Goal: Information Seeking & Learning: Learn about a topic

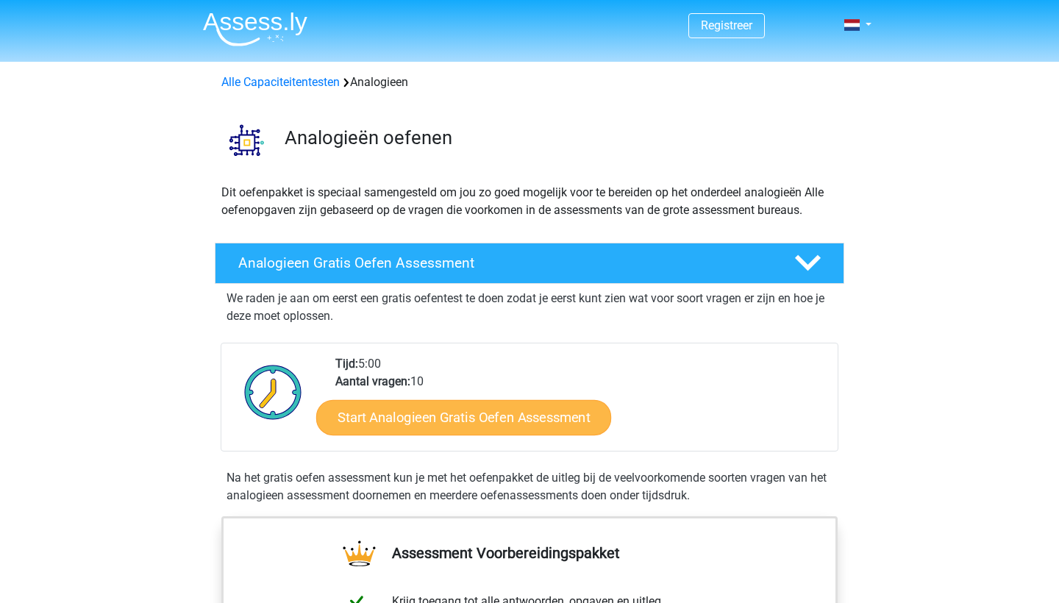
click at [508, 427] on link "Start Analogieen Gratis Oefen Assessment" at bounding box center [463, 416] width 295 height 35
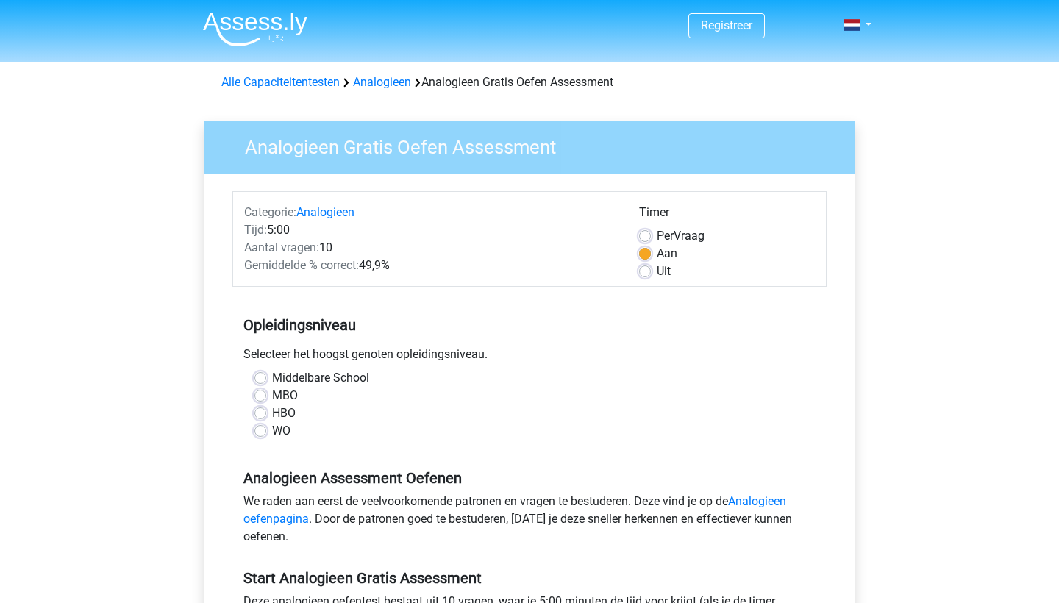
click at [267, 435] on div "WO" at bounding box center [530, 431] width 550 height 18
click at [272, 432] on label "WO" at bounding box center [281, 431] width 18 height 18
click at [257, 432] on input "WO" at bounding box center [261, 429] width 12 height 15
radio input "true"
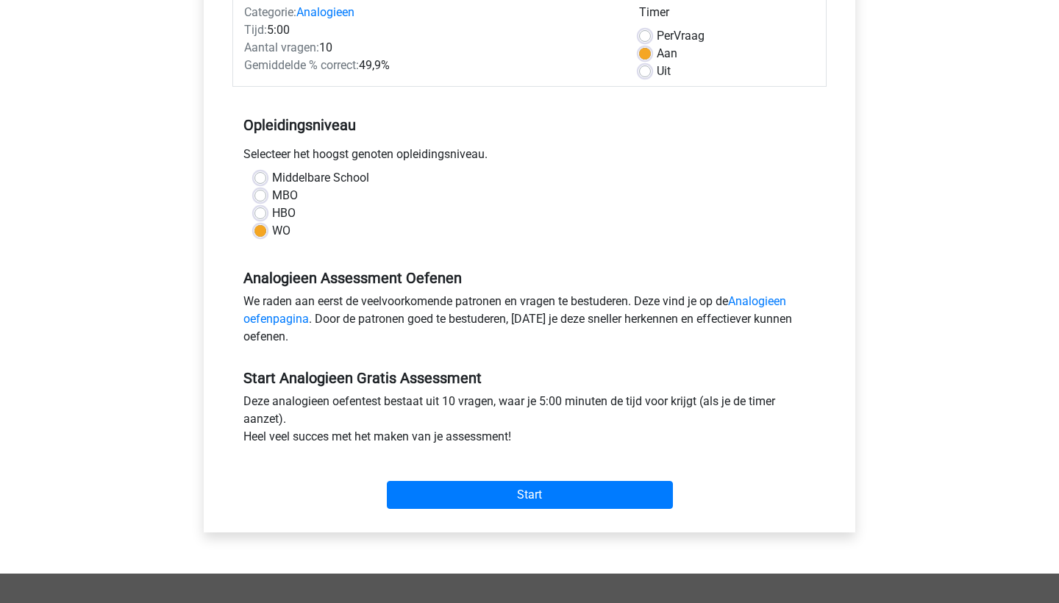
scroll to position [216, 0]
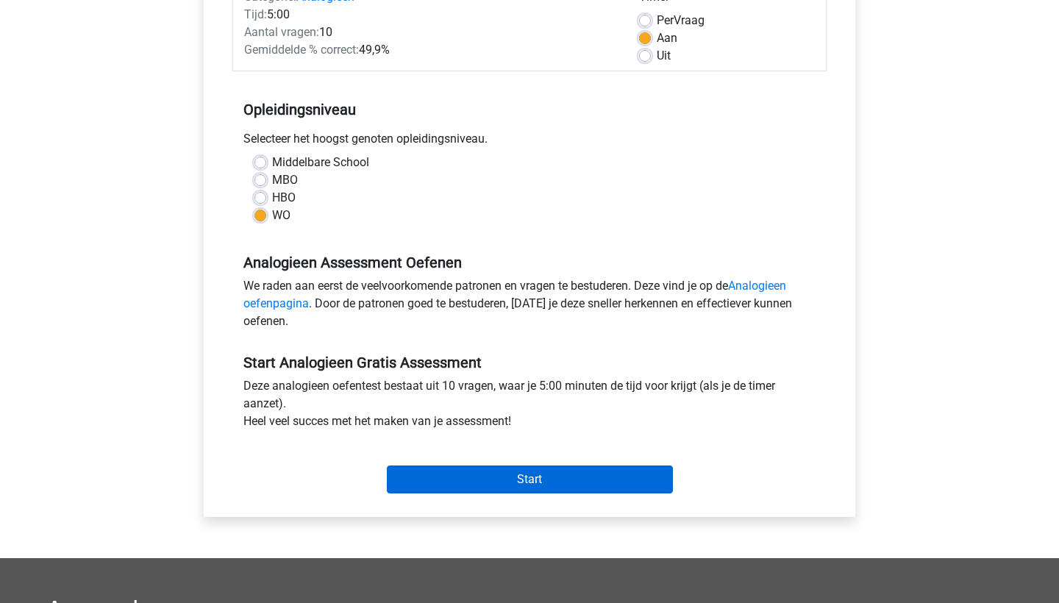
click at [488, 489] on input "Start" at bounding box center [530, 480] width 286 height 28
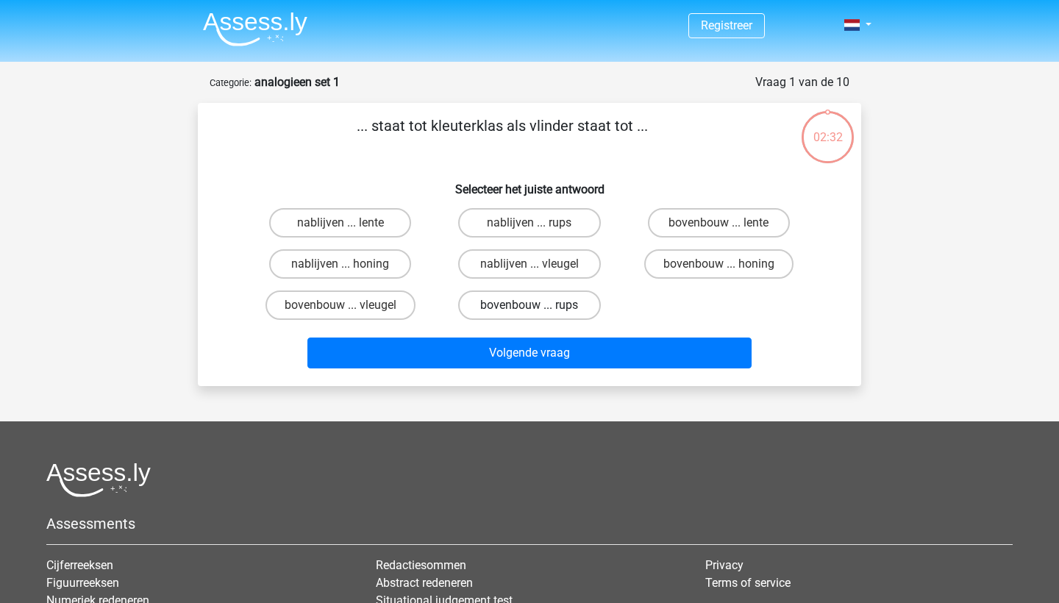
click at [511, 313] on label "bovenbouw ... rups" at bounding box center [529, 305] width 142 height 29
click at [530, 313] on input "bovenbouw ... rups" at bounding box center [535, 310] width 10 height 10
radio input "true"
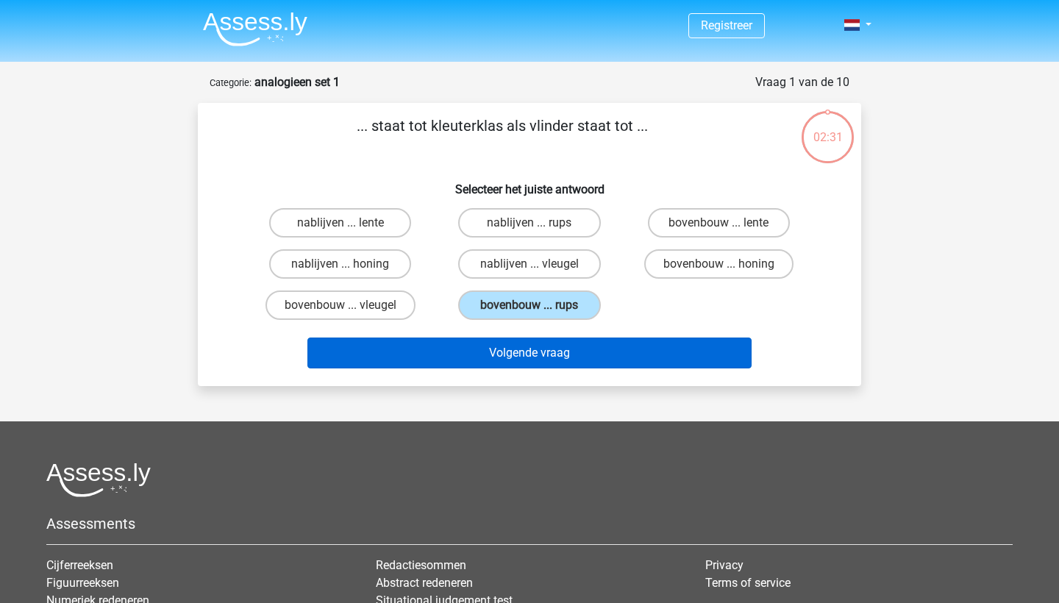
click at [512, 349] on button "Volgende vraag" at bounding box center [529, 353] width 445 height 31
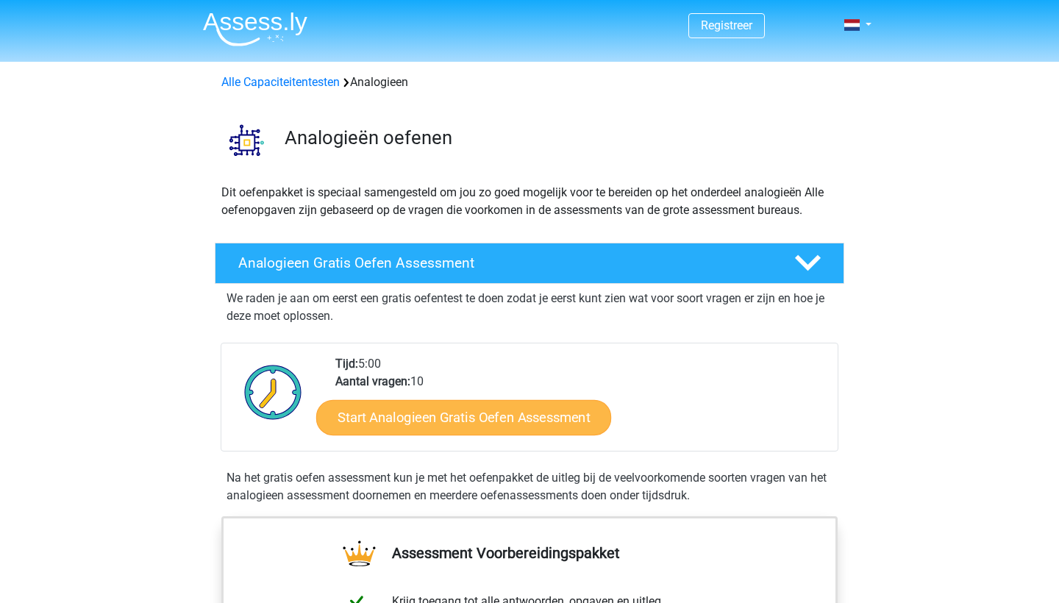
click at [567, 420] on link "Start Analogieen Gratis Oefen Assessment" at bounding box center [463, 416] width 295 height 35
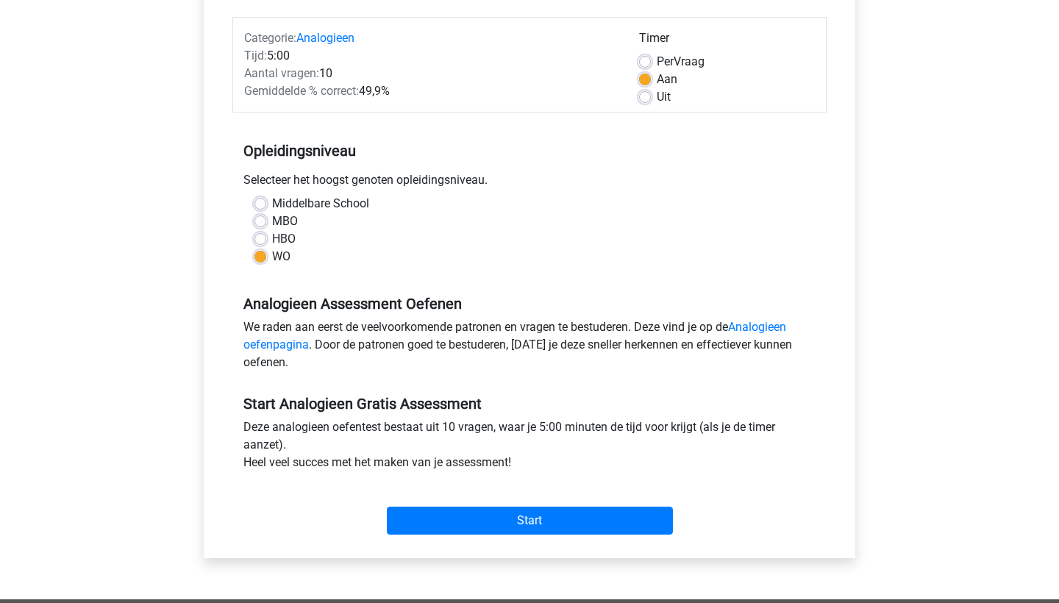
scroll to position [208, 0]
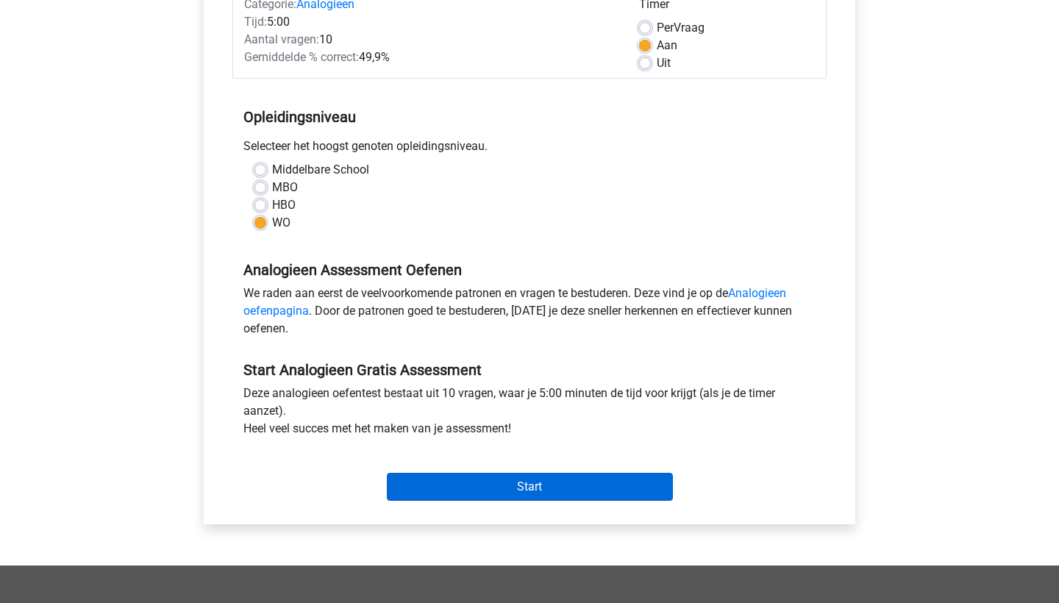
click at [561, 487] on input "Start" at bounding box center [530, 487] width 286 height 28
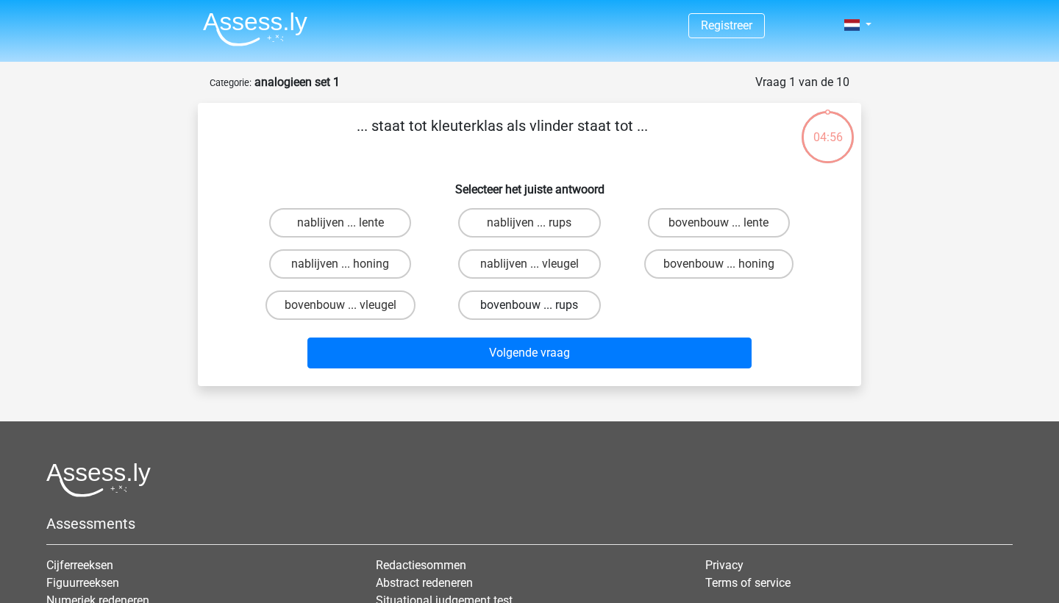
click at [507, 304] on label "bovenbouw ... rups" at bounding box center [529, 305] width 142 height 29
click at [530, 305] on input "bovenbouw ... rups" at bounding box center [535, 310] width 10 height 10
radio input "true"
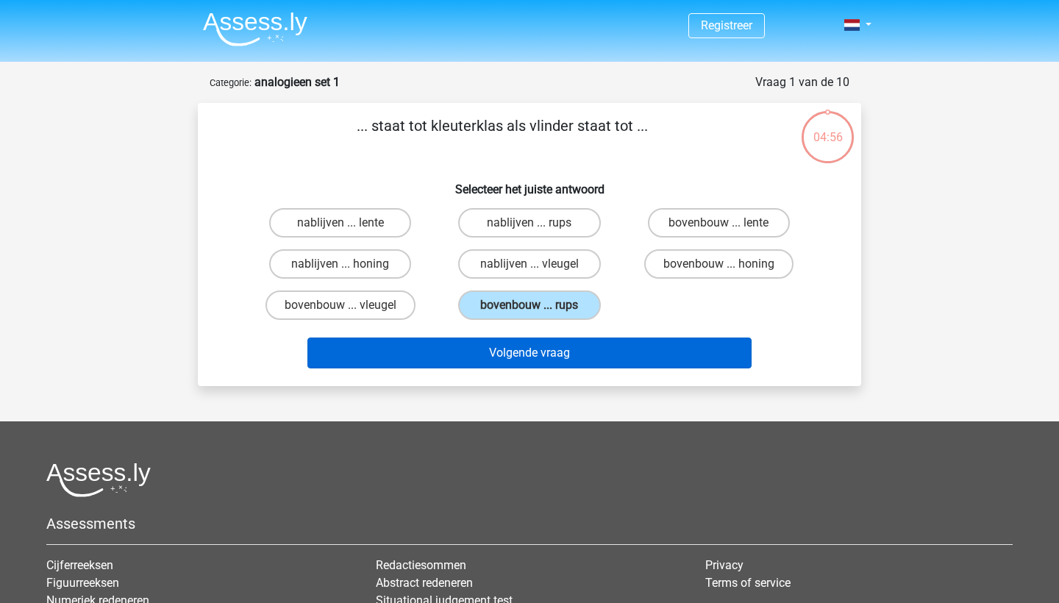
click at [507, 341] on button "Volgende vraag" at bounding box center [529, 353] width 445 height 31
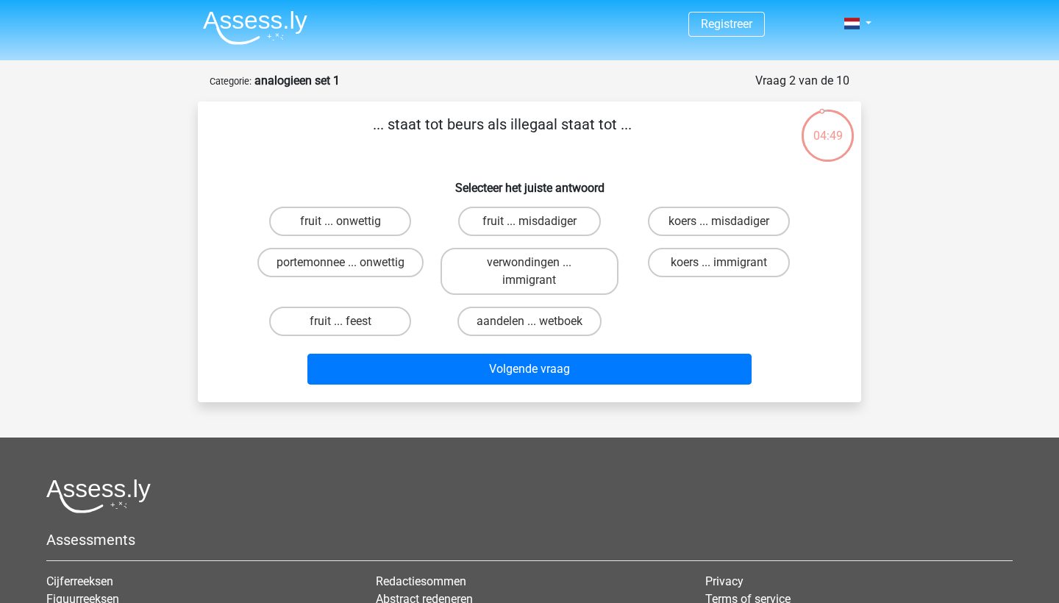
scroll to position [1, 0]
click at [511, 330] on label "aandelen ... wetboek" at bounding box center [530, 321] width 144 height 29
click at [530, 330] on input "aandelen ... wetboek" at bounding box center [535, 326] width 10 height 10
radio input "true"
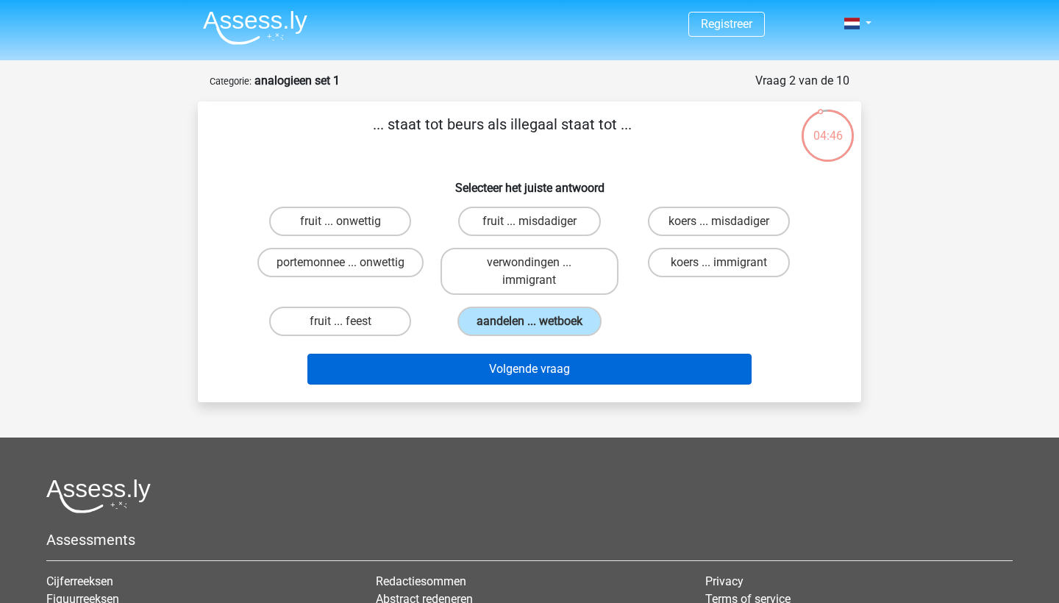
click at [513, 363] on button "Volgende vraag" at bounding box center [529, 369] width 445 height 31
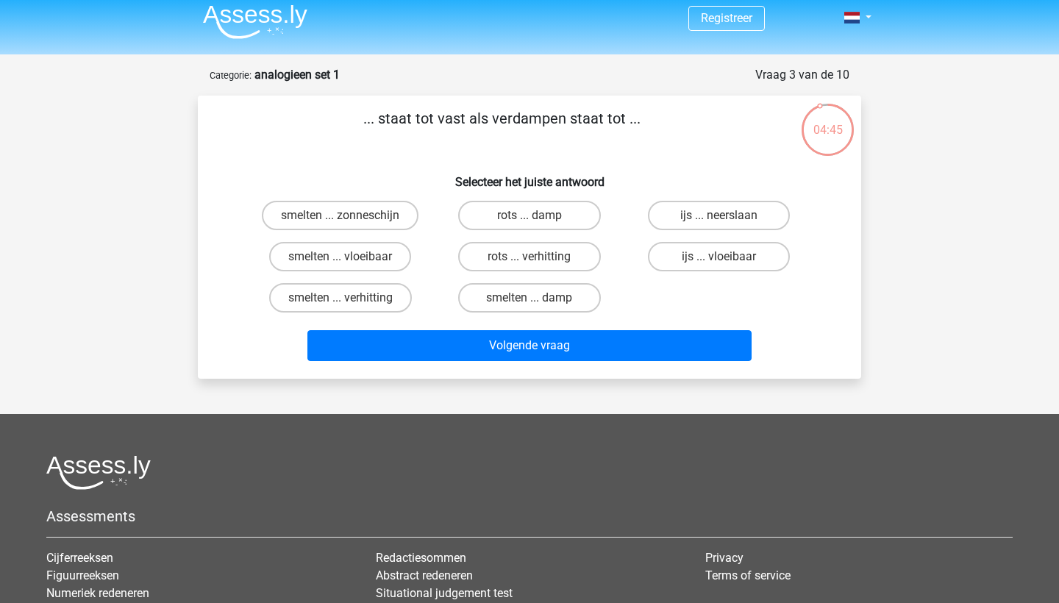
scroll to position [0, 0]
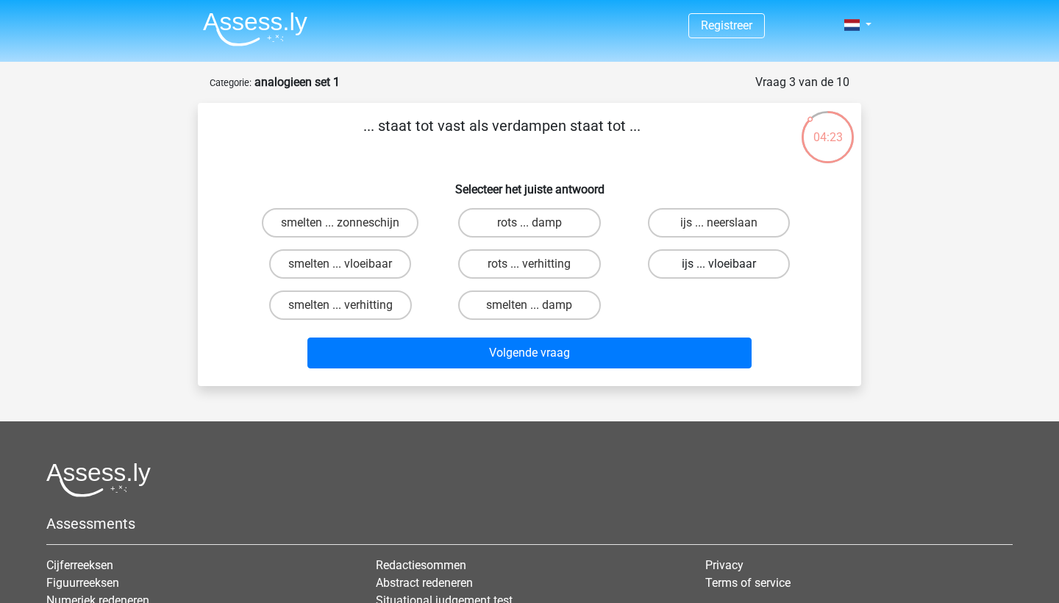
click at [673, 270] on label "ijs ... vloeibaar" at bounding box center [719, 263] width 142 height 29
click at [719, 270] on input "ijs ... vloeibaar" at bounding box center [724, 269] width 10 height 10
radio input "true"
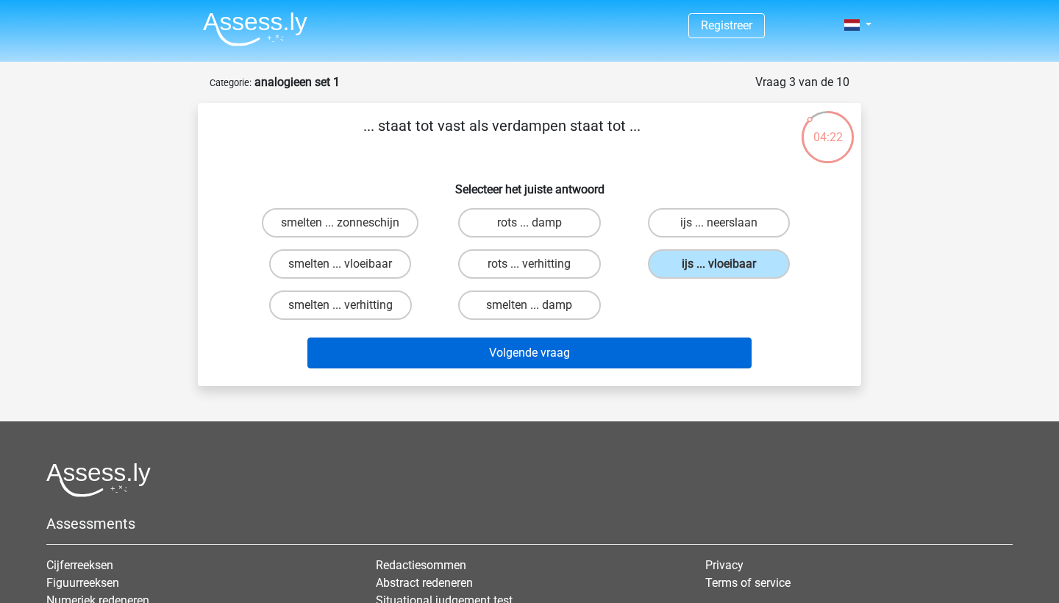
click at [633, 350] on button "Volgende vraag" at bounding box center [529, 353] width 445 height 31
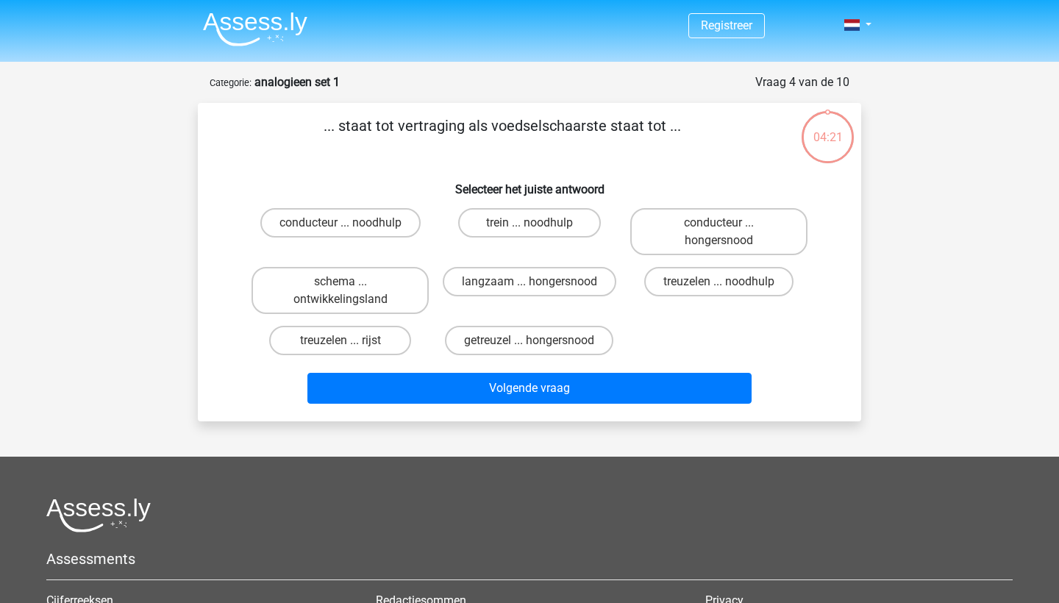
scroll to position [74, 0]
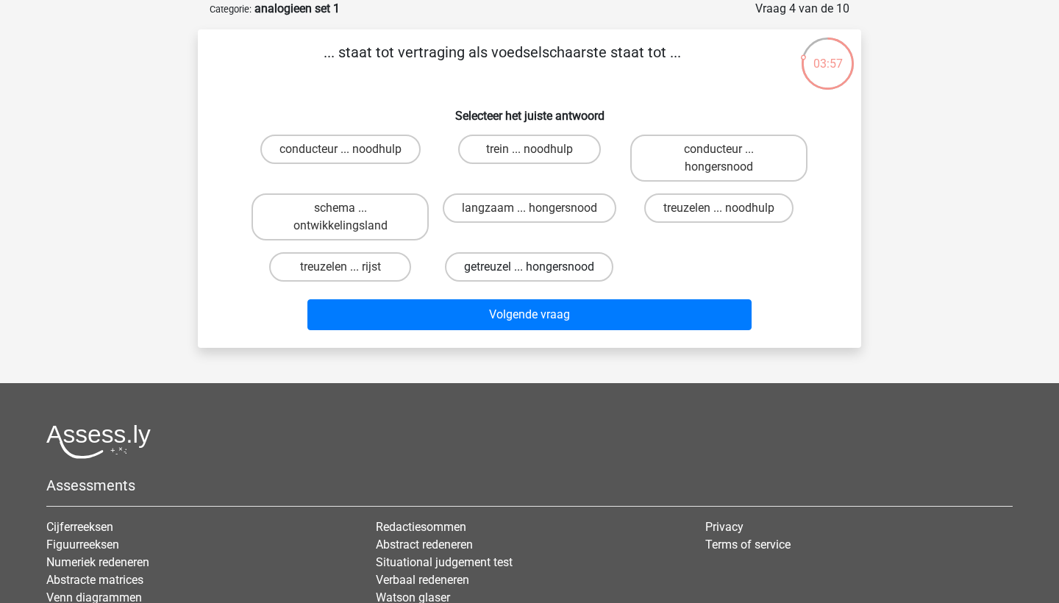
click at [567, 260] on label "getreuzel ... hongersnood" at bounding box center [529, 266] width 168 height 29
click at [539, 267] on input "getreuzel ... hongersnood" at bounding box center [535, 272] width 10 height 10
radio input "true"
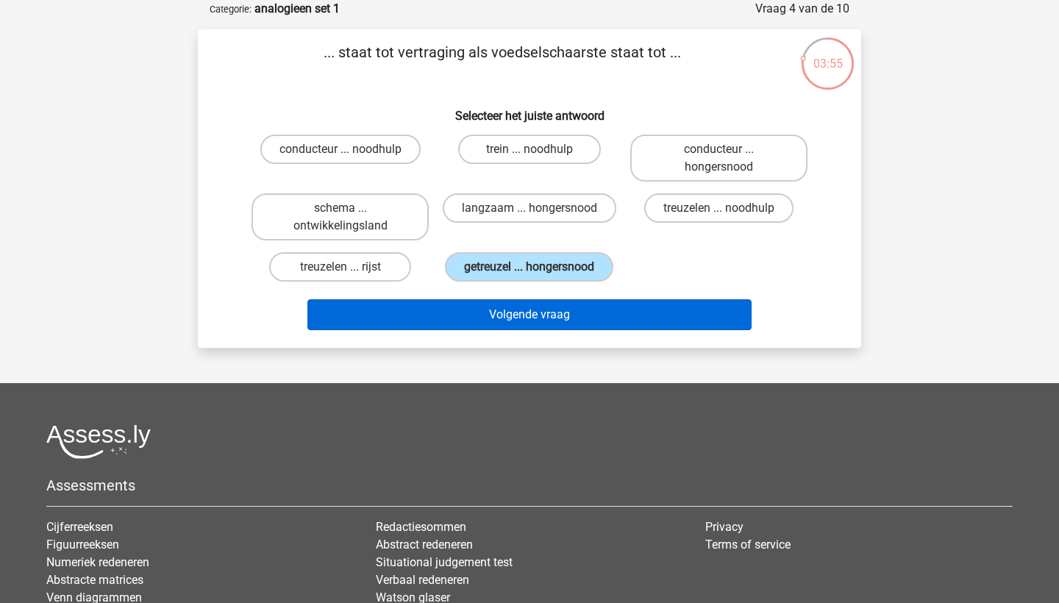
click at [552, 330] on button "Volgende vraag" at bounding box center [529, 314] width 445 height 31
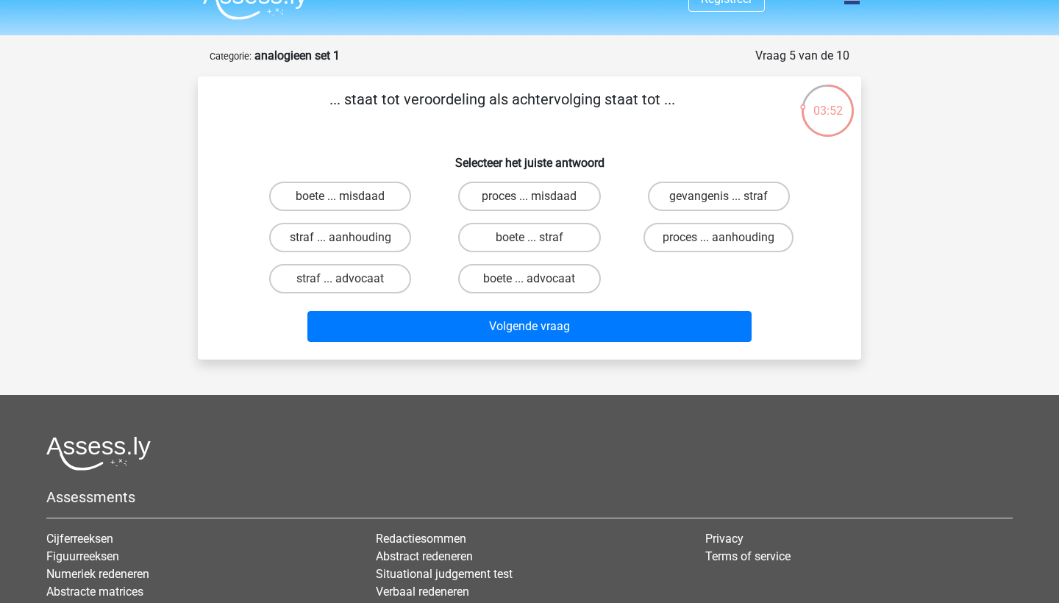
scroll to position [24, 0]
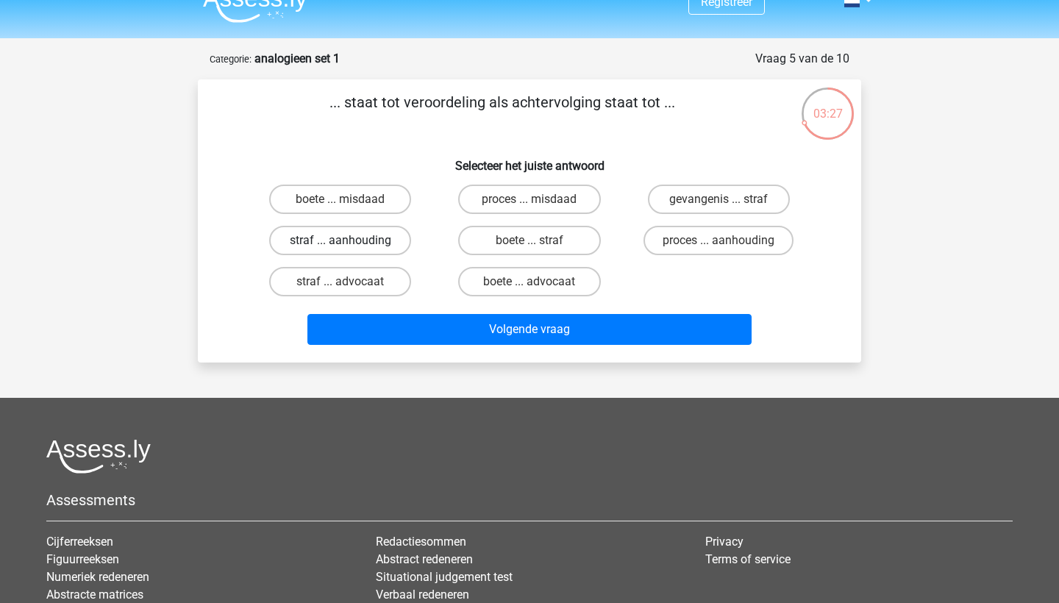
click at [397, 242] on label "straf ... aanhouding" at bounding box center [340, 240] width 142 height 29
click at [350, 242] on input "straf ... aanhouding" at bounding box center [346, 246] width 10 height 10
radio input "true"
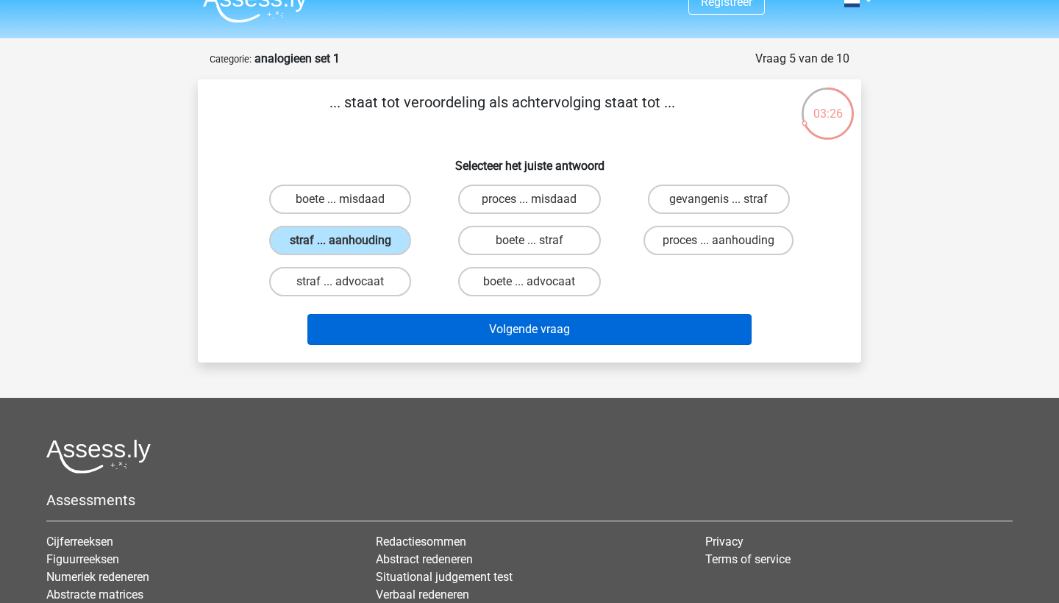
click at [493, 333] on button "Volgende vraag" at bounding box center [529, 329] width 445 height 31
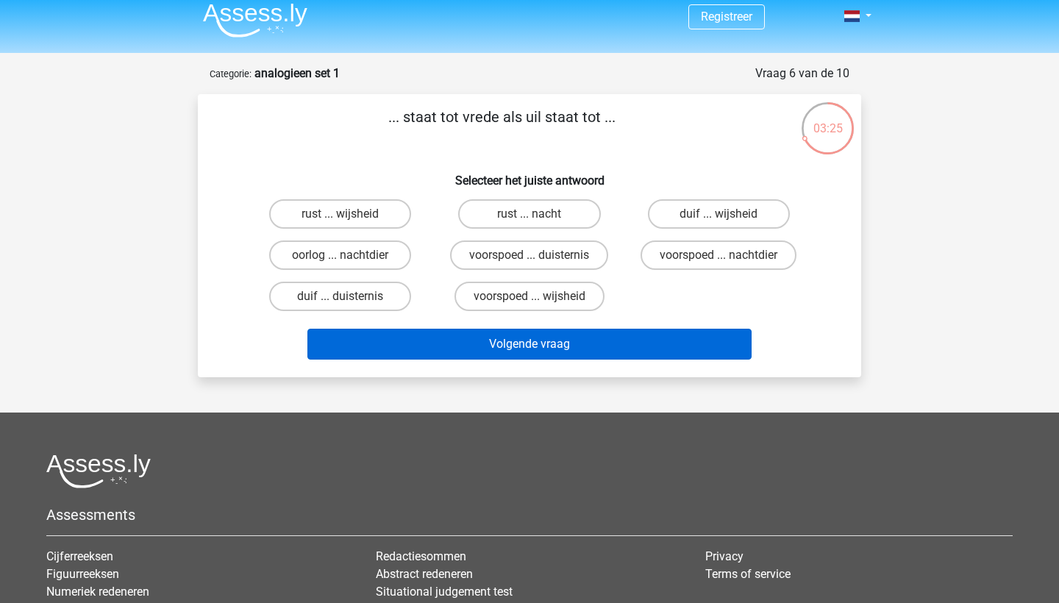
scroll to position [9, 0]
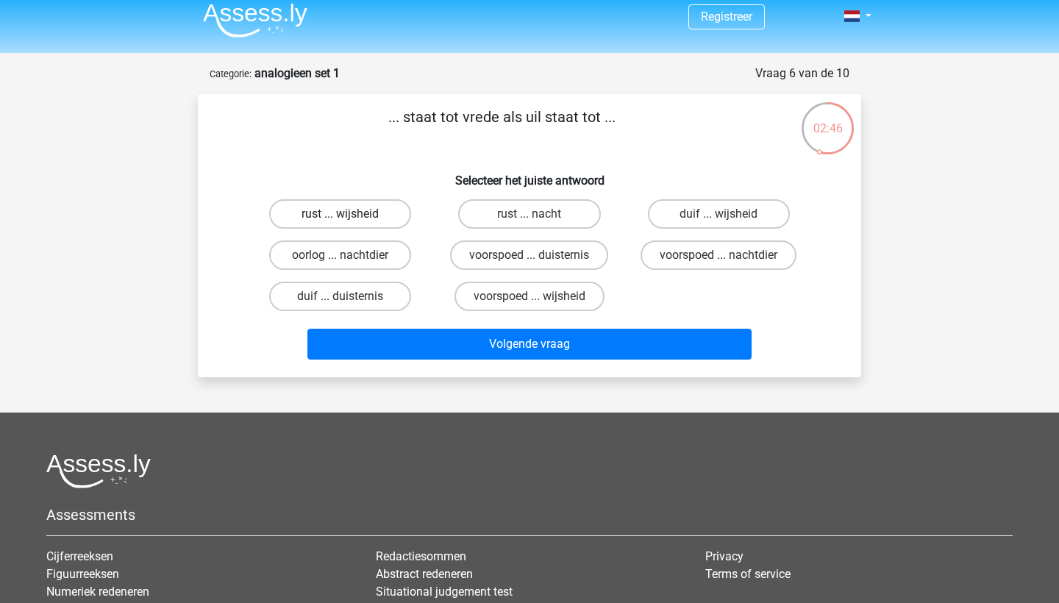
click at [349, 213] on label "rust ... wijsheid" at bounding box center [340, 213] width 142 height 29
click at [349, 214] on input "rust ... wijsheid" at bounding box center [346, 219] width 10 height 10
radio input "true"
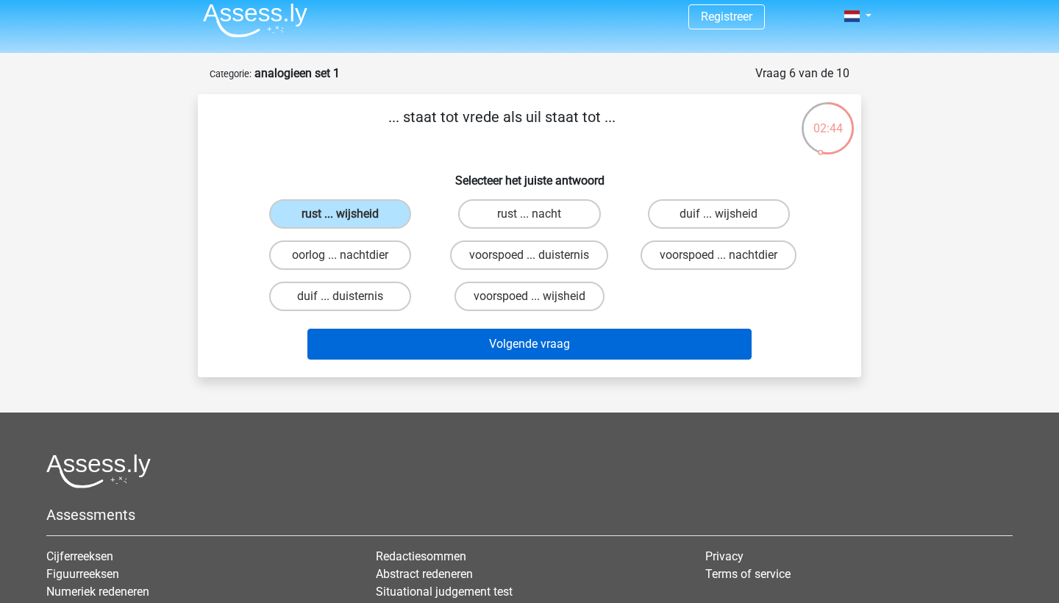
click at [513, 351] on button "Volgende vraag" at bounding box center [529, 344] width 445 height 31
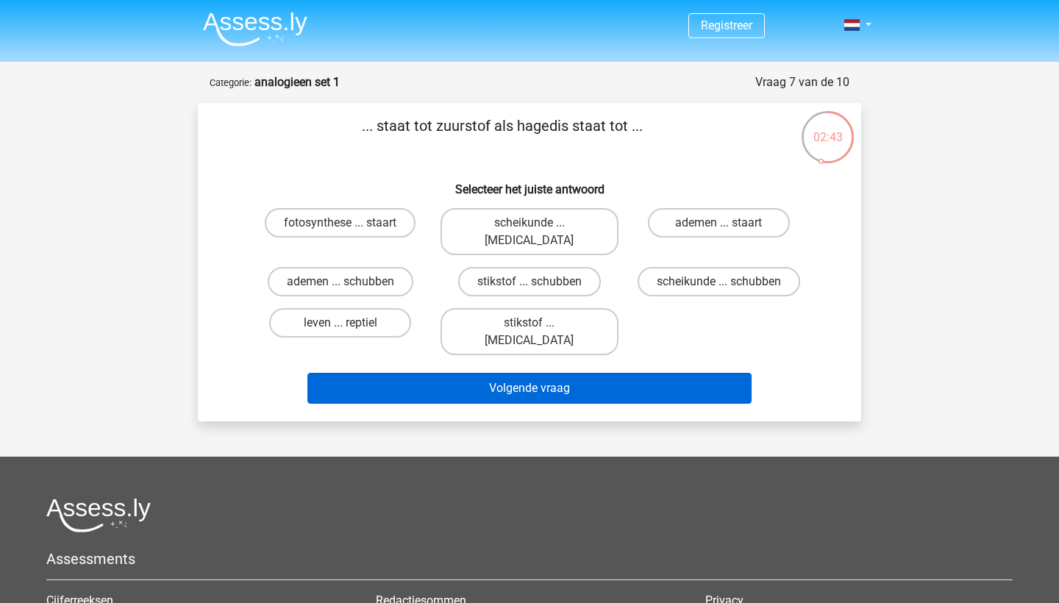
scroll to position [0, 0]
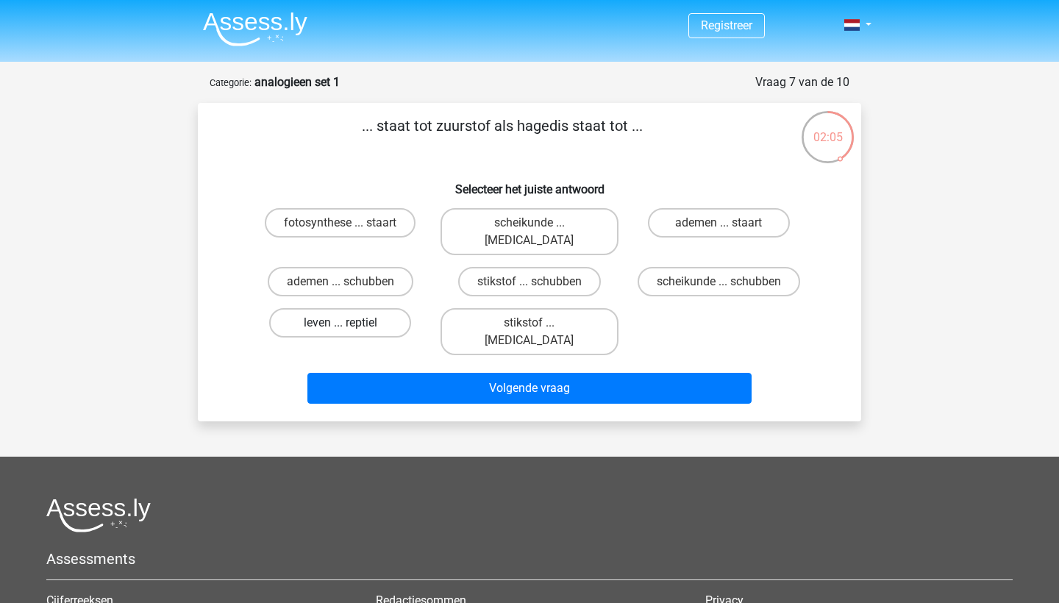
click at [360, 311] on label "leven ... reptiel" at bounding box center [340, 322] width 142 height 29
click at [350, 323] on input "leven ... reptiel" at bounding box center [346, 328] width 10 height 10
radio input "true"
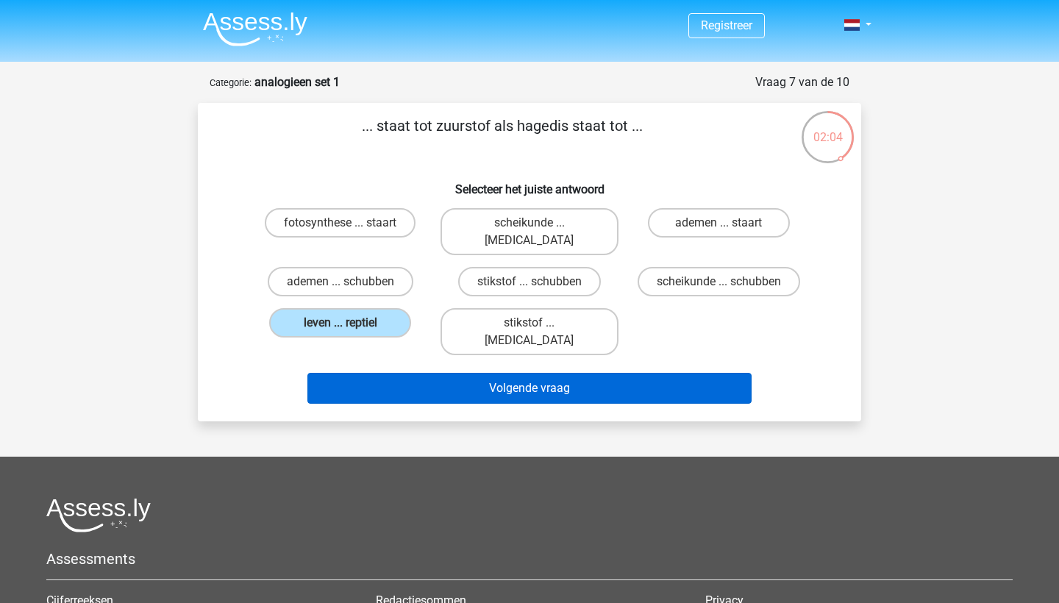
click at [441, 373] on button "Volgende vraag" at bounding box center [529, 388] width 445 height 31
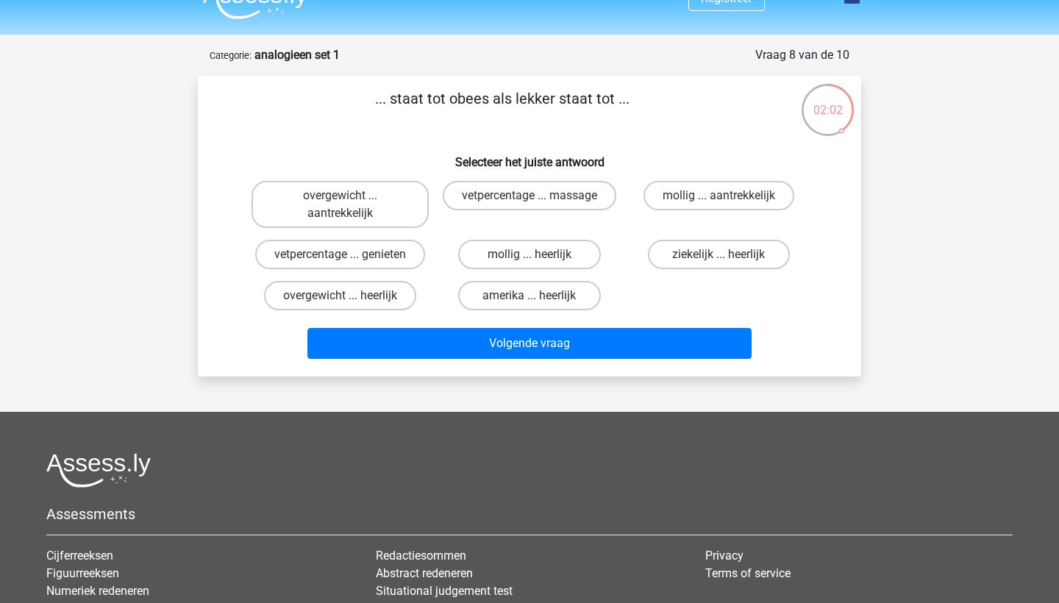
scroll to position [5, 0]
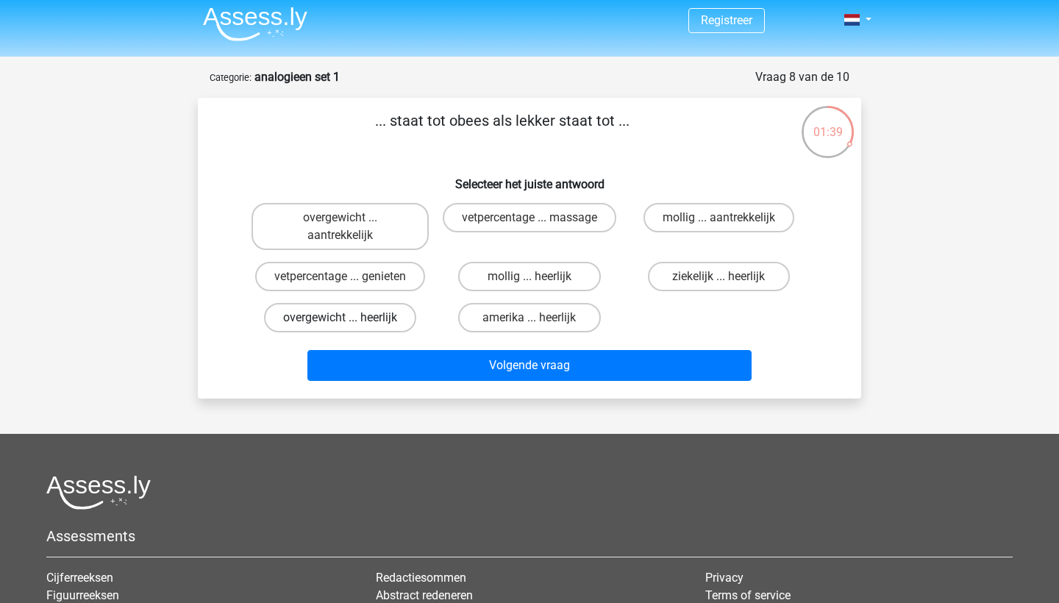
click at [394, 317] on label "overgewicht ... heerlijk" at bounding box center [340, 317] width 152 height 29
click at [350, 318] on input "overgewicht ... heerlijk" at bounding box center [346, 323] width 10 height 10
radio input "true"
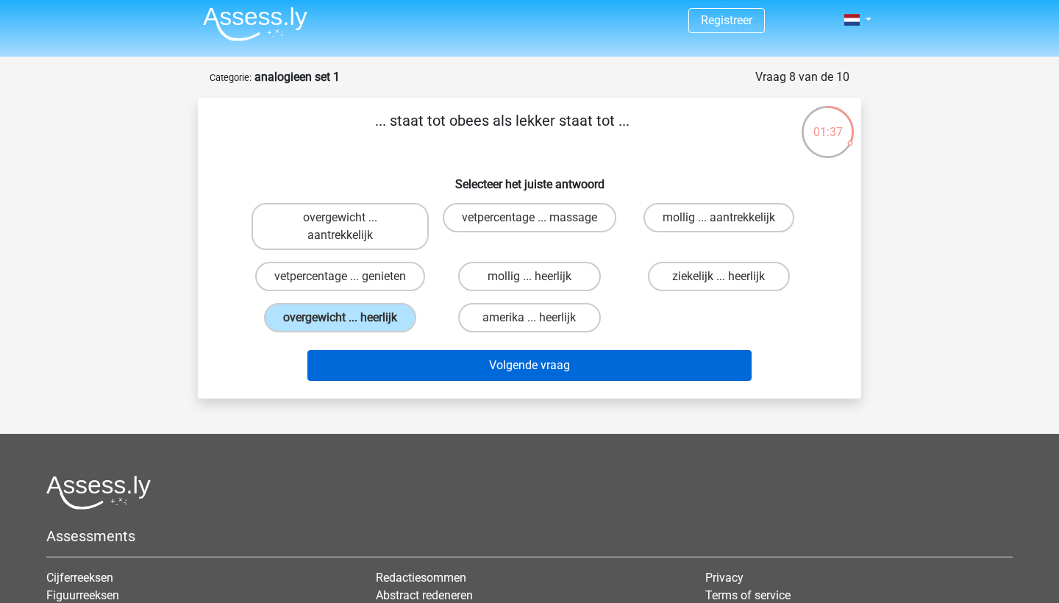
click at [449, 378] on button "Volgende vraag" at bounding box center [529, 365] width 445 height 31
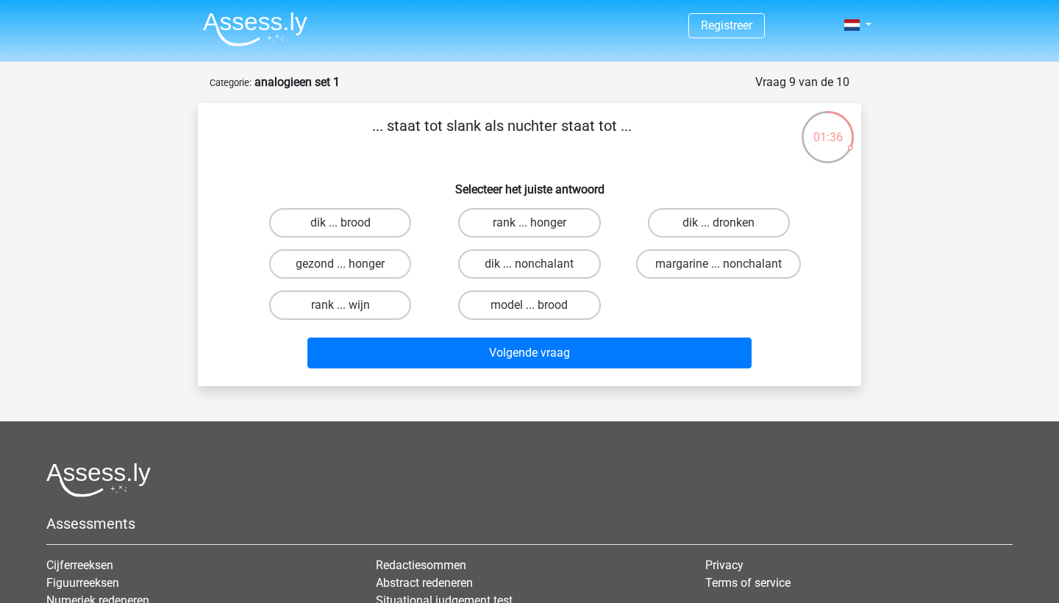
scroll to position [0, 0]
click at [703, 213] on label "dik ... dronken" at bounding box center [719, 222] width 142 height 29
click at [719, 223] on input "dik ... dronken" at bounding box center [724, 228] width 10 height 10
radio input "true"
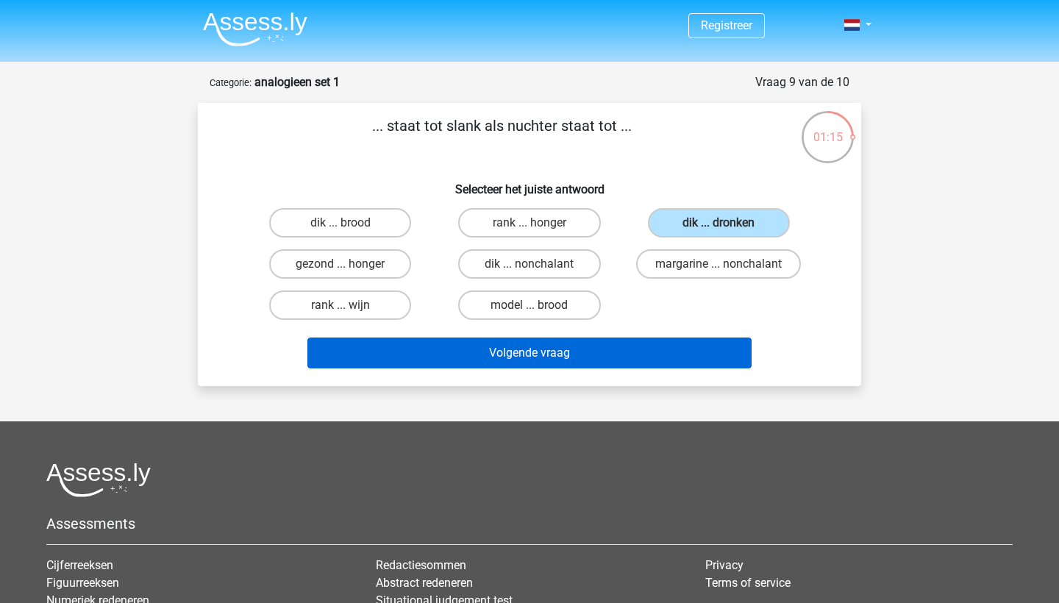
click at [625, 351] on button "Volgende vraag" at bounding box center [529, 353] width 445 height 31
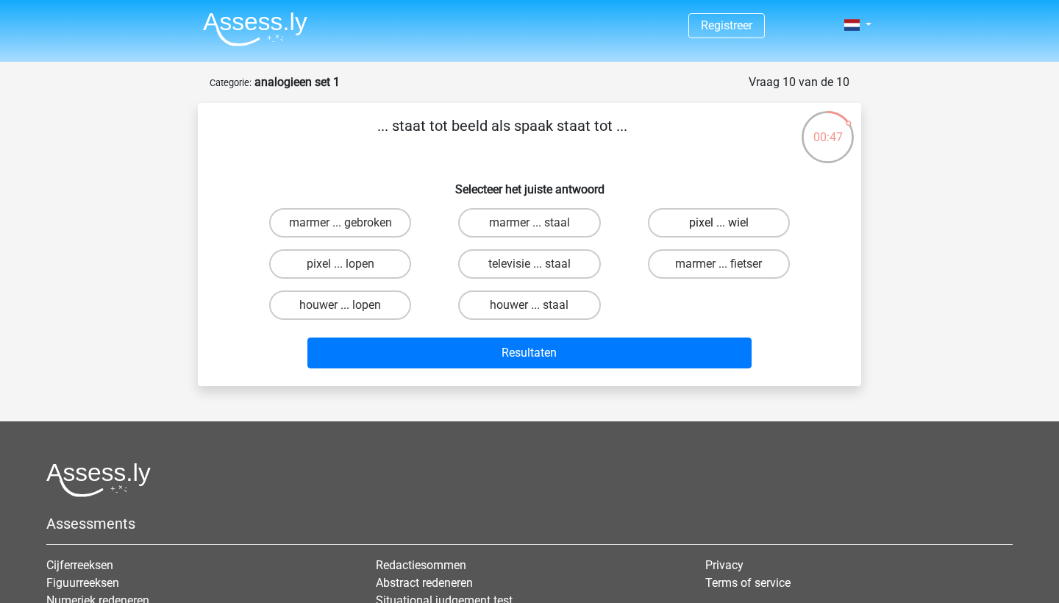
click at [705, 213] on label "pixel ... wiel" at bounding box center [719, 222] width 142 height 29
click at [719, 223] on input "pixel ... wiel" at bounding box center [724, 228] width 10 height 10
radio input "true"
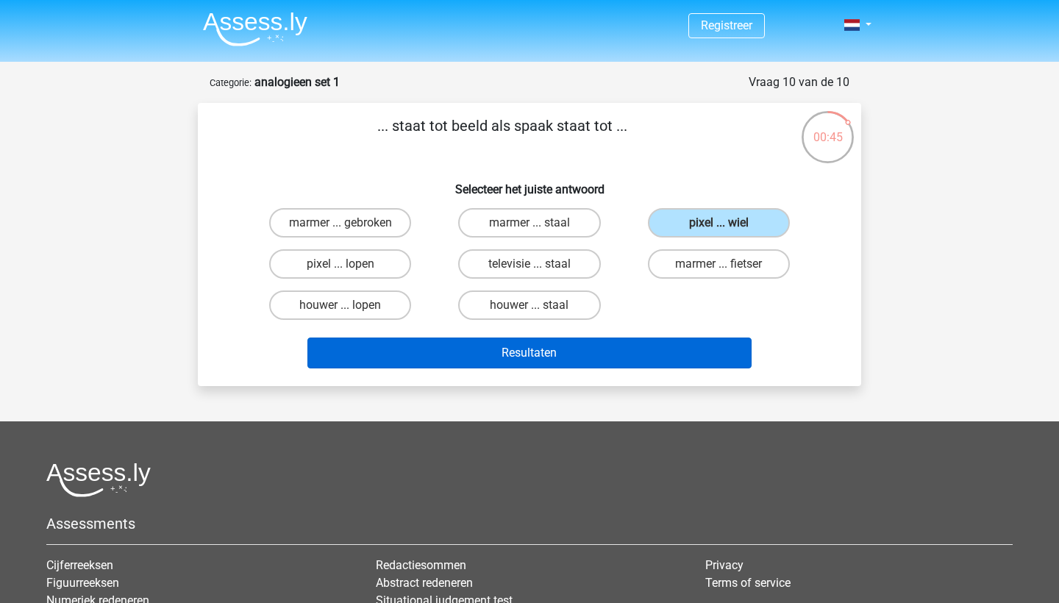
click at [624, 358] on button "Resultaten" at bounding box center [529, 353] width 445 height 31
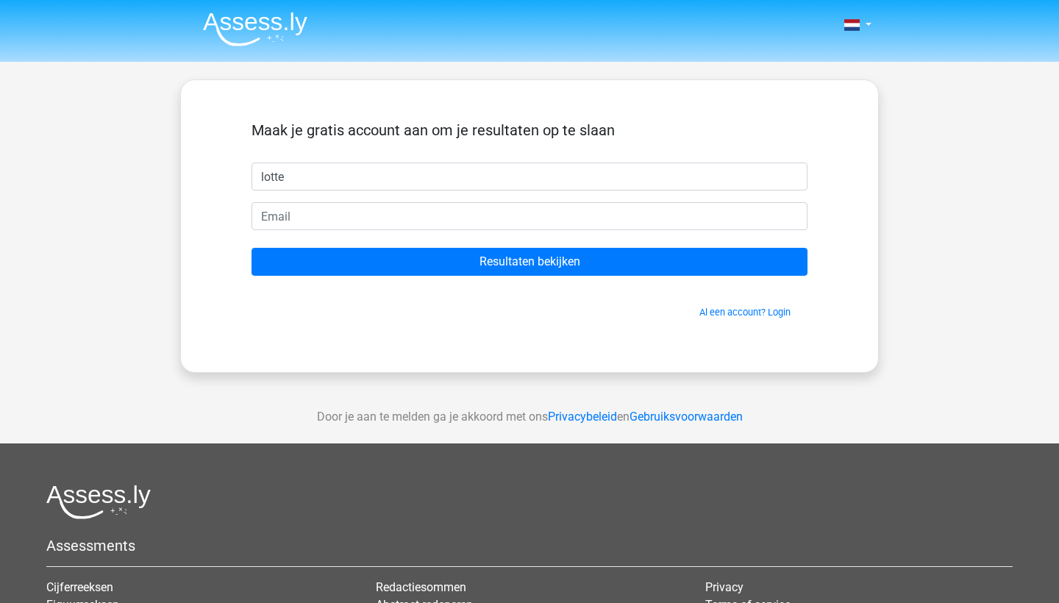
type input "lotte"
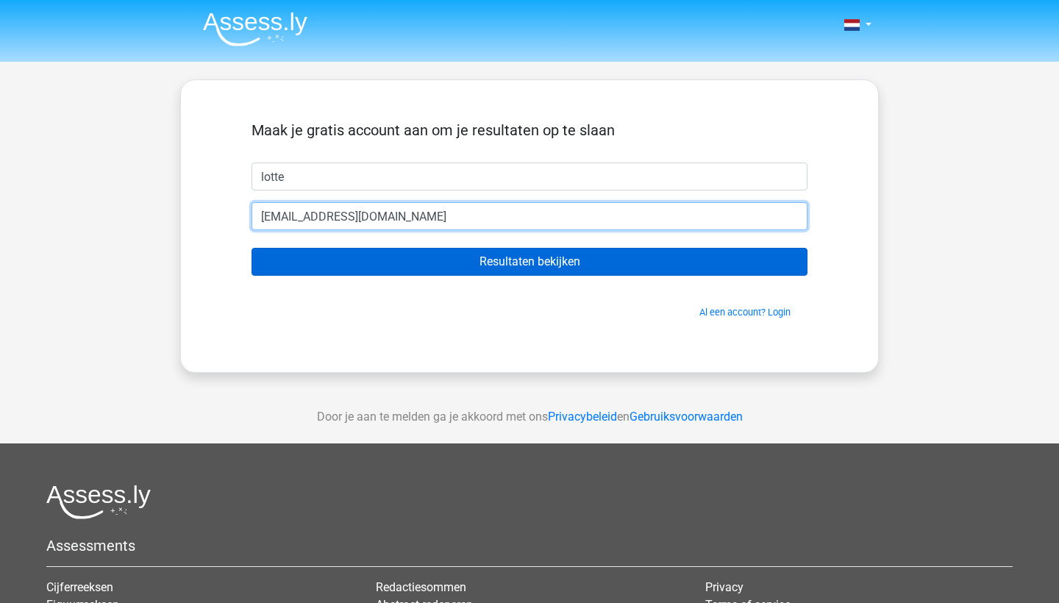
type input "[EMAIL_ADDRESS][DOMAIN_NAME]"
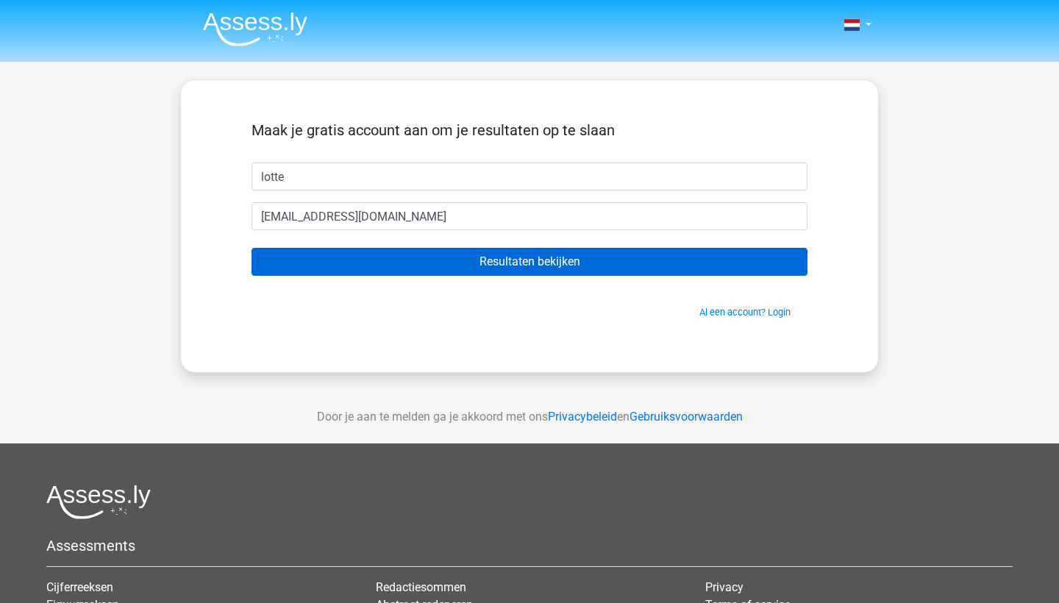
click at [471, 270] on input "Resultaten bekijken" at bounding box center [530, 262] width 556 height 28
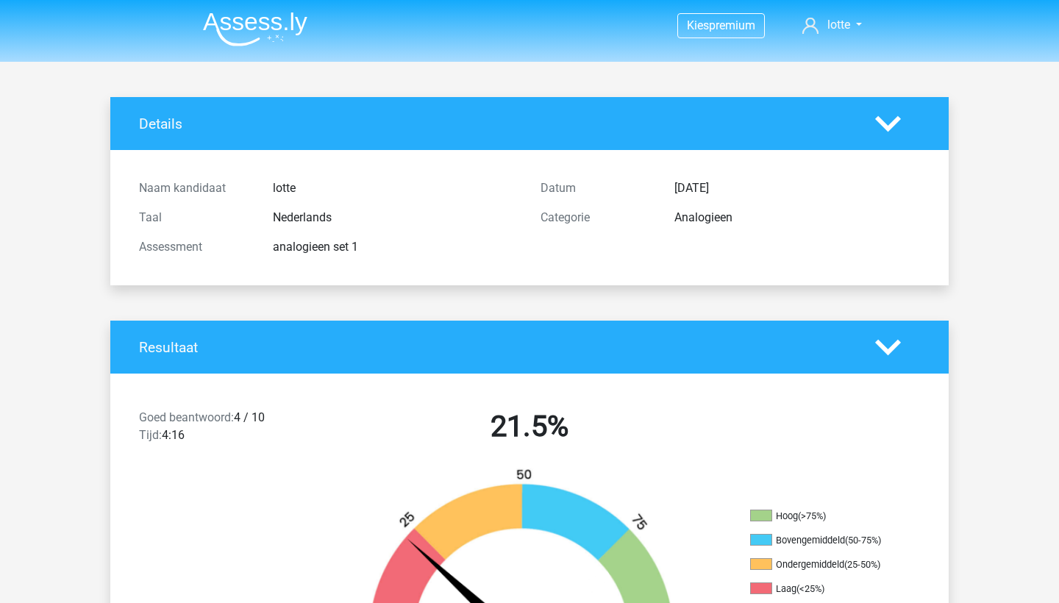
click at [238, 15] on img at bounding box center [255, 29] width 104 height 35
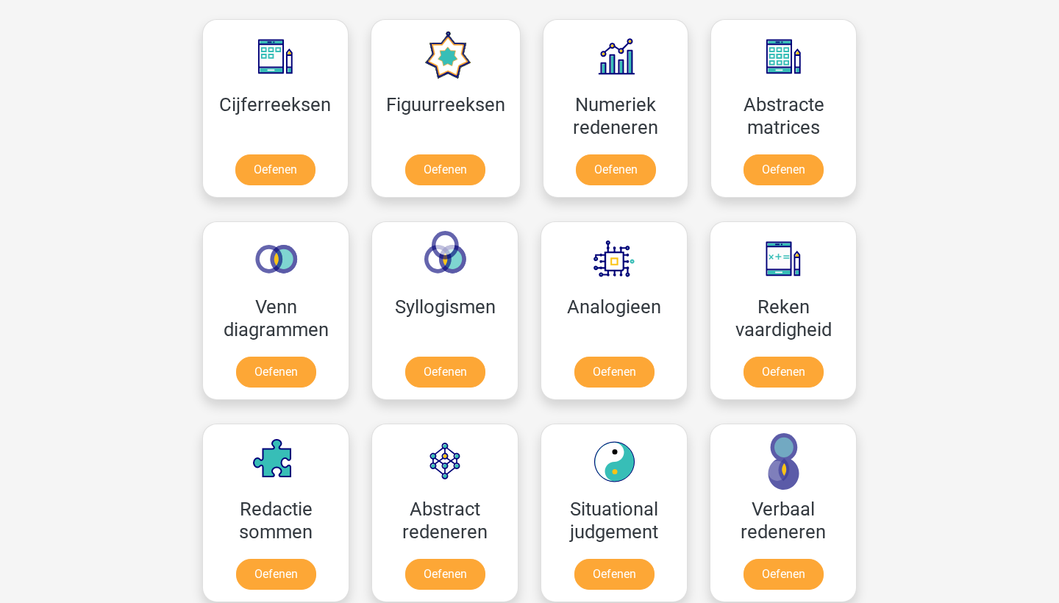
scroll to position [669, 0]
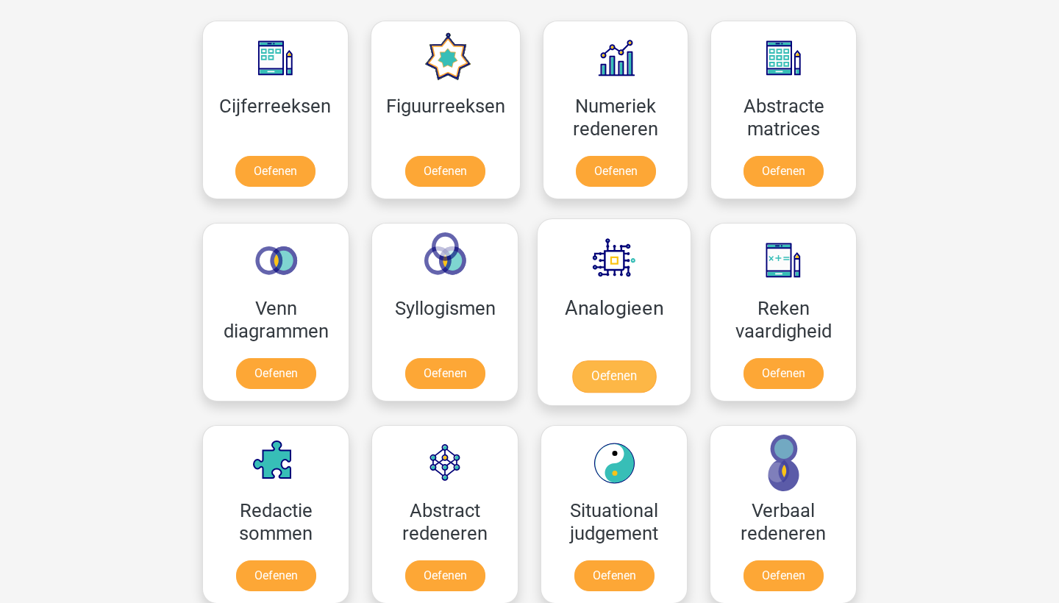
click at [626, 360] on link "Oefenen" at bounding box center [614, 376] width 84 height 32
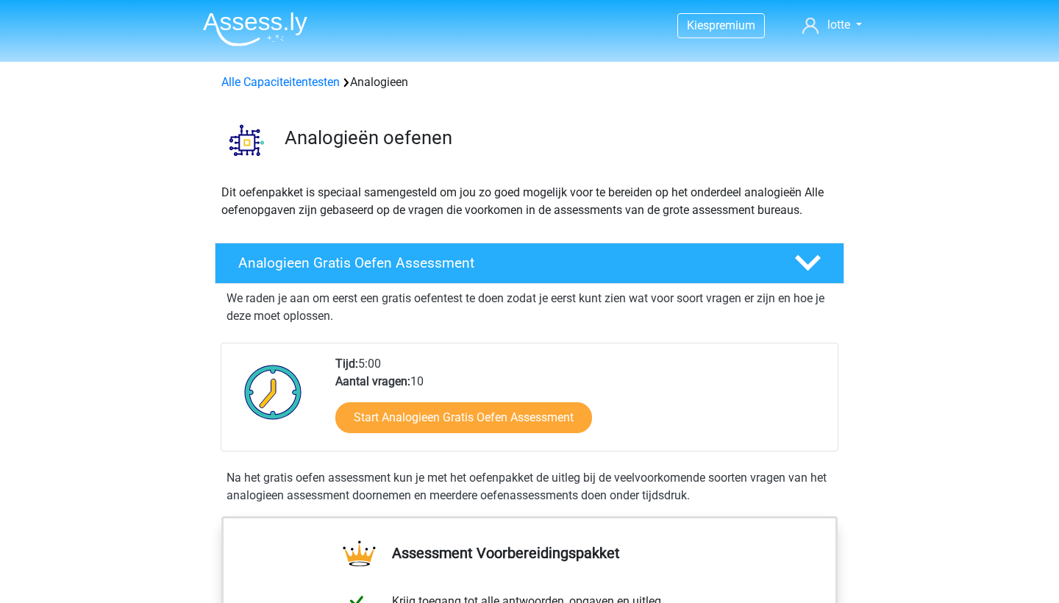
scroll to position [141, 0]
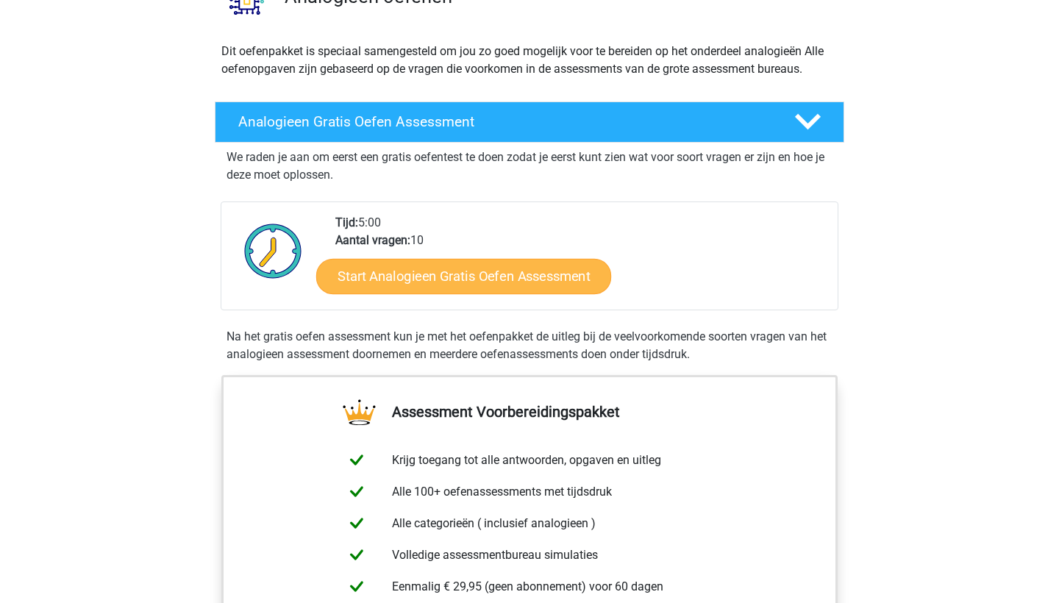
click at [555, 282] on link "Start Analogieen Gratis Oefen Assessment" at bounding box center [463, 275] width 295 height 35
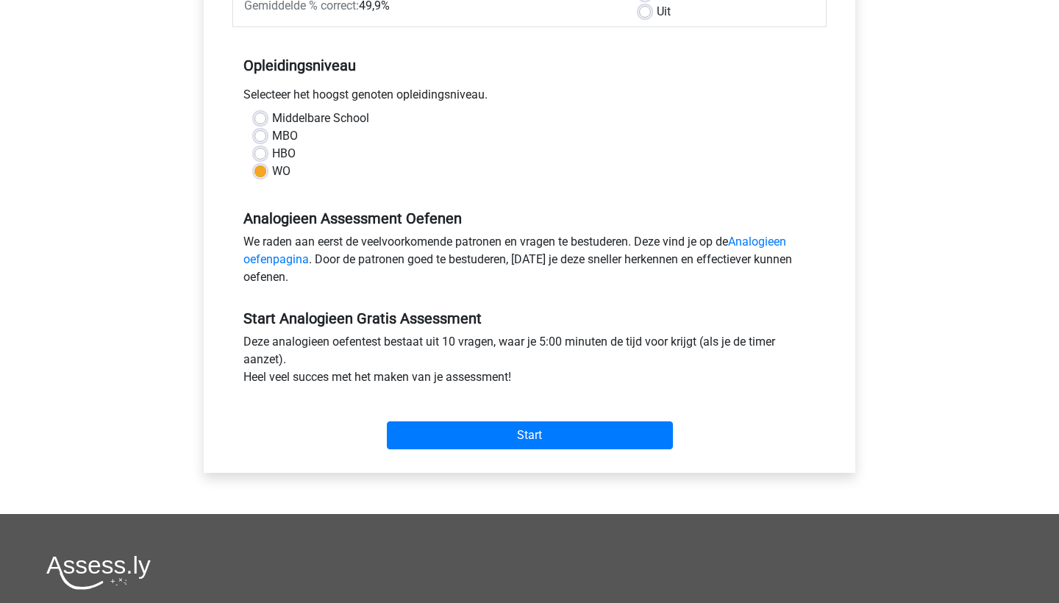
scroll to position [261, 0]
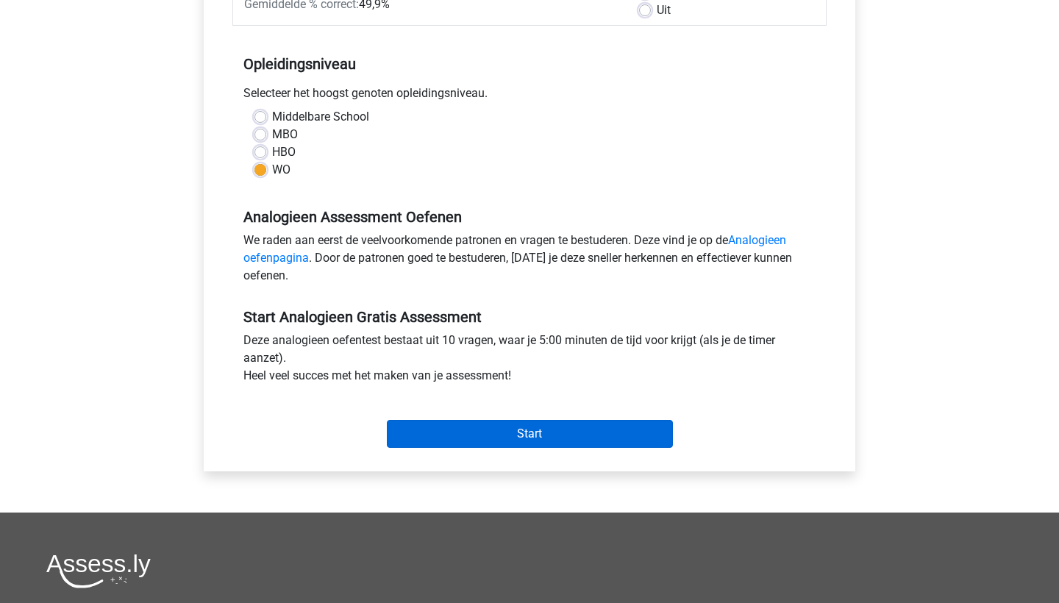
click at [478, 438] on input "Start" at bounding box center [530, 434] width 286 height 28
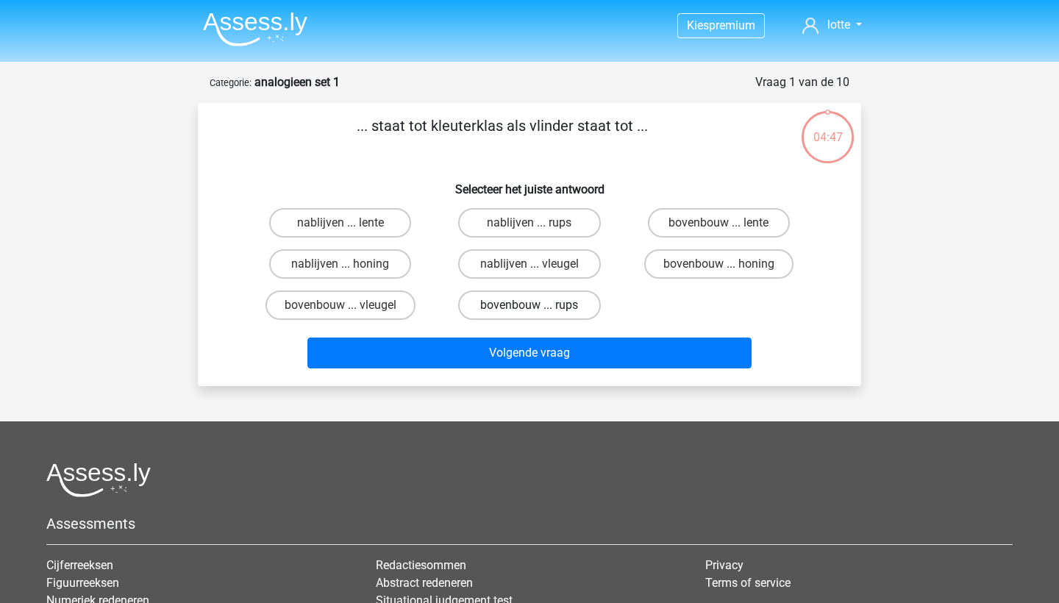
click at [519, 311] on label "bovenbouw ... rups" at bounding box center [529, 305] width 142 height 29
click at [530, 311] on input "bovenbouw ... rups" at bounding box center [535, 310] width 10 height 10
radio input "true"
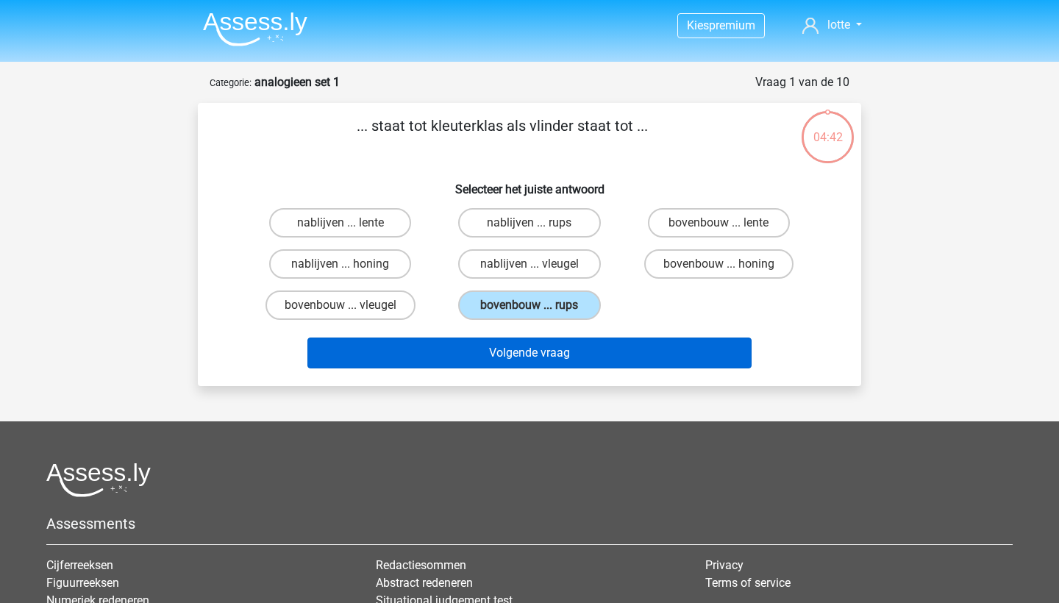
click at [524, 363] on button "Volgende vraag" at bounding box center [529, 353] width 445 height 31
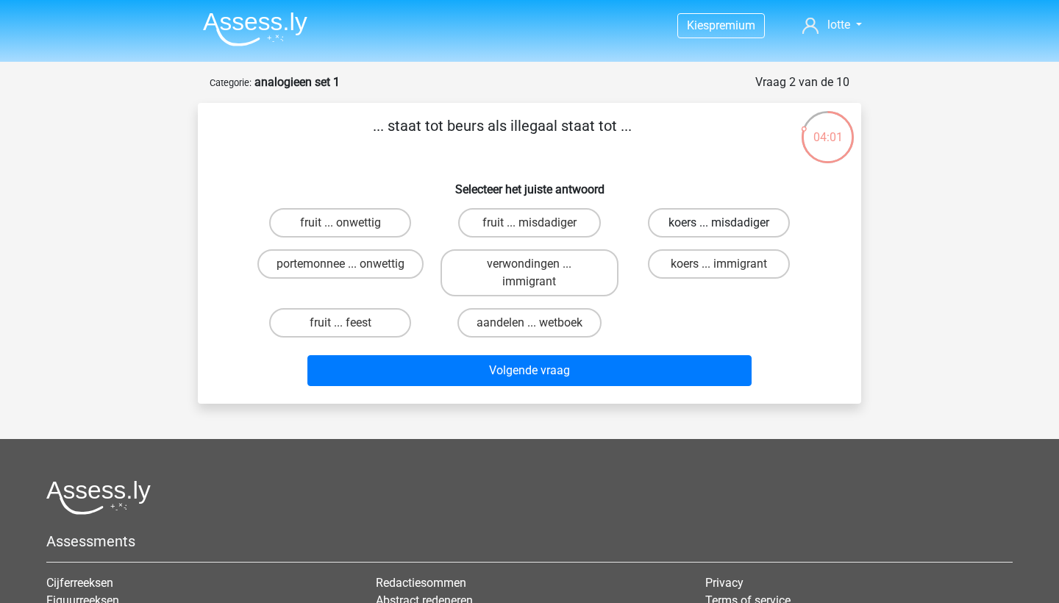
click at [699, 226] on label "koers ... misdadiger" at bounding box center [719, 222] width 142 height 29
click at [719, 226] on input "koers ... misdadiger" at bounding box center [724, 228] width 10 height 10
radio input "true"
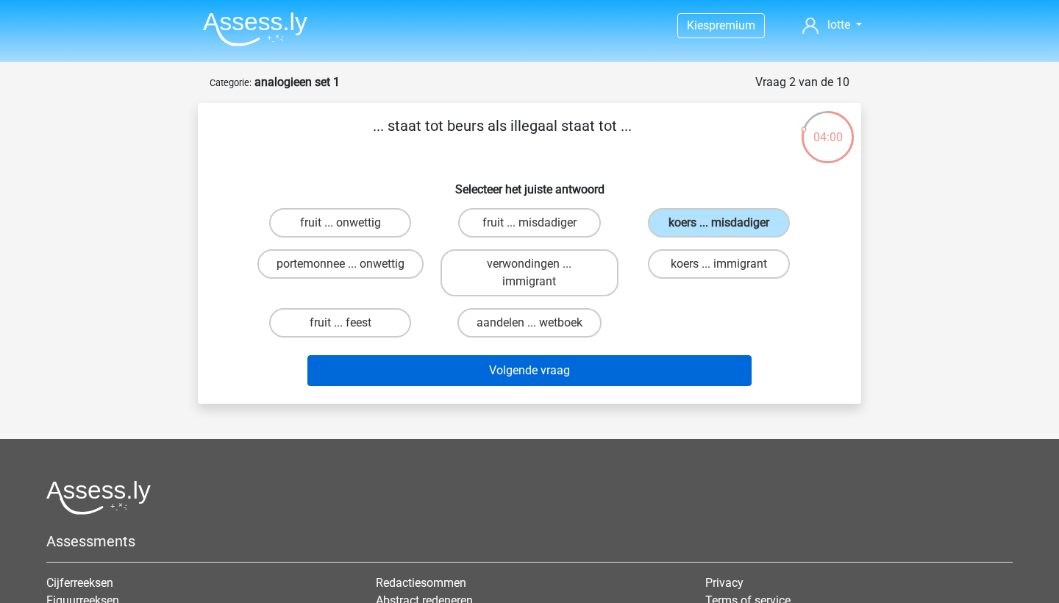
click at [653, 374] on button "Volgende vraag" at bounding box center [529, 370] width 445 height 31
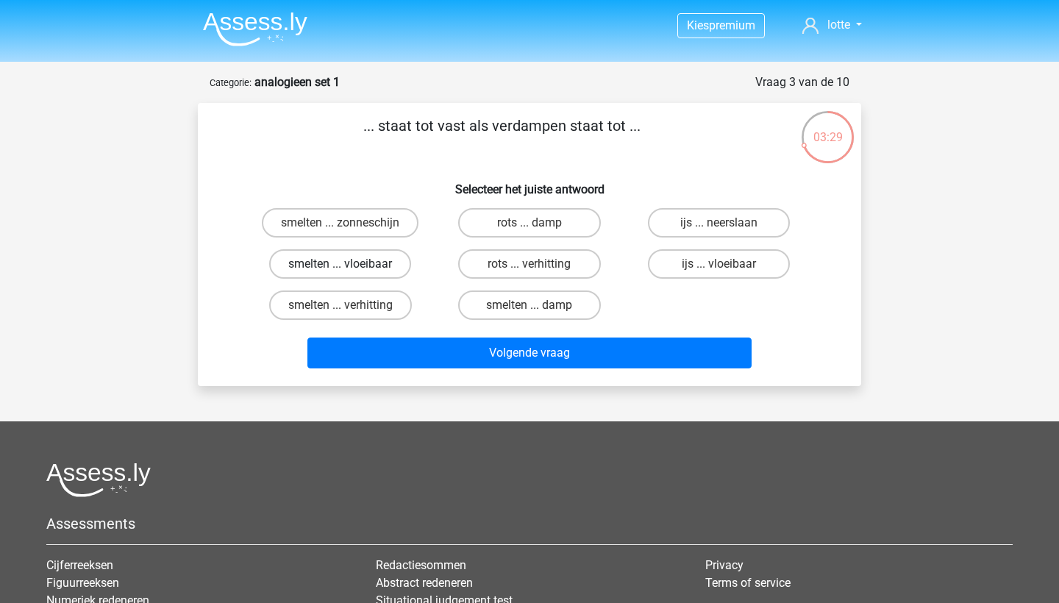
click at [359, 275] on label "smelten ... vloeibaar" at bounding box center [340, 263] width 142 height 29
click at [350, 274] on input "smelten ... vloeibaar" at bounding box center [346, 269] width 10 height 10
radio input "true"
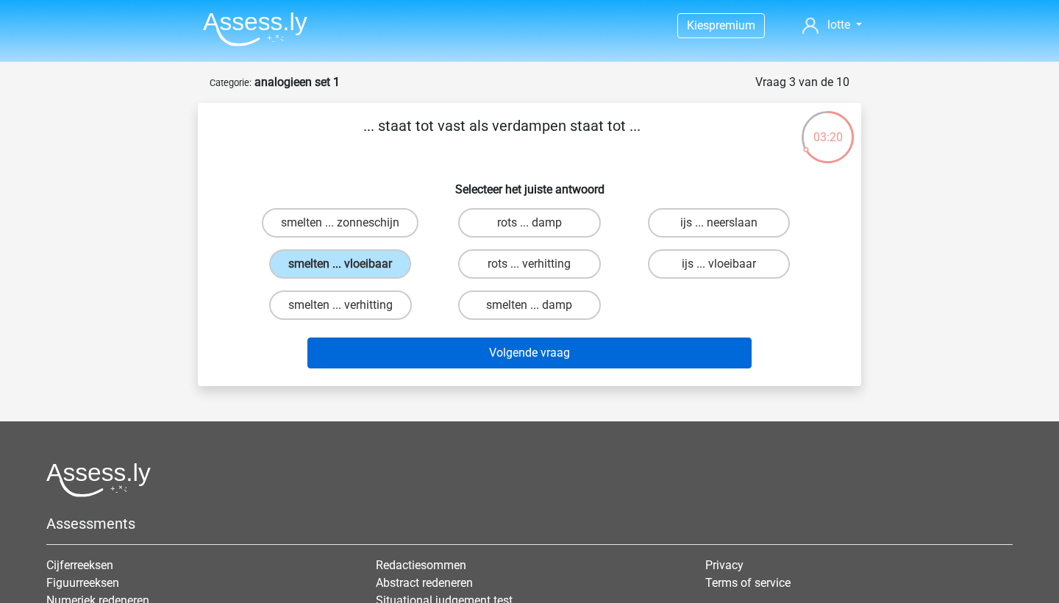
click at [391, 357] on button "Volgende vraag" at bounding box center [529, 353] width 445 height 31
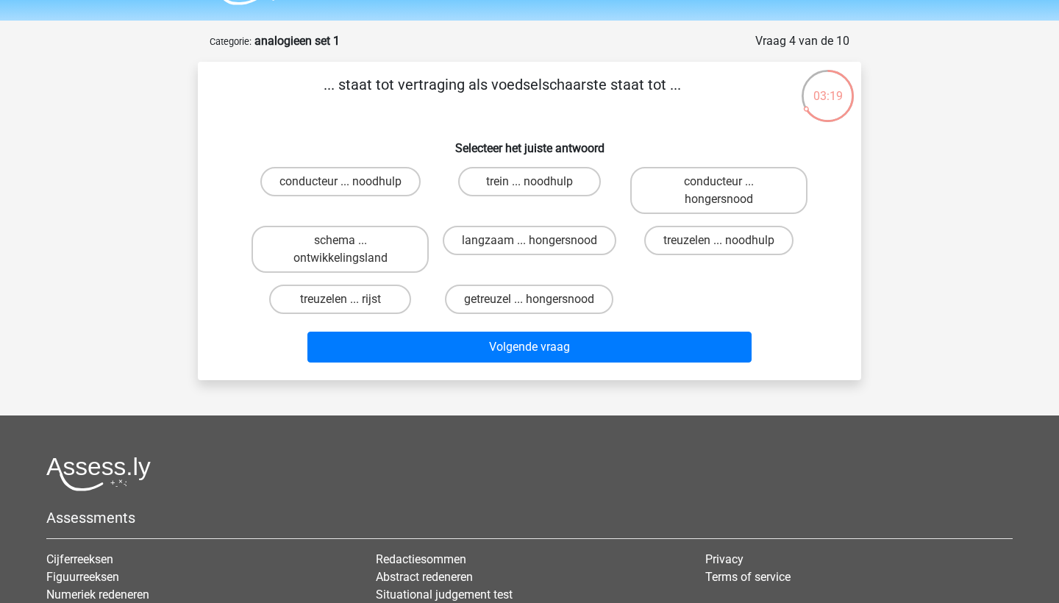
scroll to position [7, 0]
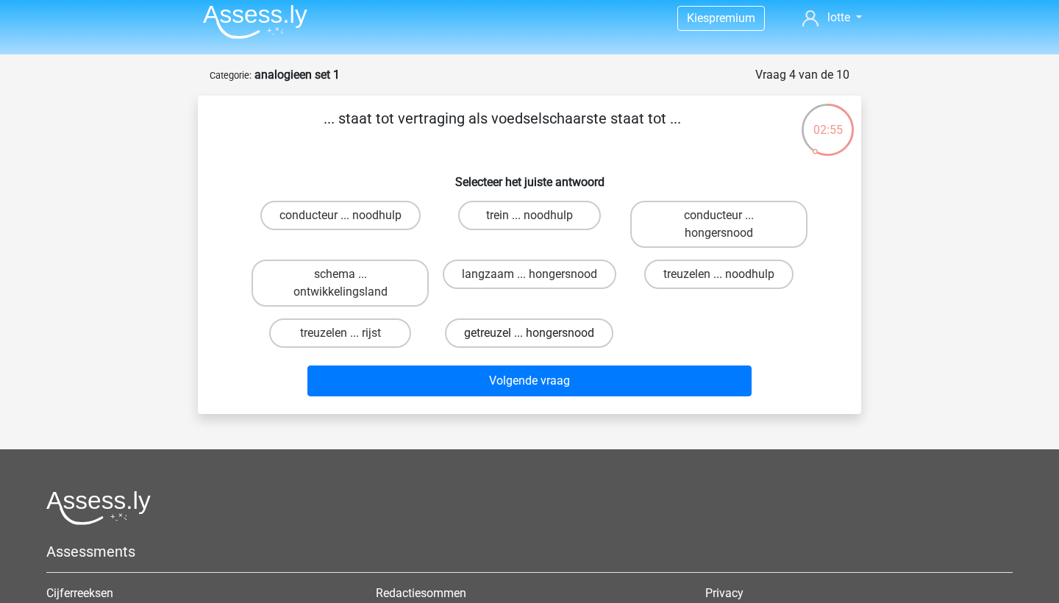
click at [566, 341] on label "getreuzel ... hongersnood" at bounding box center [529, 333] width 168 height 29
click at [539, 341] on input "getreuzel ... hongersnood" at bounding box center [535, 338] width 10 height 10
radio input "true"
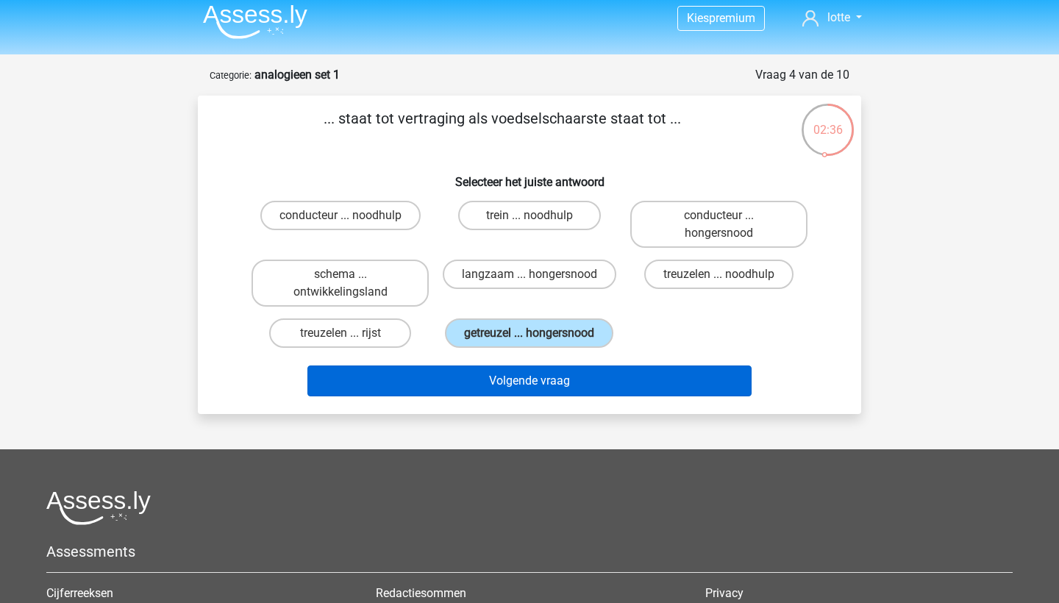
click at [620, 396] on button "Volgende vraag" at bounding box center [529, 381] width 445 height 31
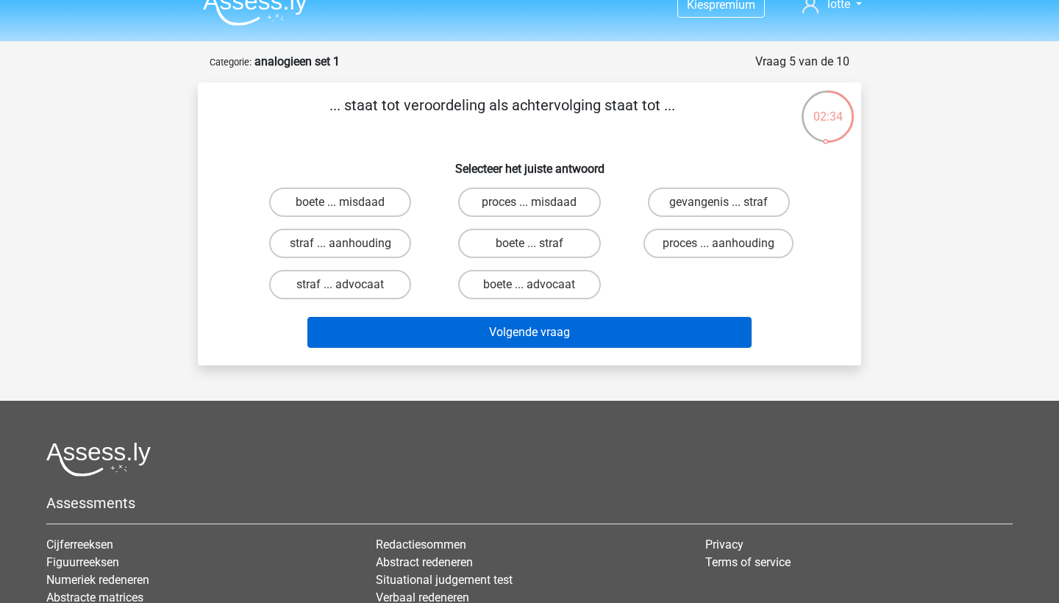
scroll to position [15, 0]
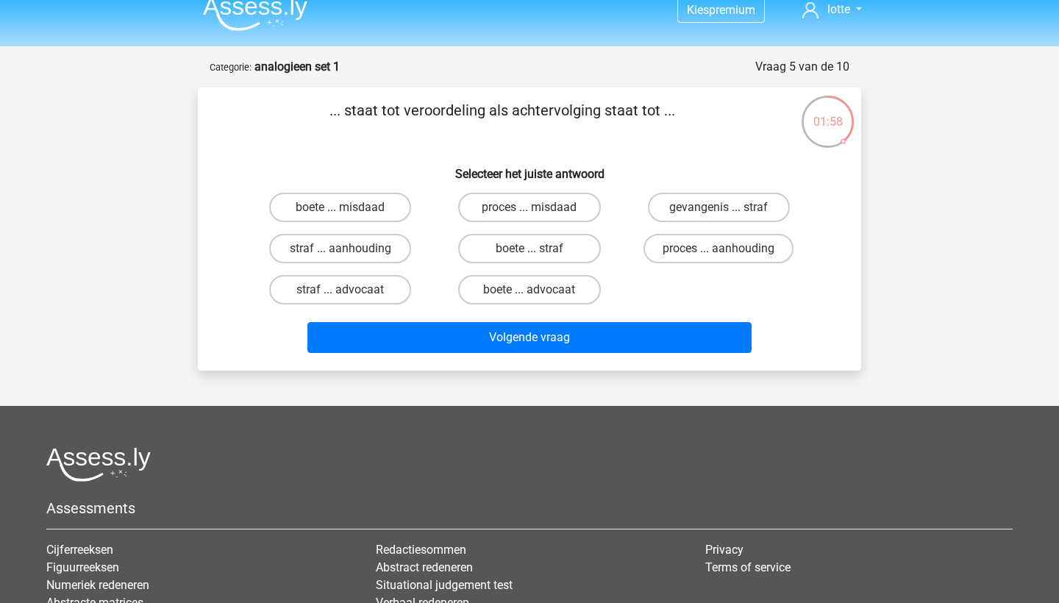
click at [346, 249] on input "straf ... aanhouding" at bounding box center [346, 254] width 10 height 10
radio input "true"
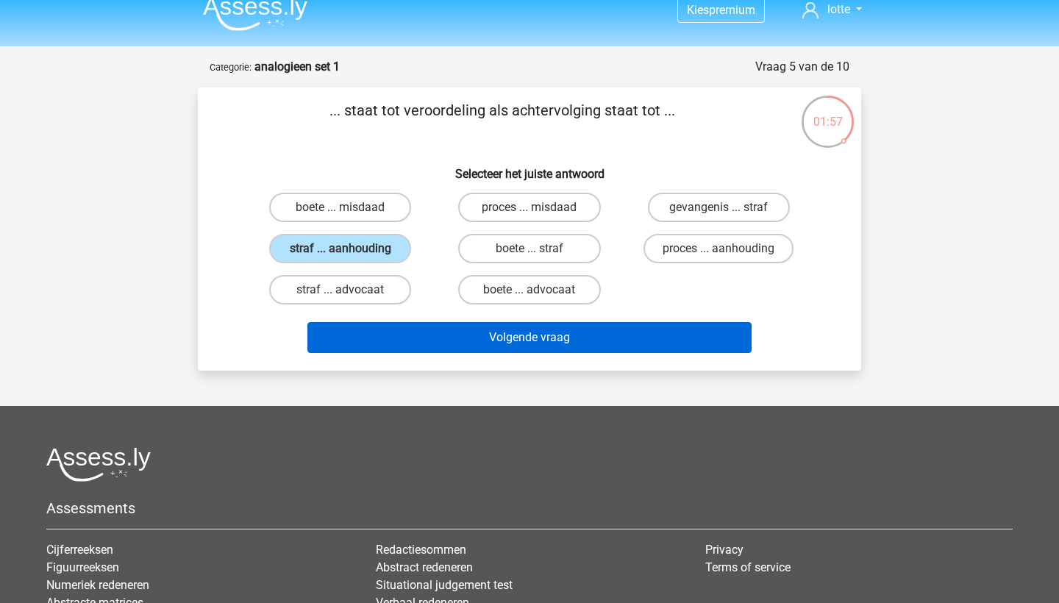
click at [473, 344] on button "Volgende vraag" at bounding box center [529, 337] width 445 height 31
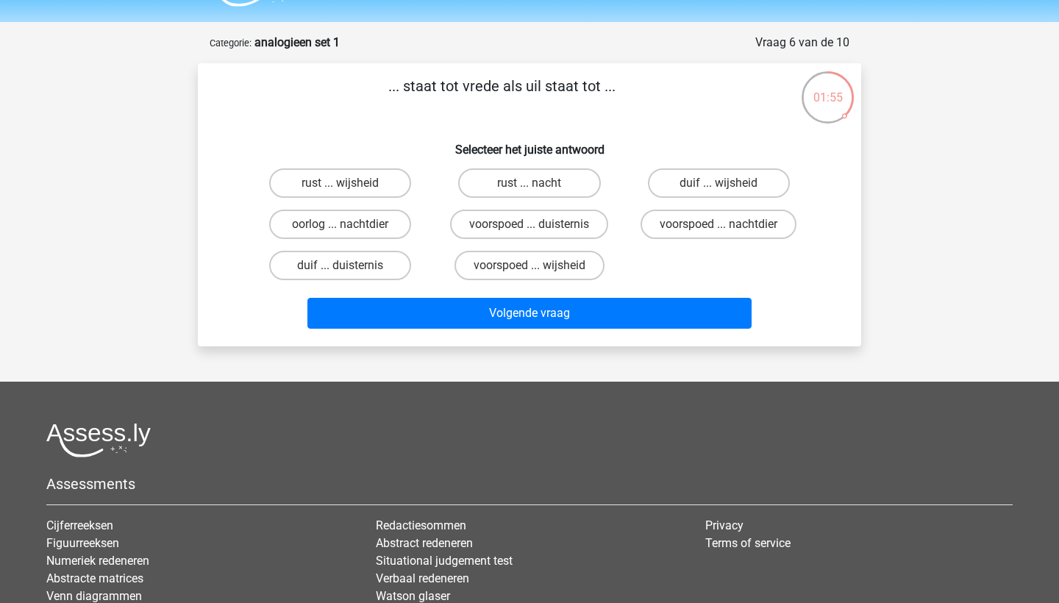
scroll to position [36, 0]
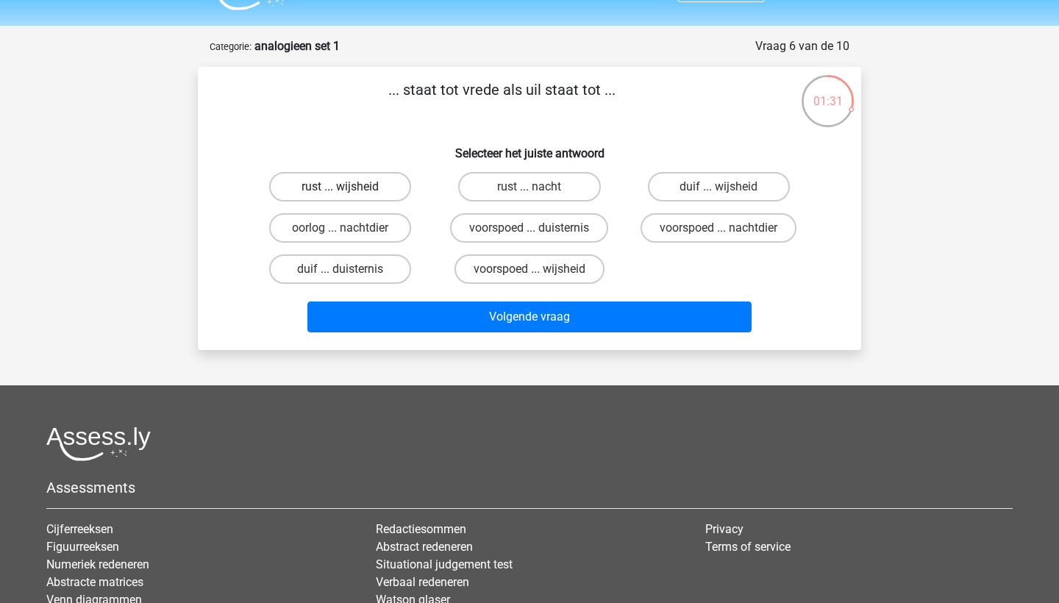
click at [364, 179] on label "rust ... wijsheid" at bounding box center [340, 186] width 142 height 29
click at [350, 187] on input "rust ... wijsheid" at bounding box center [346, 192] width 10 height 10
radio input "true"
click at [687, 184] on label "duif ... wijsheid" at bounding box center [719, 186] width 142 height 29
click at [719, 187] on input "duif ... wijsheid" at bounding box center [724, 192] width 10 height 10
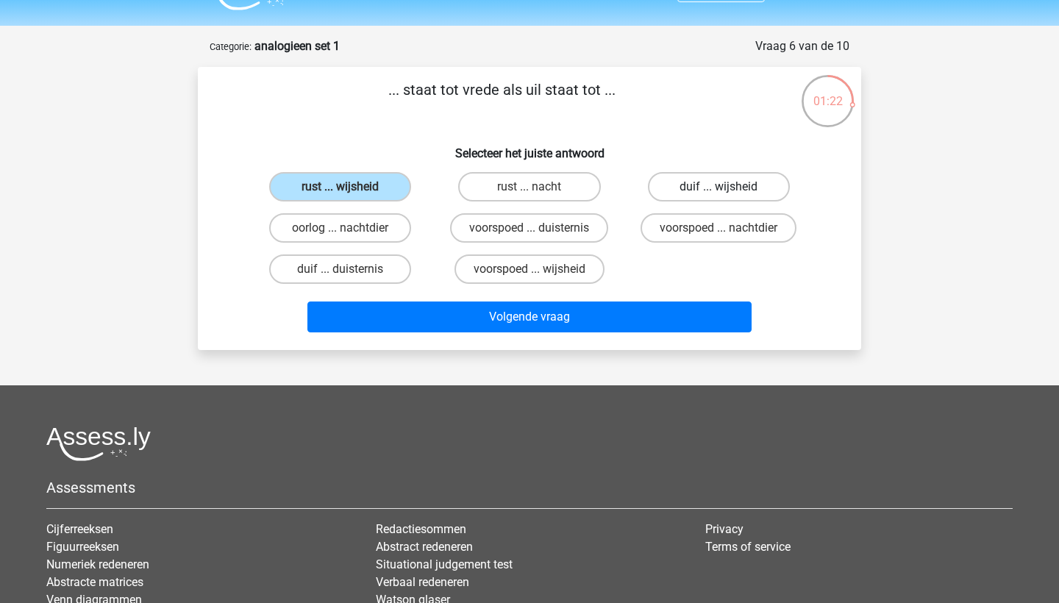
radio input "true"
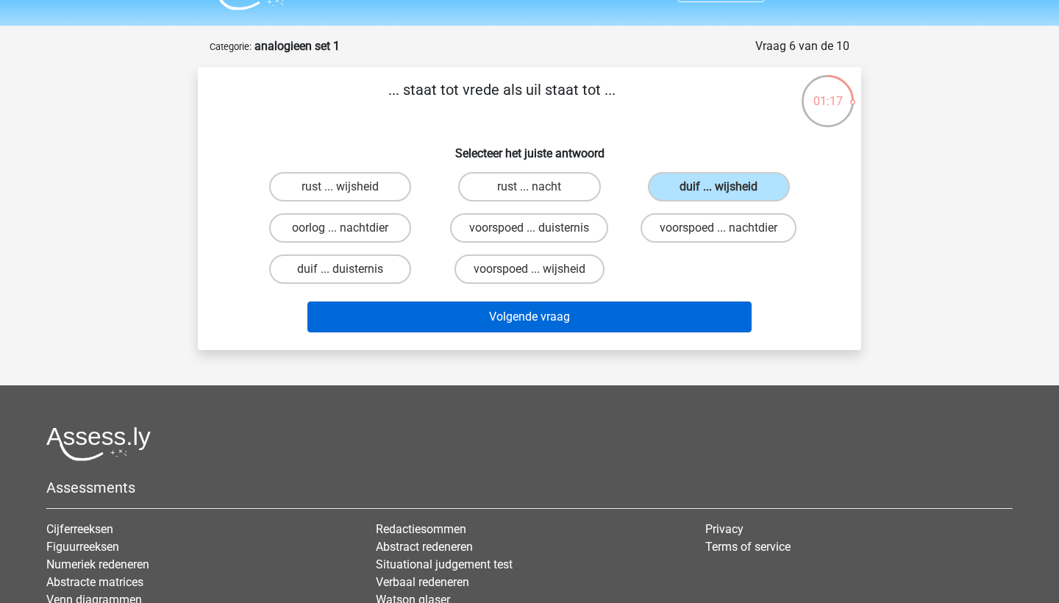
click at [614, 320] on button "Volgende vraag" at bounding box center [529, 317] width 445 height 31
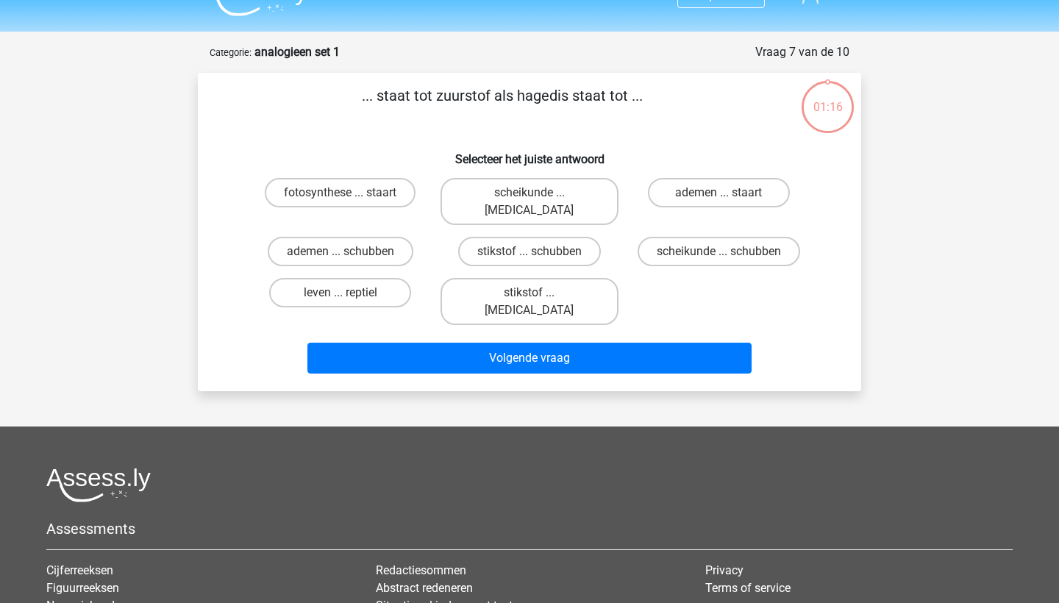
scroll to position [19, 0]
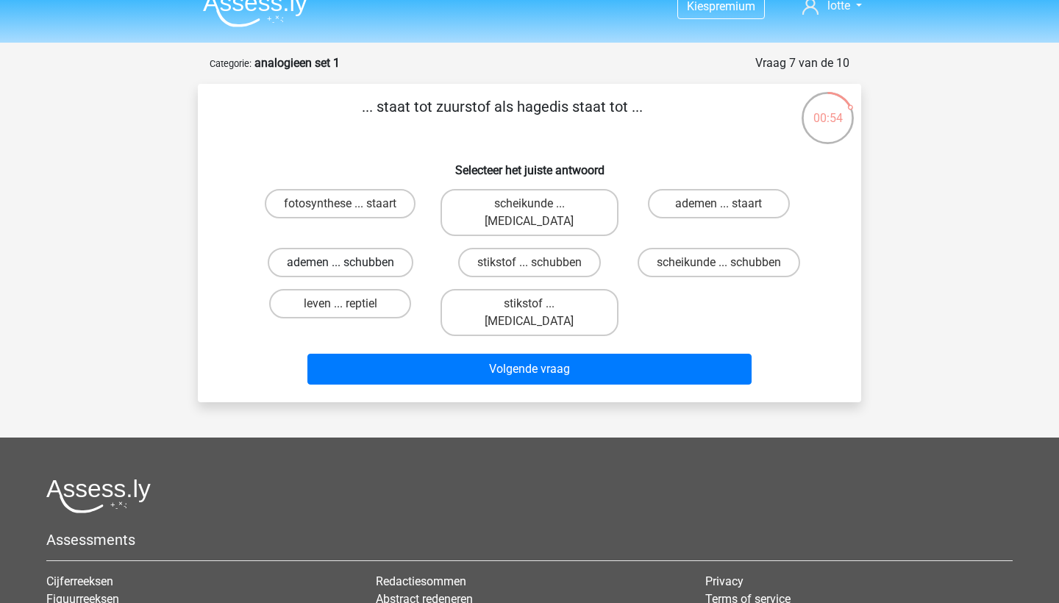
click at [355, 249] on label "ademen ... schubben" at bounding box center [341, 262] width 146 height 29
click at [350, 263] on input "ademen ... schubben" at bounding box center [346, 268] width 10 height 10
radio input "true"
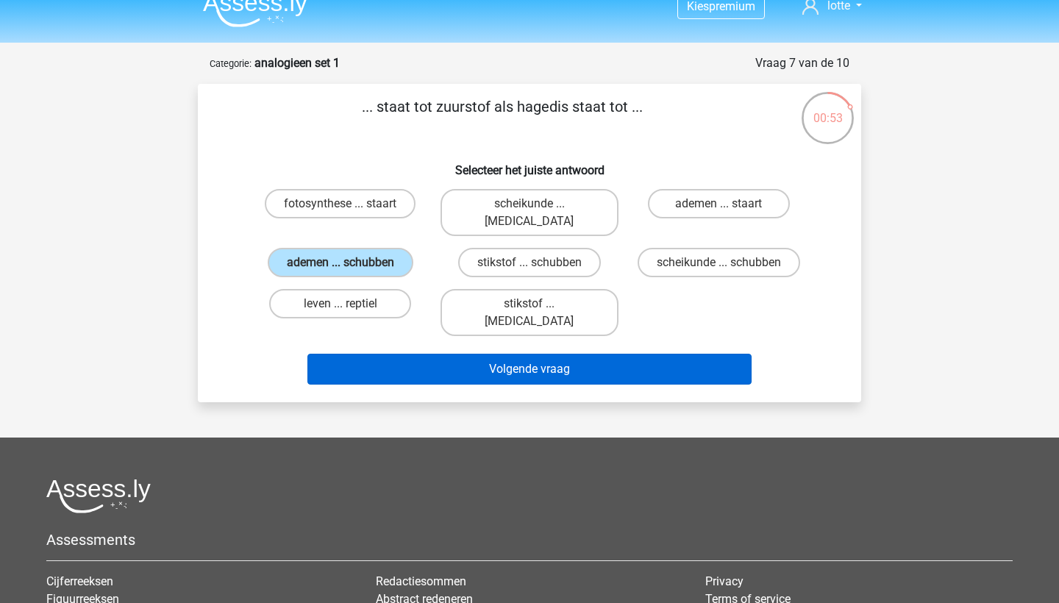
click at [447, 354] on button "Volgende vraag" at bounding box center [529, 369] width 445 height 31
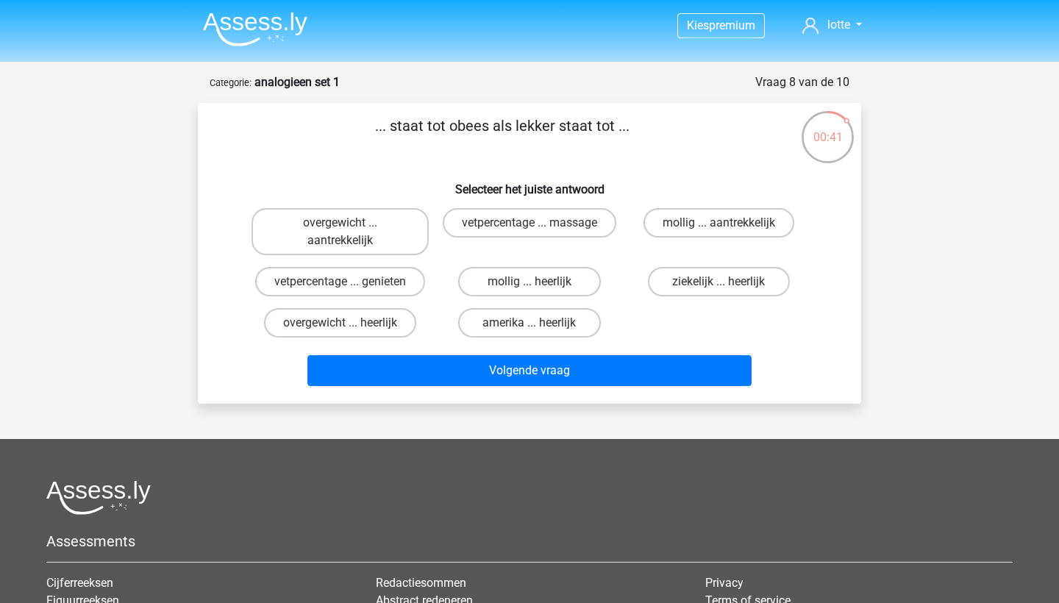
scroll to position [0, 0]
click at [380, 323] on label "overgewicht ... heerlijk" at bounding box center [340, 322] width 152 height 29
click at [350, 323] on input "overgewicht ... heerlijk" at bounding box center [346, 328] width 10 height 10
radio input "true"
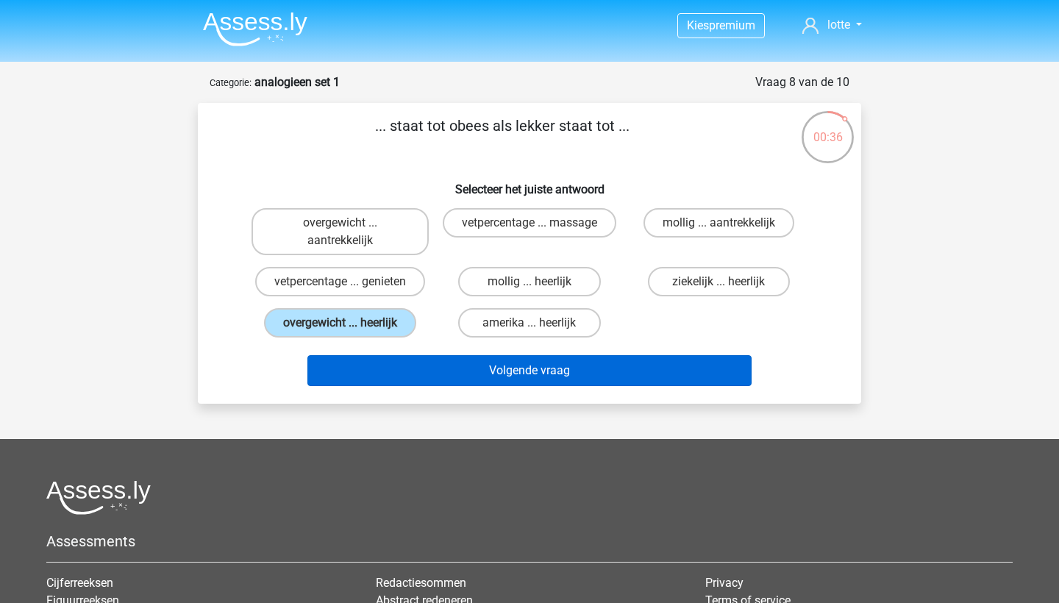
click at [438, 374] on button "Volgende vraag" at bounding box center [529, 370] width 445 height 31
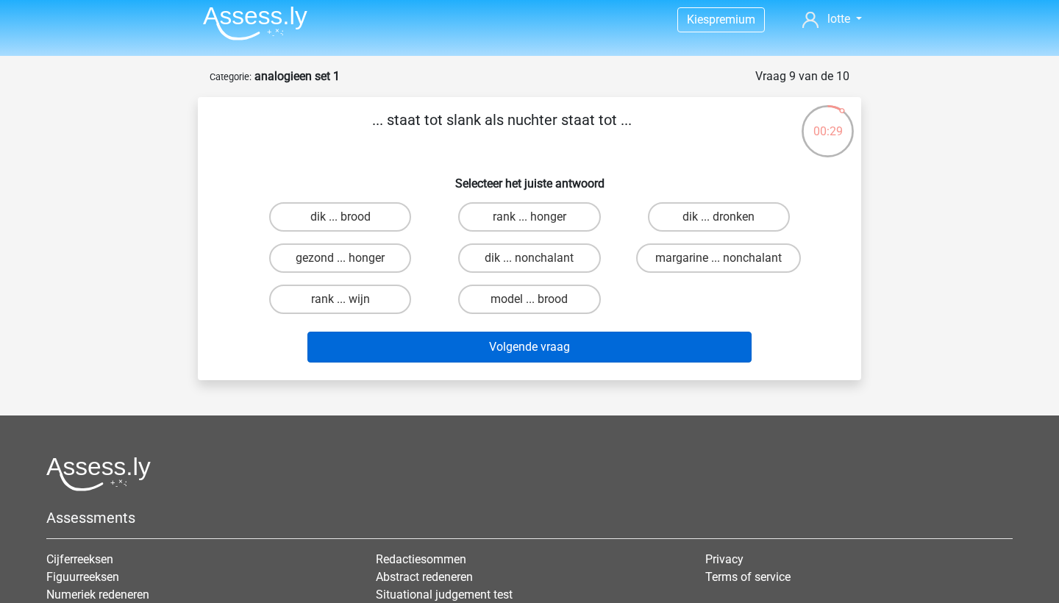
scroll to position [6, 0]
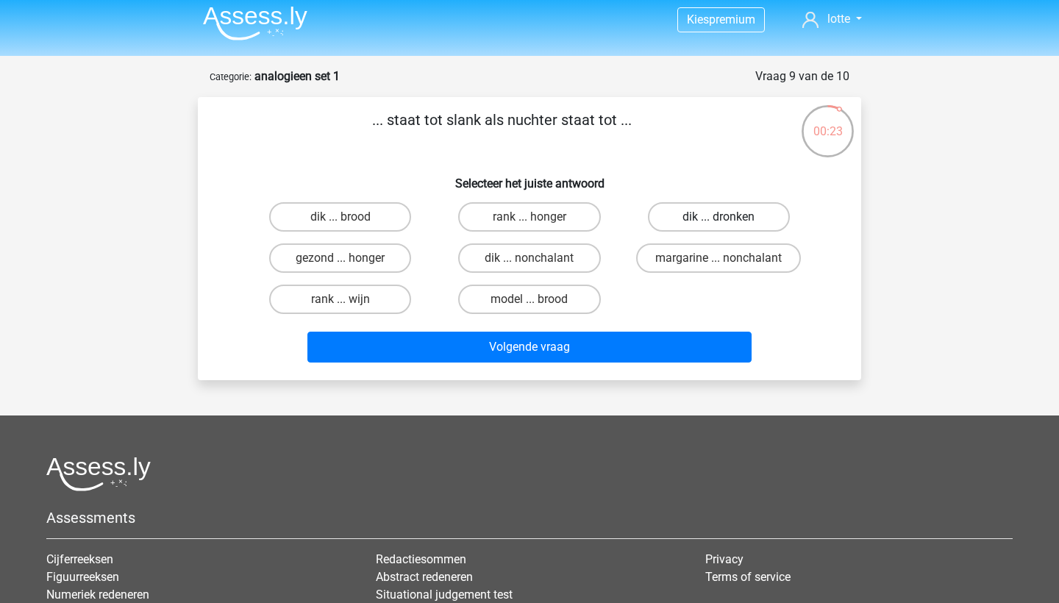
click at [677, 219] on label "dik ... dronken" at bounding box center [719, 216] width 142 height 29
click at [719, 219] on input "dik ... dronken" at bounding box center [724, 222] width 10 height 10
radio input "true"
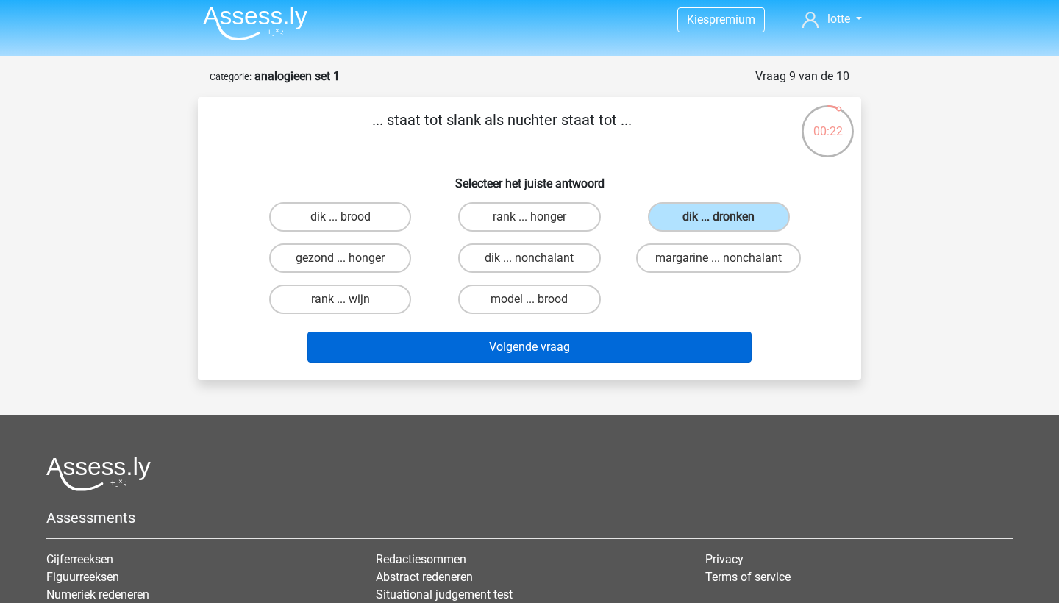
click at [623, 350] on button "Volgende vraag" at bounding box center [529, 347] width 445 height 31
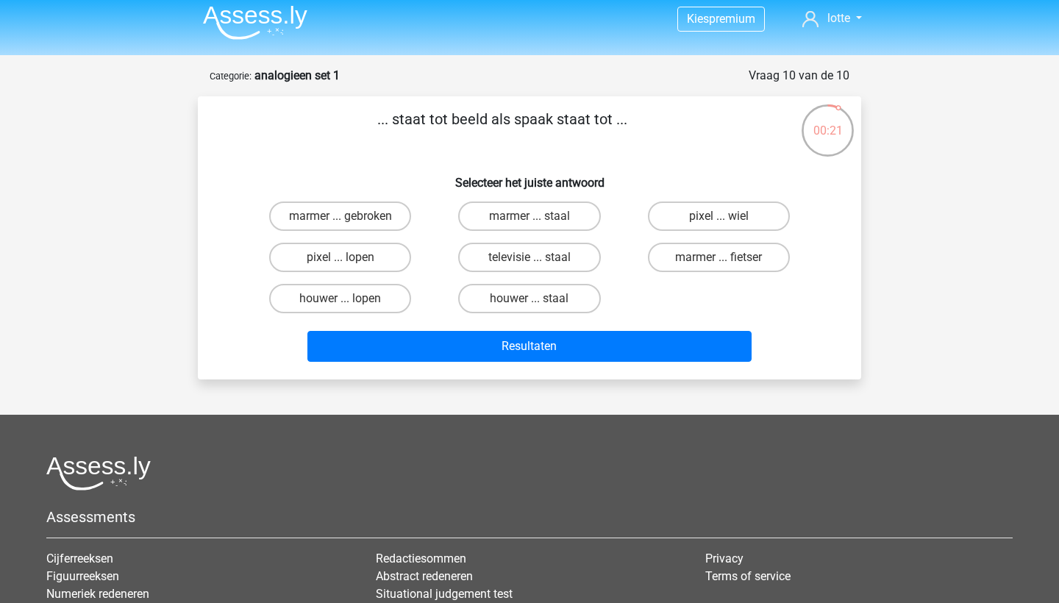
scroll to position [0, 0]
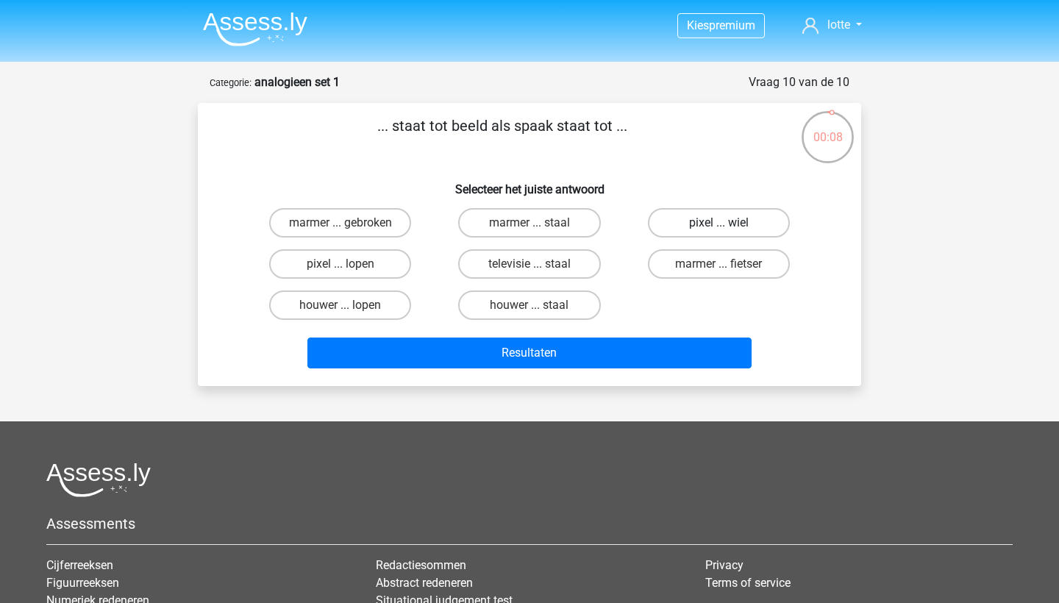
click at [693, 228] on label "pixel ... wiel" at bounding box center [719, 222] width 142 height 29
click at [719, 228] on input "pixel ... wiel" at bounding box center [724, 228] width 10 height 10
radio input "true"
click at [630, 371] on div "Resultaten" at bounding box center [530, 356] width 568 height 37
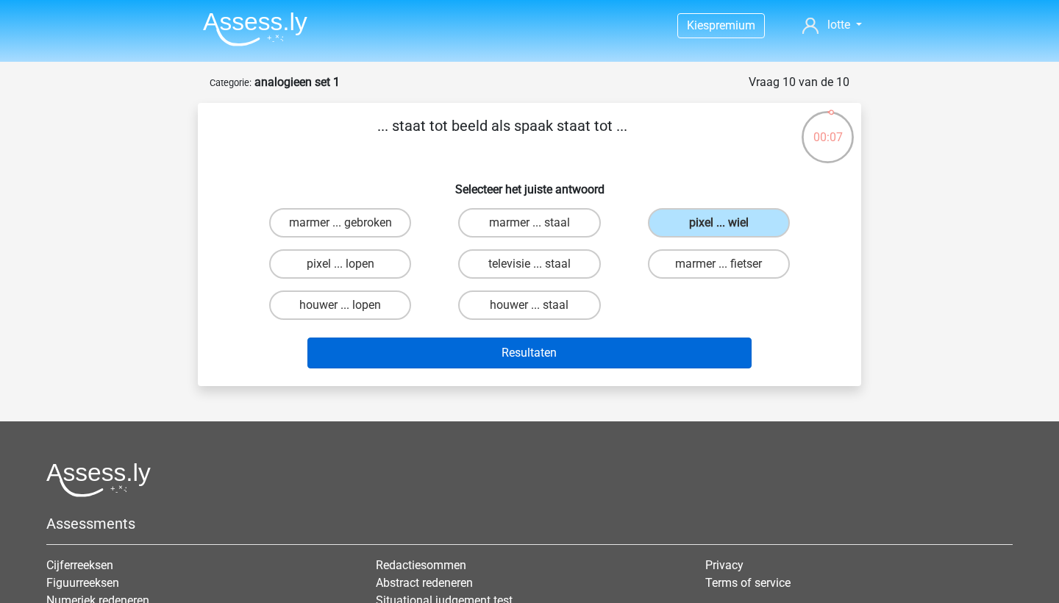
click at [626, 361] on button "Resultaten" at bounding box center [529, 353] width 445 height 31
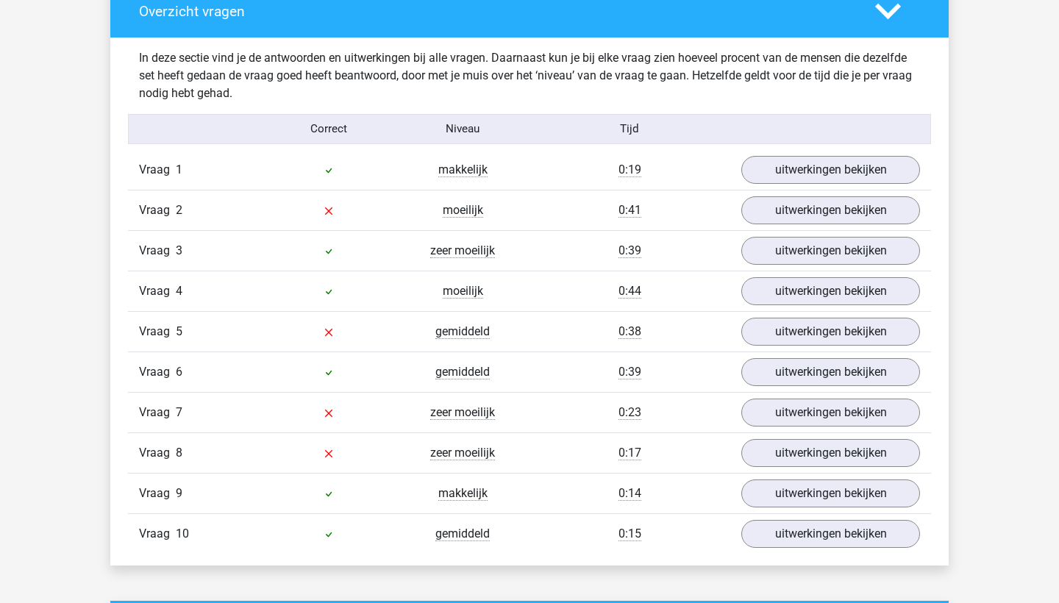
scroll to position [1120, 0]
click at [825, 210] on link "uitwerkingen bekijken" at bounding box center [830, 210] width 205 height 32
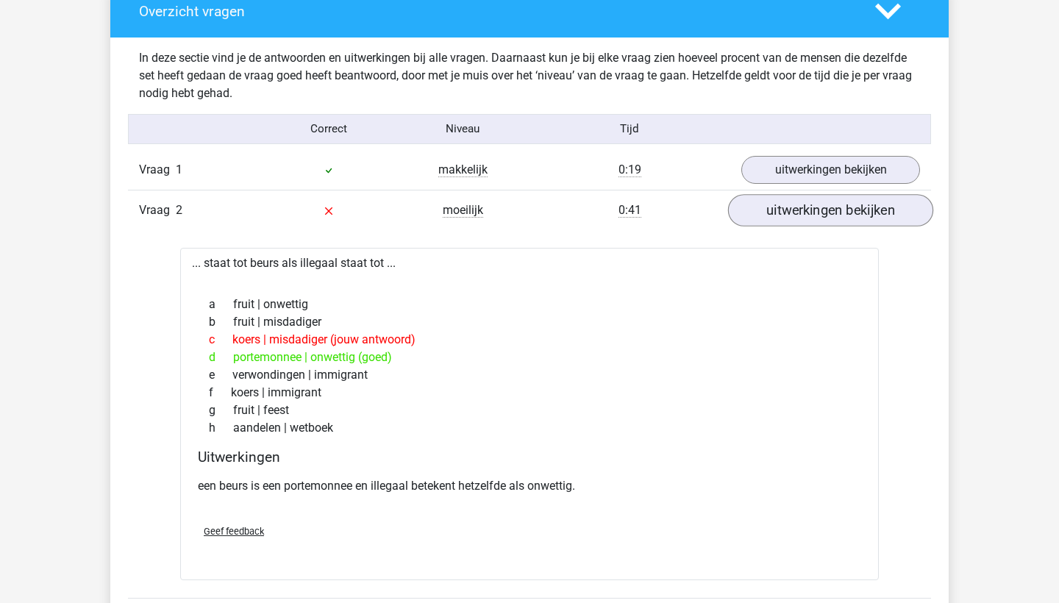
click at [821, 212] on link "uitwerkingen bekijken" at bounding box center [830, 210] width 205 height 32
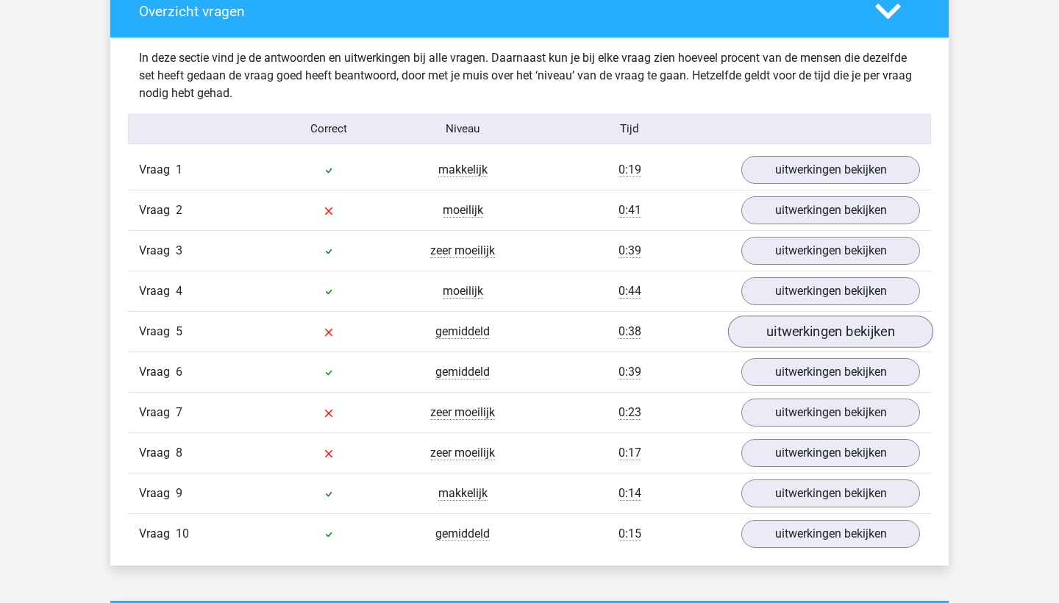
click at [788, 338] on link "uitwerkingen bekijken" at bounding box center [830, 332] width 205 height 32
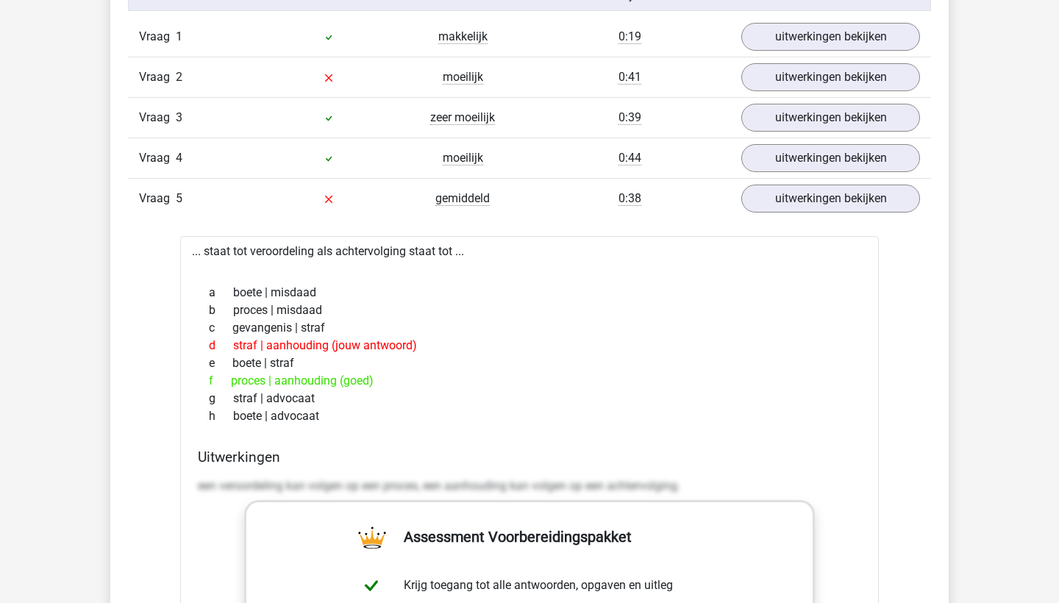
scroll to position [1256, 0]
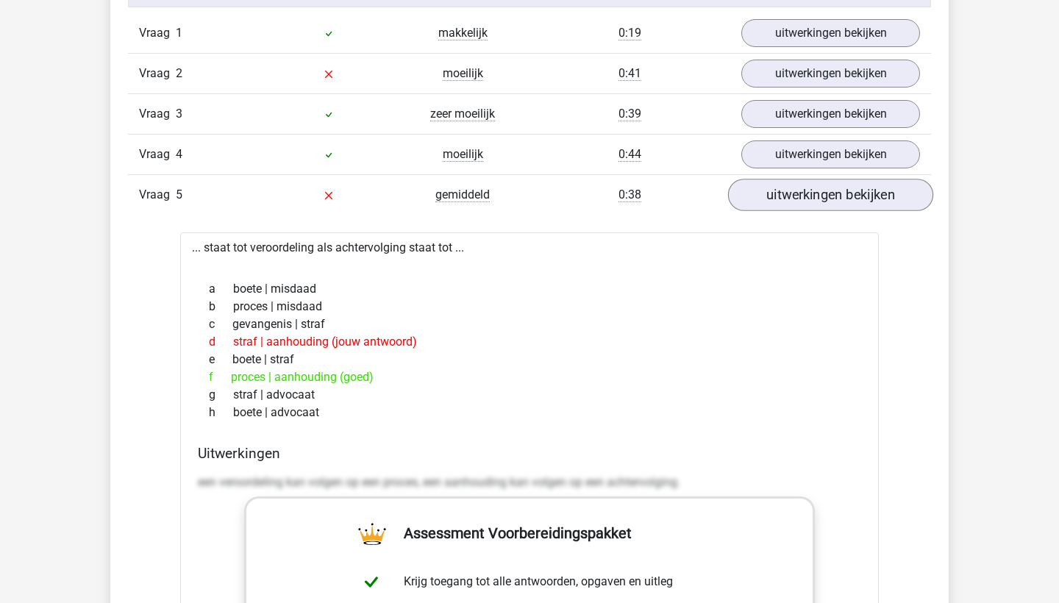
click at [822, 203] on link "uitwerkingen bekijken" at bounding box center [830, 195] width 205 height 32
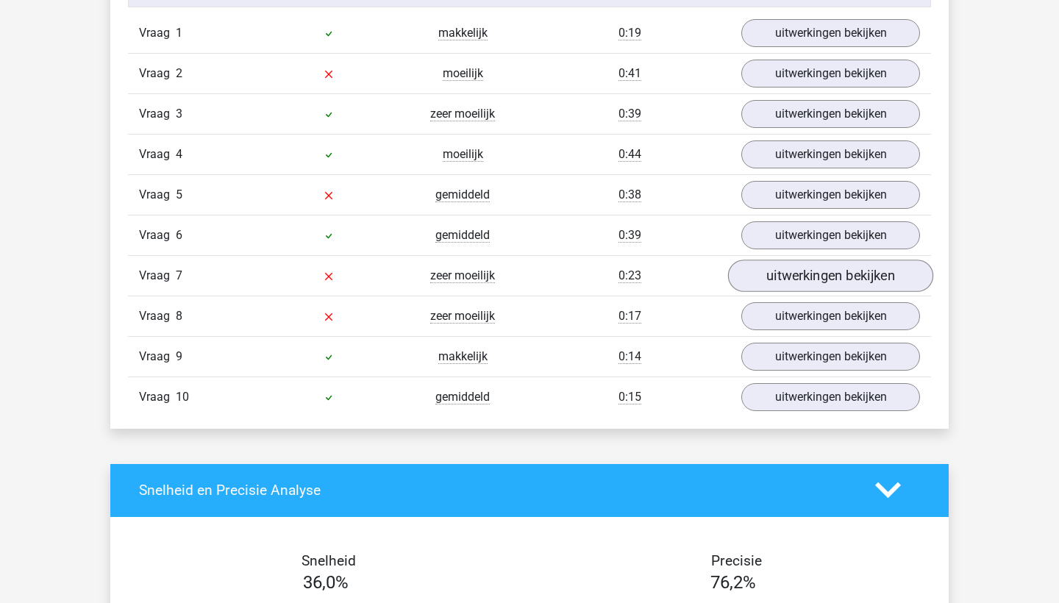
click at [791, 280] on link "uitwerkingen bekijken" at bounding box center [830, 276] width 205 height 32
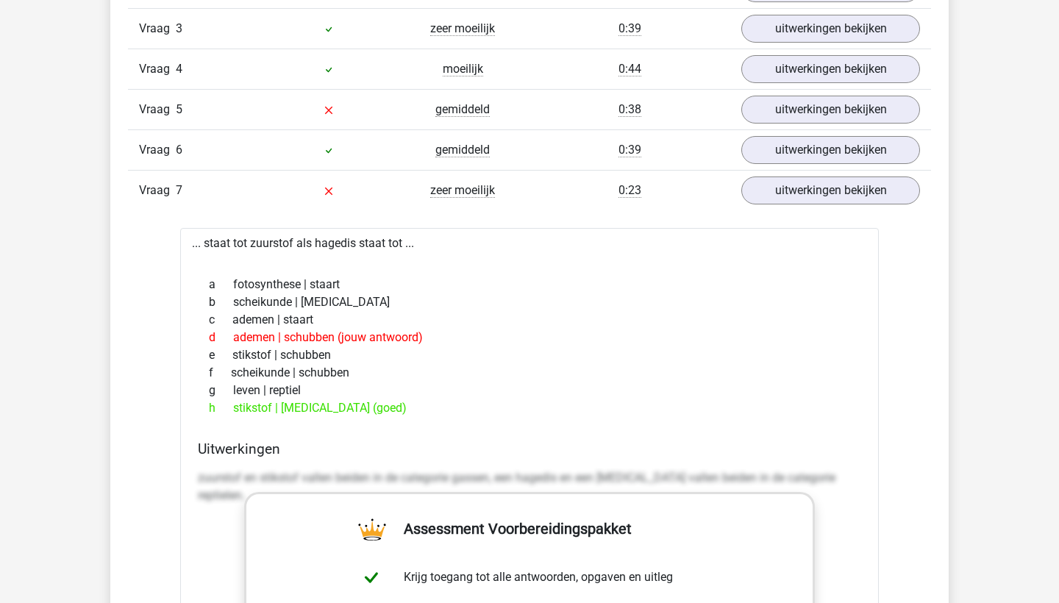
scroll to position [1347, 0]
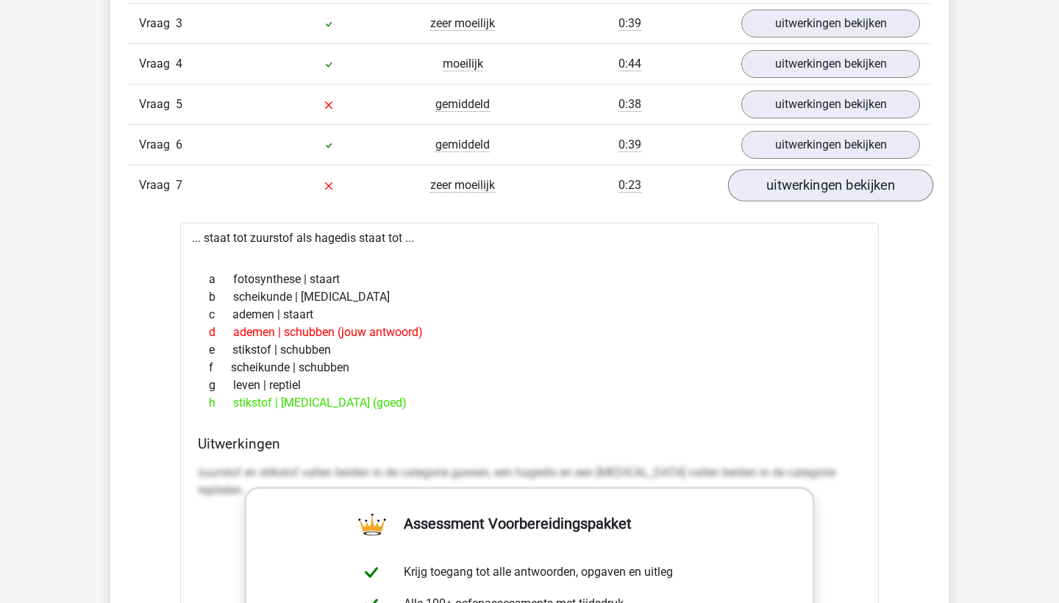
click at [833, 185] on link "uitwerkingen bekijken" at bounding box center [830, 185] width 205 height 32
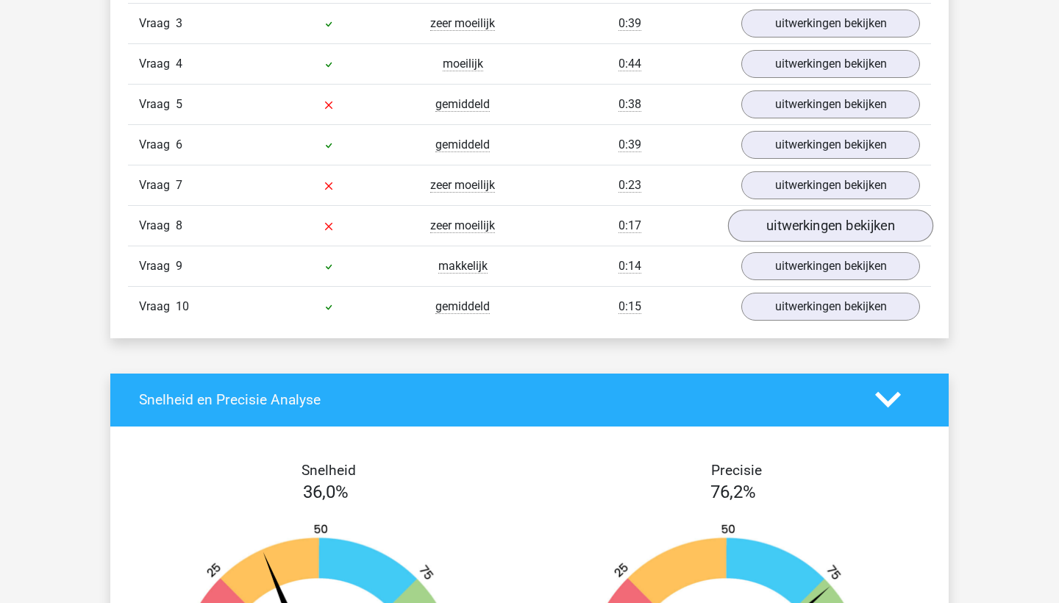
click at [809, 235] on link "uitwerkingen bekijken" at bounding box center [830, 226] width 205 height 32
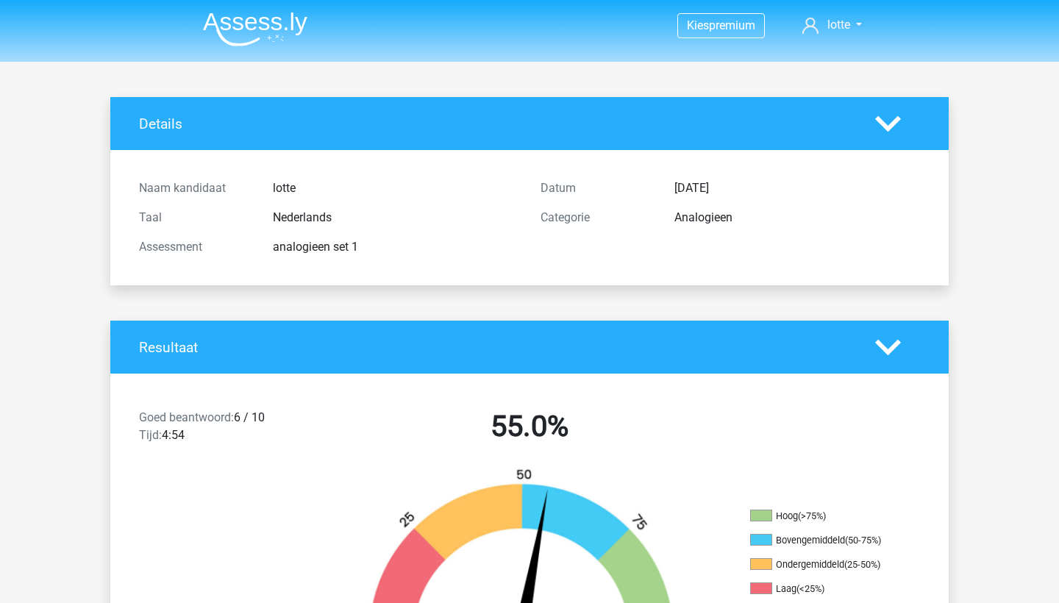
scroll to position [0, 0]
click at [271, 4] on nav "Kies premium lotte lottehenny@icloud.com" at bounding box center [529, 26] width 677 height 48
click at [266, 24] on img at bounding box center [255, 29] width 104 height 35
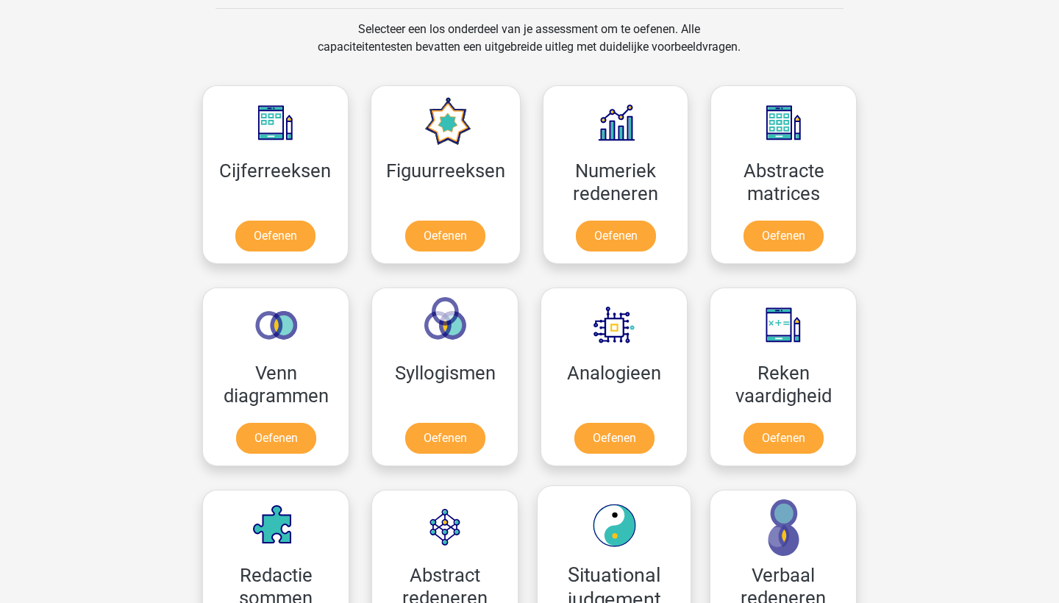
scroll to position [605, 0]
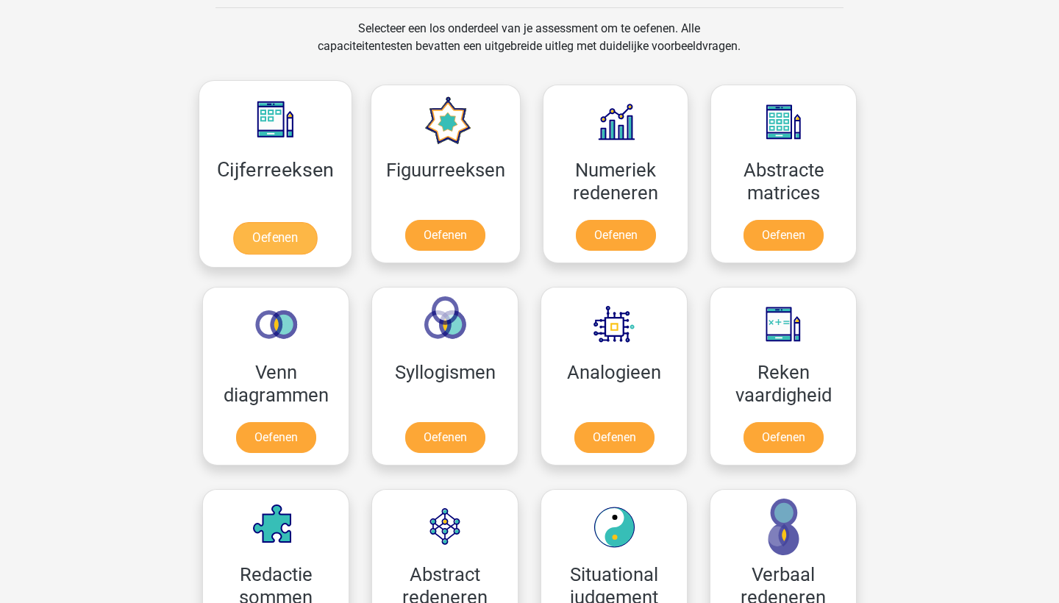
click at [286, 222] on link "Oefenen" at bounding box center [275, 238] width 84 height 32
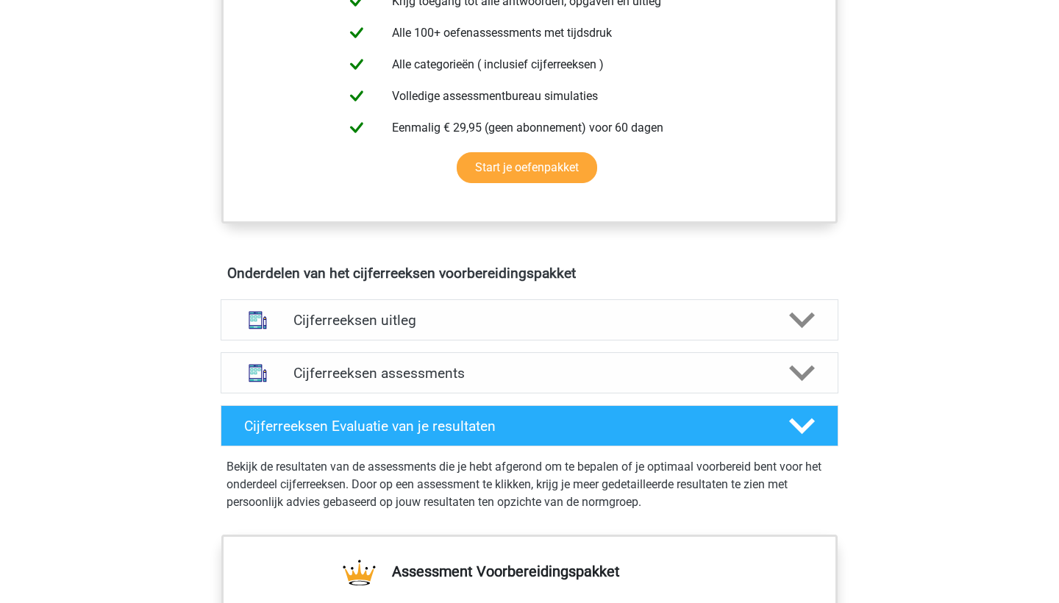
scroll to position [639, 0]
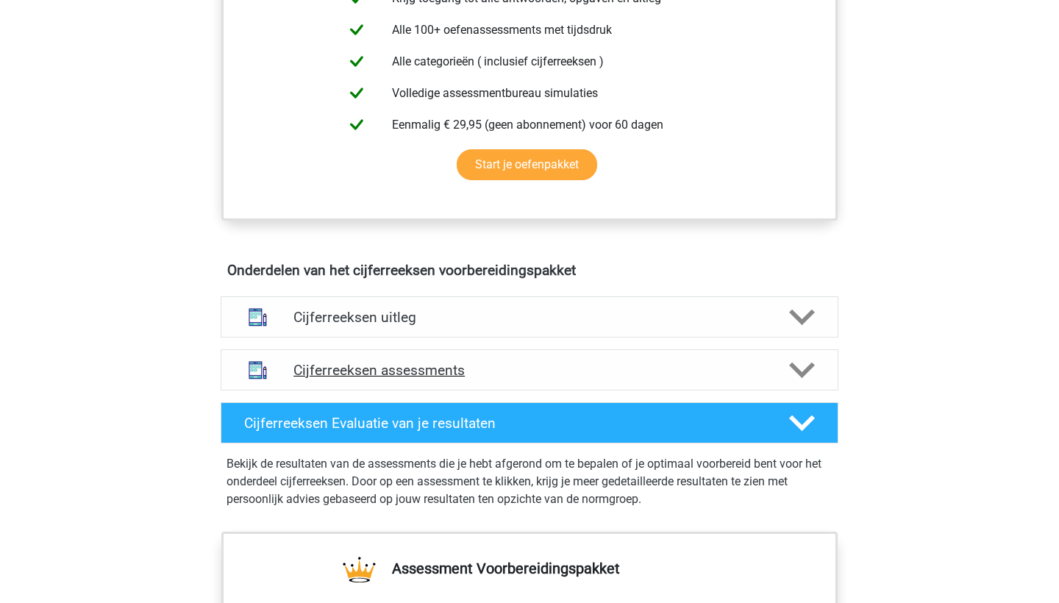
click at [424, 379] on h4 "Cijferreeksen assessments" at bounding box center [530, 370] width 472 height 17
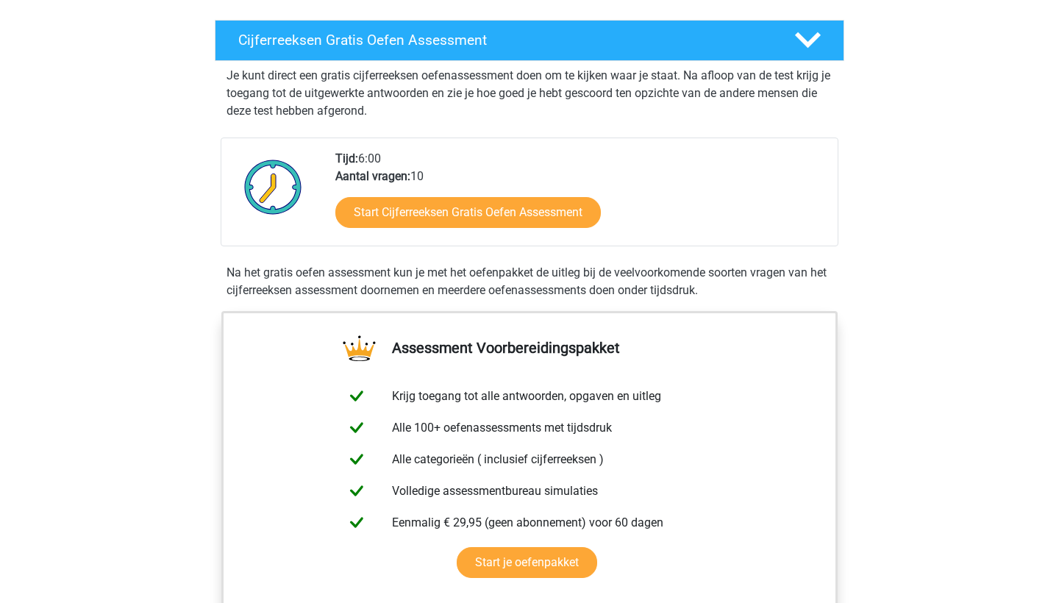
scroll to position [205, 0]
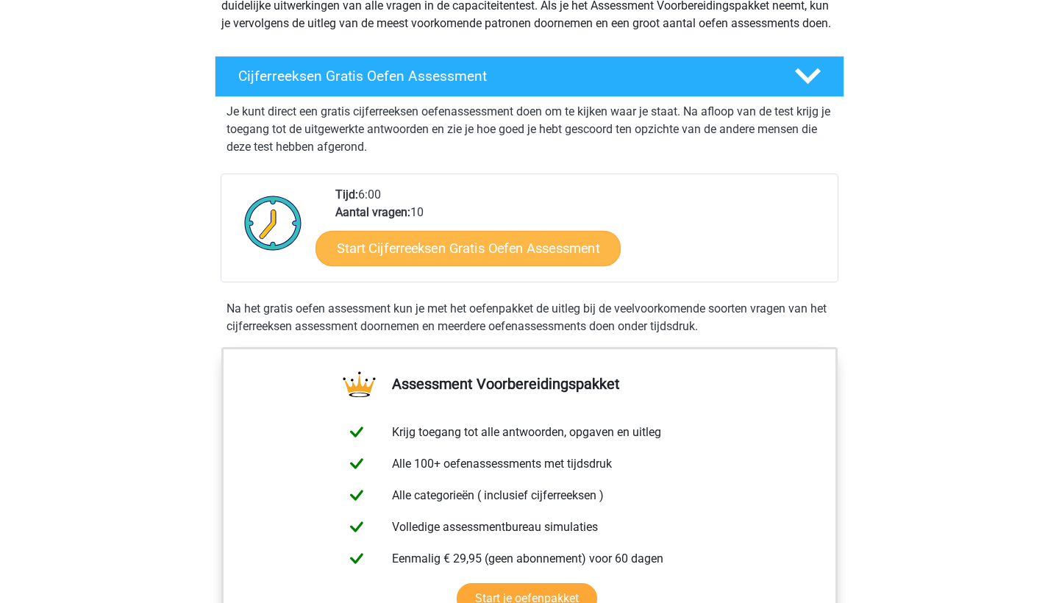
click at [447, 261] on link "Start Cijferreeksen Gratis Oefen Assessment" at bounding box center [468, 247] width 305 height 35
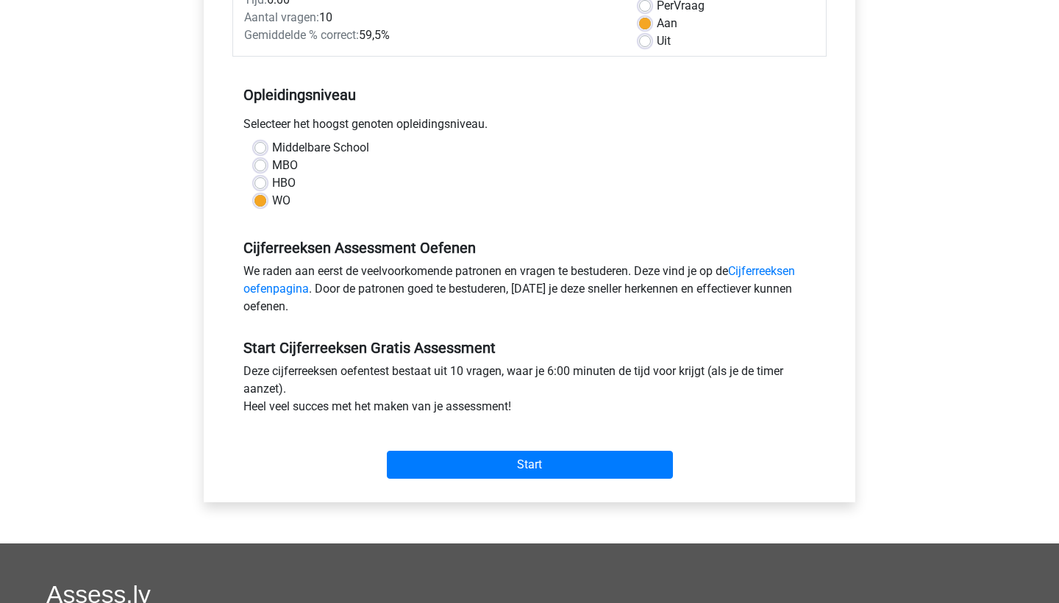
scroll to position [238, 0]
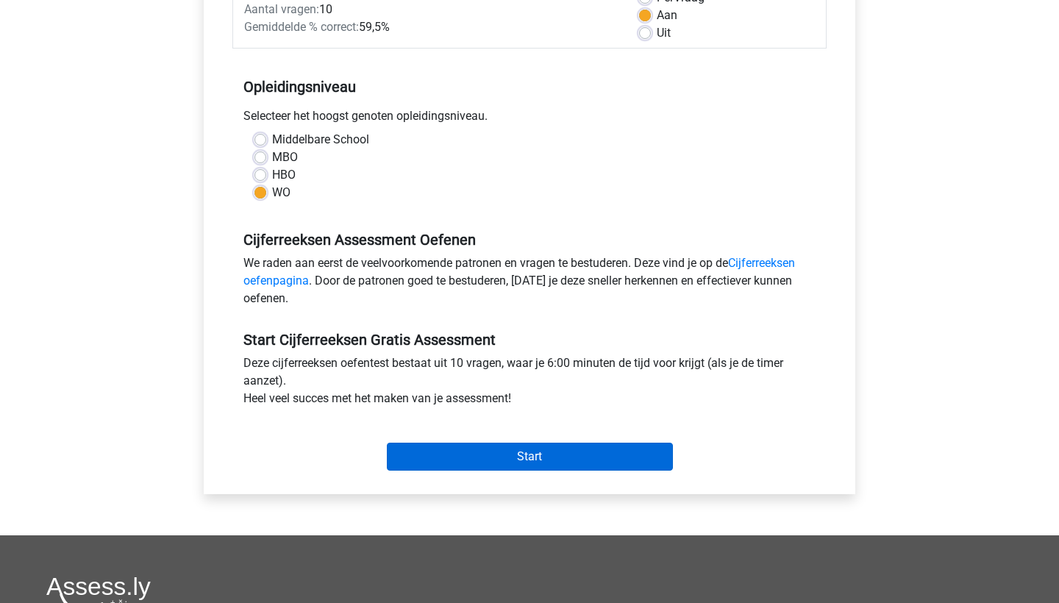
click at [426, 455] on input "Start" at bounding box center [530, 457] width 286 height 28
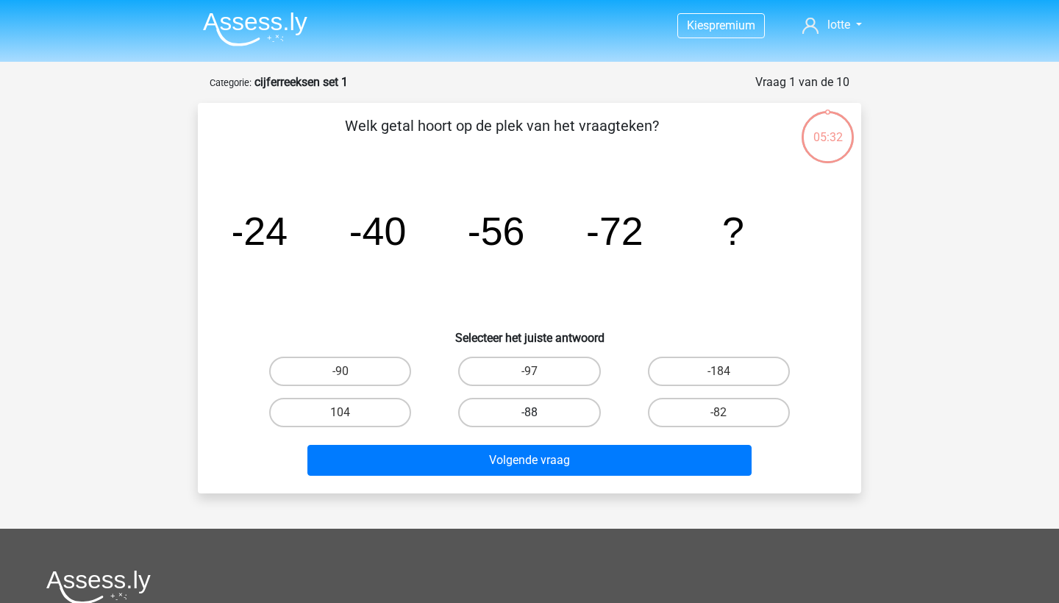
click at [544, 418] on label "-88" at bounding box center [529, 412] width 142 height 29
click at [539, 418] on input "-88" at bounding box center [535, 418] width 10 height 10
radio input "true"
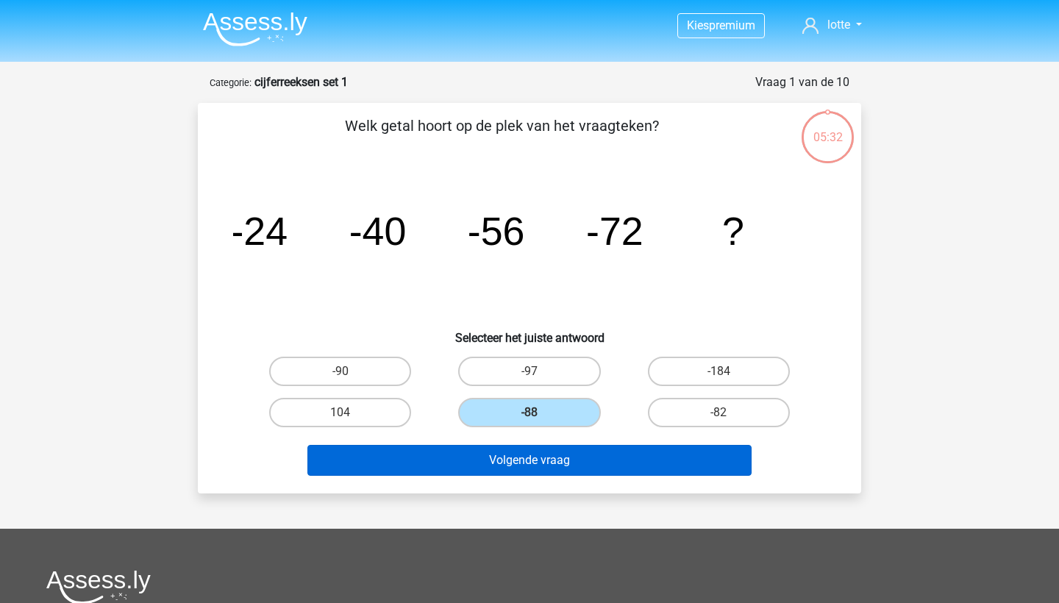
click at [549, 463] on button "Volgende vraag" at bounding box center [529, 460] width 445 height 31
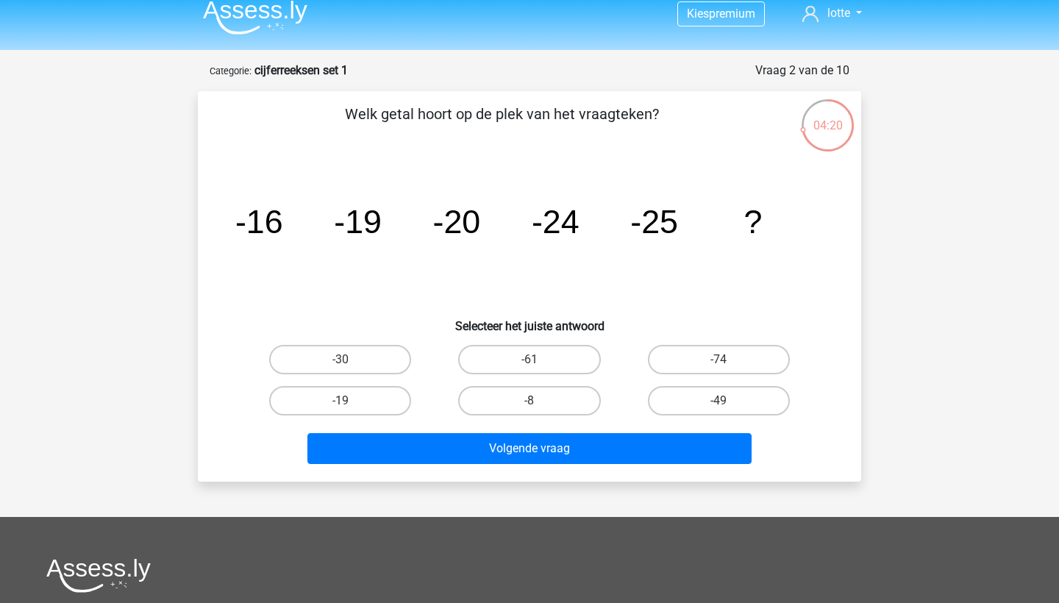
scroll to position [7, 0]
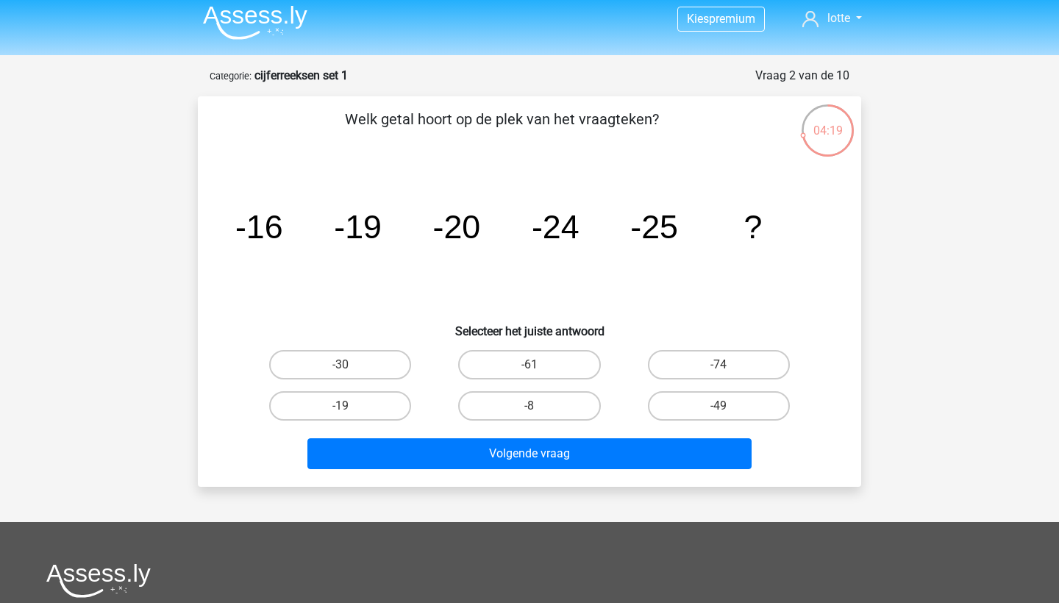
click at [377, 349] on div "-30" at bounding box center [340, 364] width 189 height 41
click at [377, 361] on label "-30" at bounding box center [340, 364] width 142 height 29
click at [350, 365] on input "-30" at bounding box center [346, 370] width 10 height 10
radio input "true"
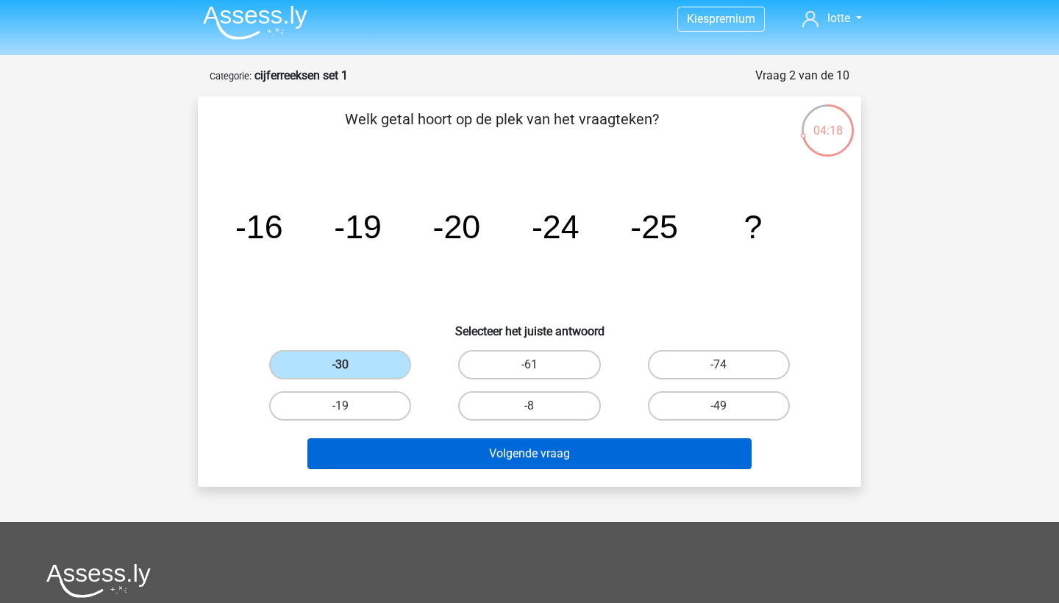
click at [463, 457] on button "Volgende vraag" at bounding box center [529, 453] width 445 height 31
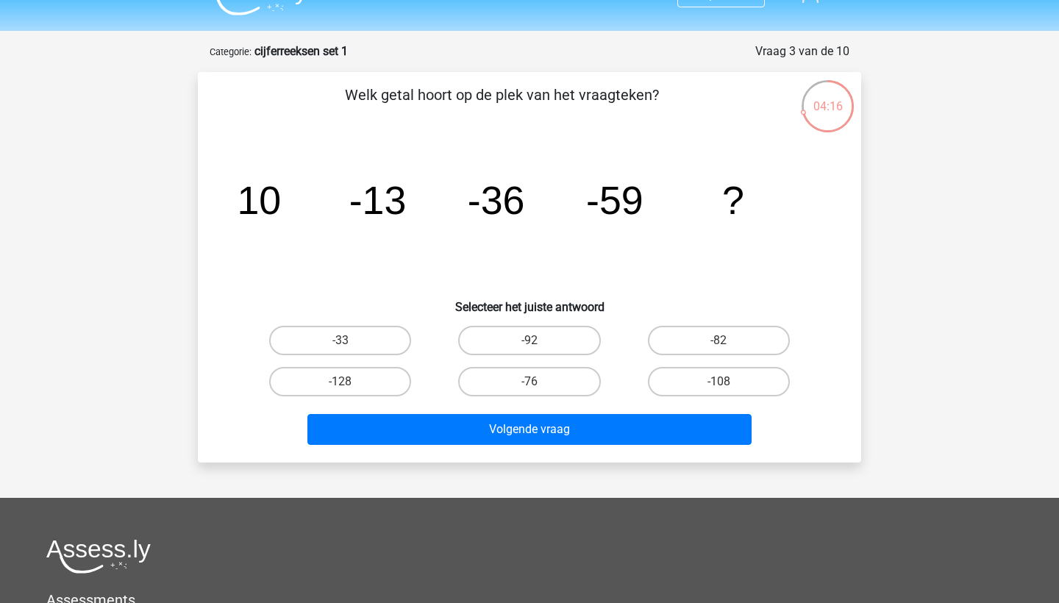
scroll to position [28, 0]
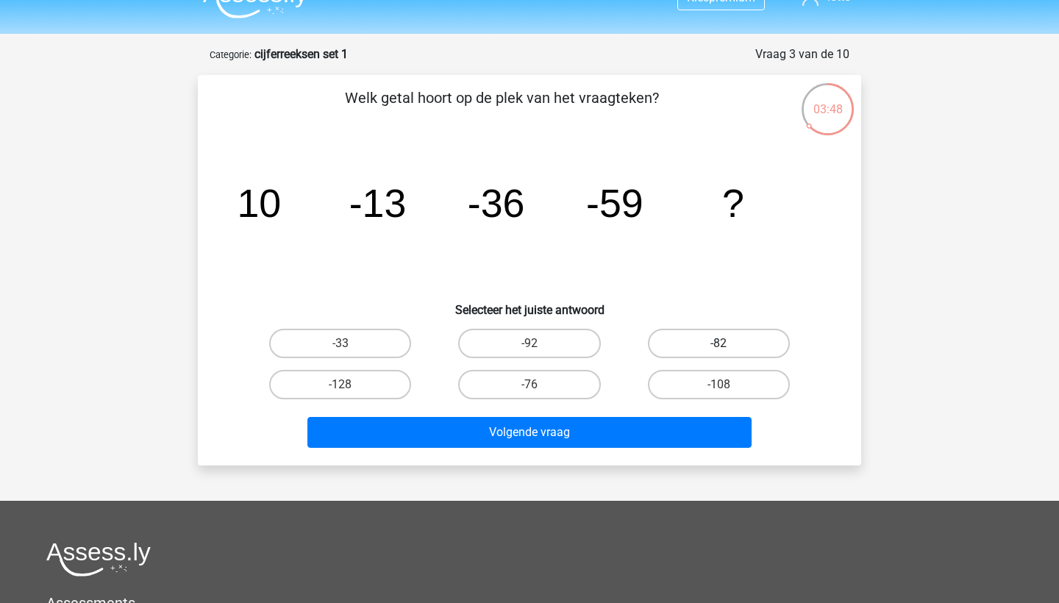
click at [697, 330] on label "-82" at bounding box center [719, 343] width 142 height 29
click at [719, 344] on input "-82" at bounding box center [724, 349] width 10 height 10
radio input "true"
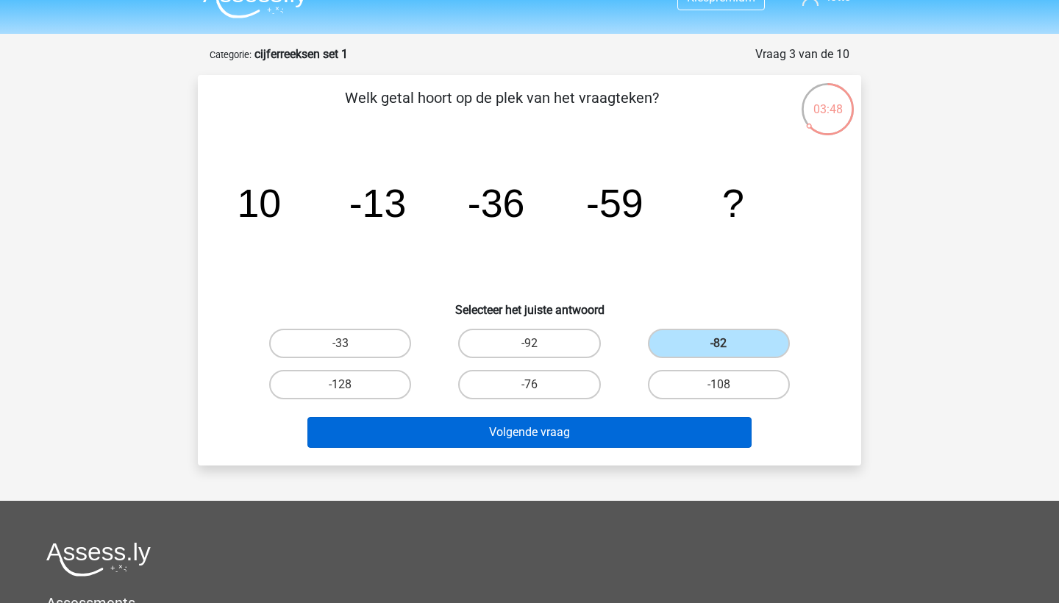
click at [622, 436] on button "Volgende vraag" at bounding box center [529, 432] width 445 height 31
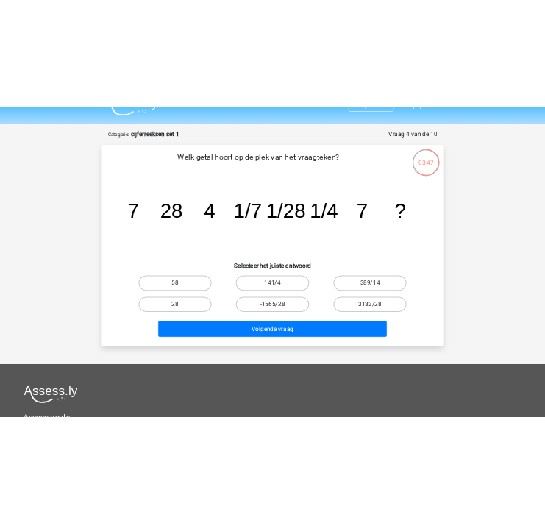
scroll to position [74, 0]
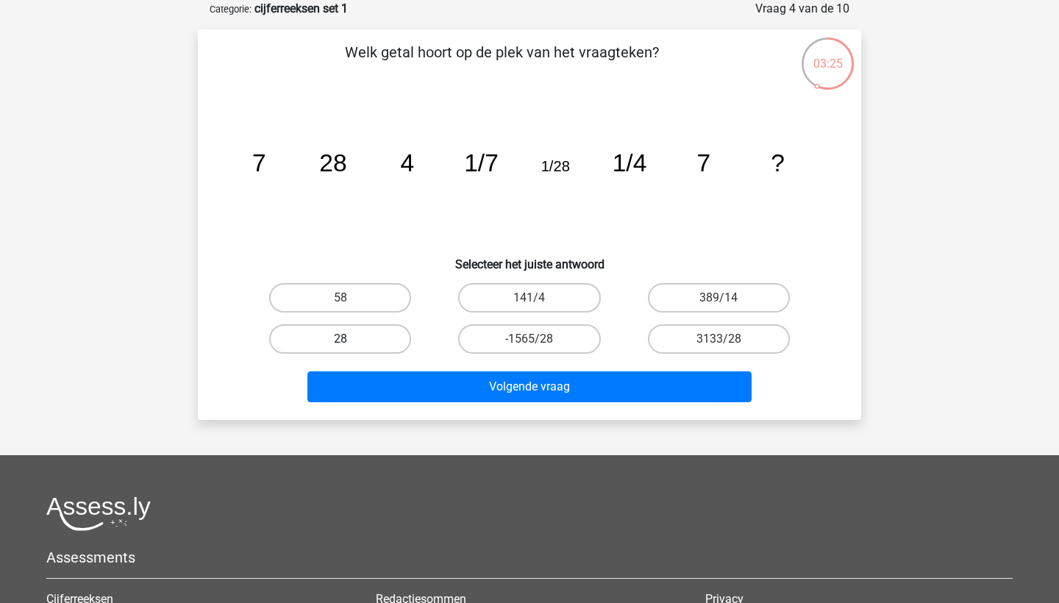
click at [382, 344] on label "28" at bounding box center [340, 338] width 142 height 29
click at [350, 344] on input "28" at bounding box center [346, 344] width 10 height 10
radio input "true"
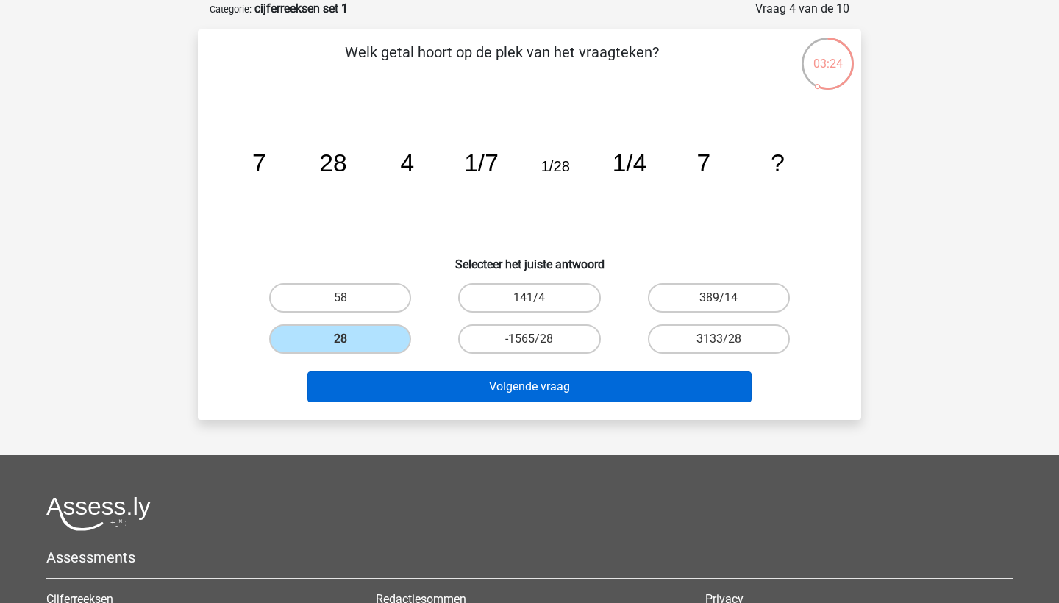
click at [472, 380] on button "Volgende vraag" at bounding box center [529, 386] width 445 height 31
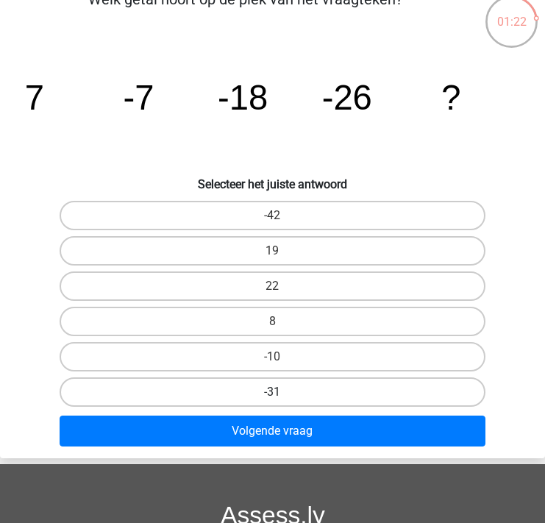
click at [266, 401] on label "-31" at bounding box center [272, 391] width 425 height 29
click at [273, 401] on input "-31" at bounding box center [278, 397] width 10 height 10
radio input "true"
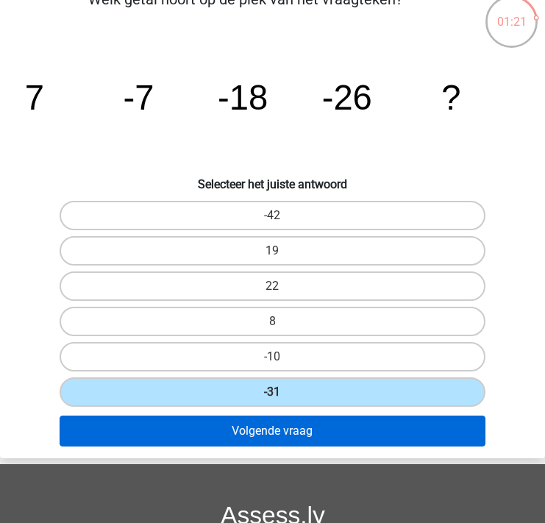
click at [269, 427] on button "Volgende vraag" at bounding box center [272, 431] width 425 height 31
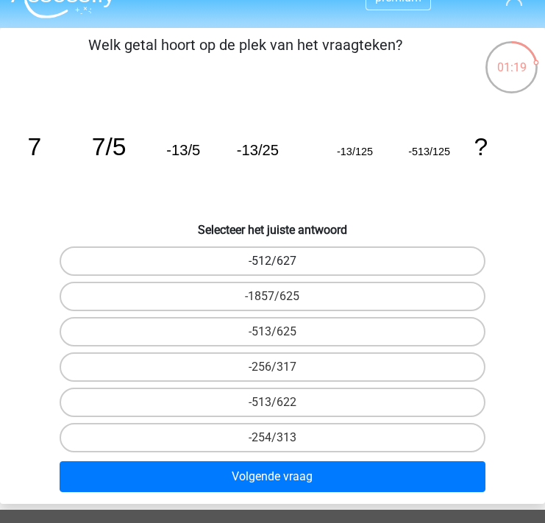
scroll to position [34, 0]
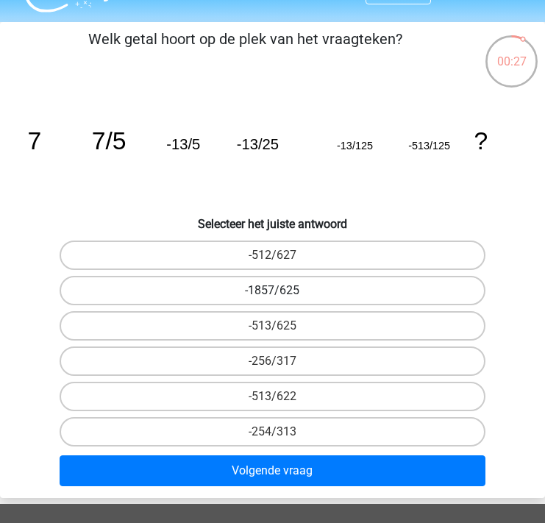
click at [295, 297] on label "-1857/625" at bounding box center [272, 290] width 425 height 29
click at [282, 297] on input "-1857/625" at bounding box center [278, 296] width 10 height 10
radio input "true"
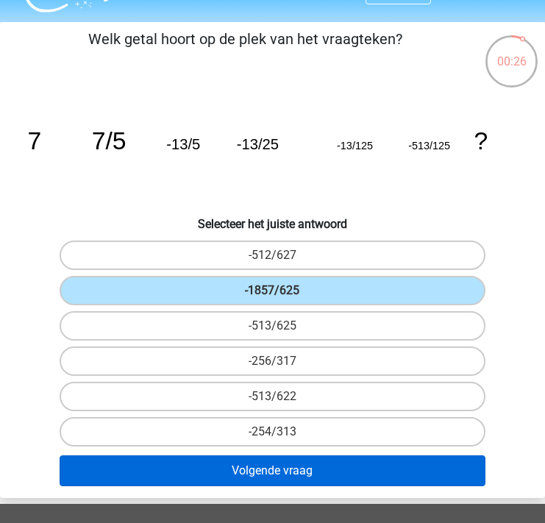
click at [293, 486] on button "Volgende vraag" at bounding box center [272, 470] width 425 height 31
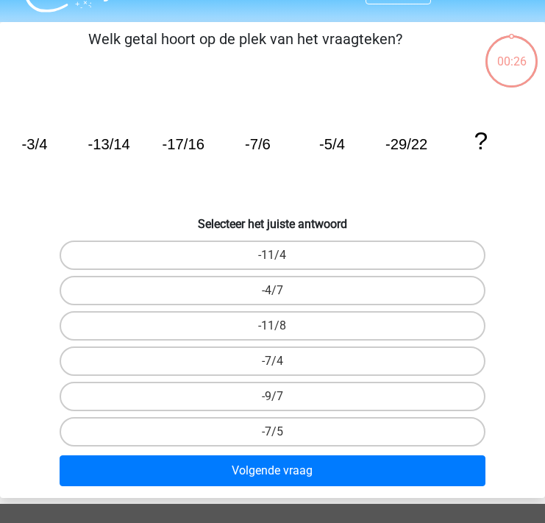
scroll to position [56, 0]
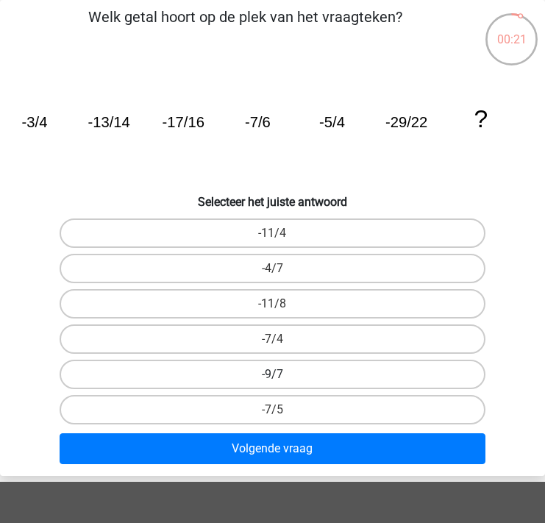
click at [292, 382] on label "-9/7" at bounding box center [272, 374] width 425 height 29
click at [282, 382] on input "-9/7" at bounding box center [278, 379] width 10 height 10
radio input "true"
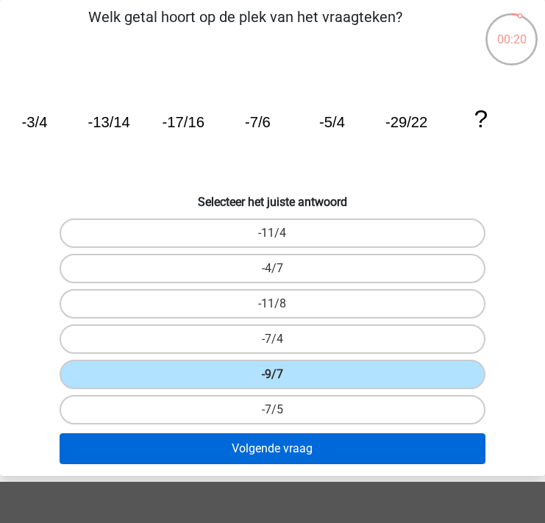
click at [299, 439] on button "Volgende vraag" at bounding box center [272, 448] width 425 height 31
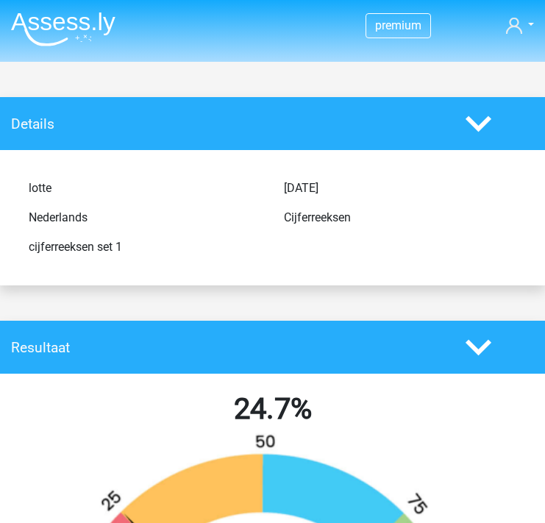
click at [71, 32] on img at bounding box center [63, 29] width 104 height 35
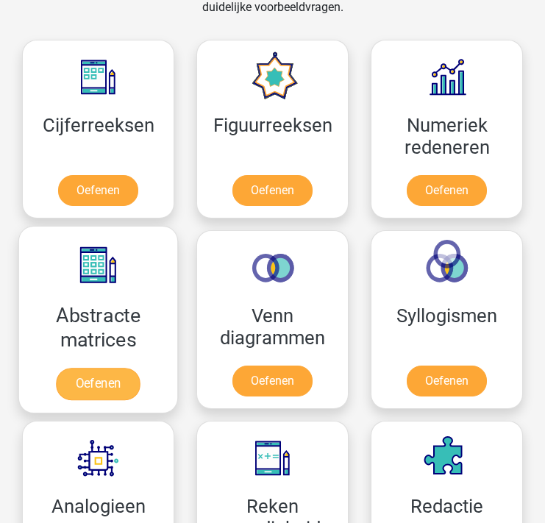
scroll to position [920, 0]
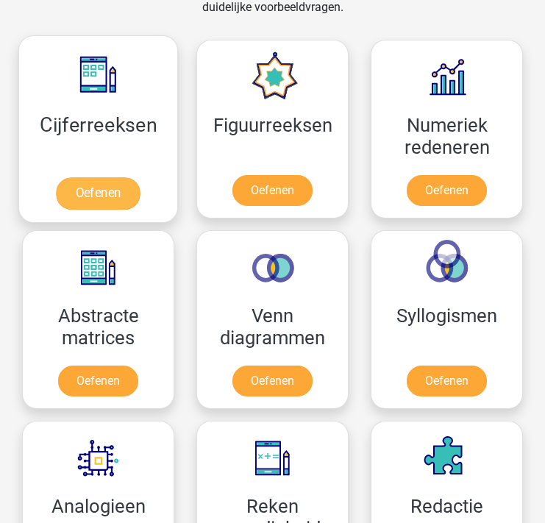
click at [116, 184] on link "Oefenen" at bounding box center [98, 193] width 84 height 32
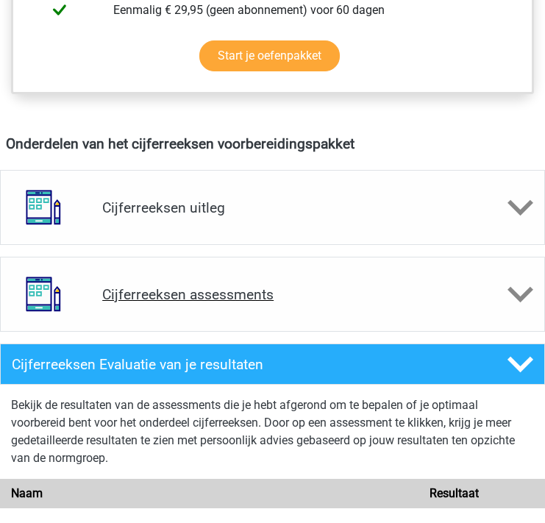
scroll to position [811, 0]
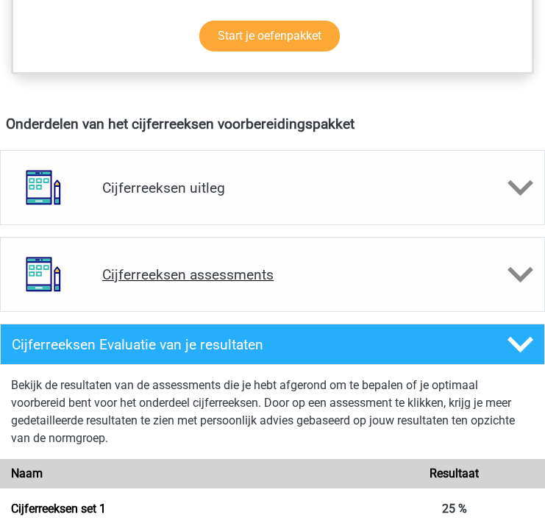
click at [206, 290] on div "Cijferreeksen assessments" at bounding box center [272, 274] width 545 height 75
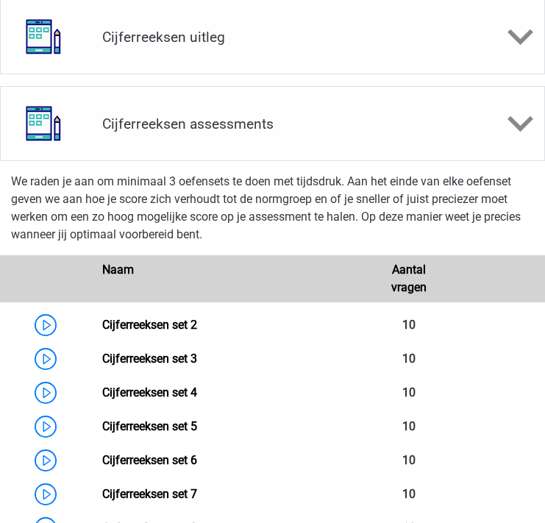
scroll to position [970, 0]
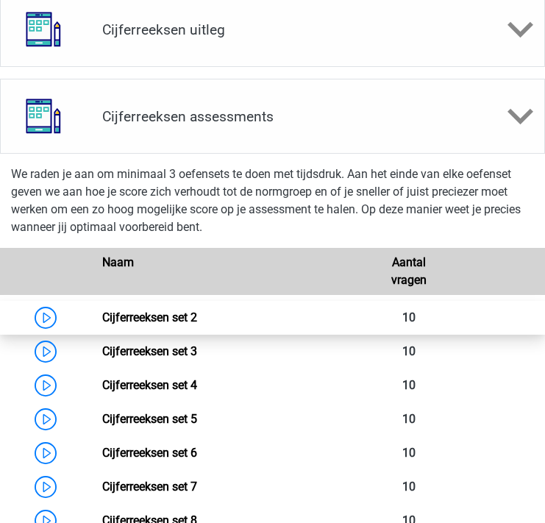
click at [102, 319] on link "Cijferreeksen set 2" at bounding box center [149, 317] width 95 height 14
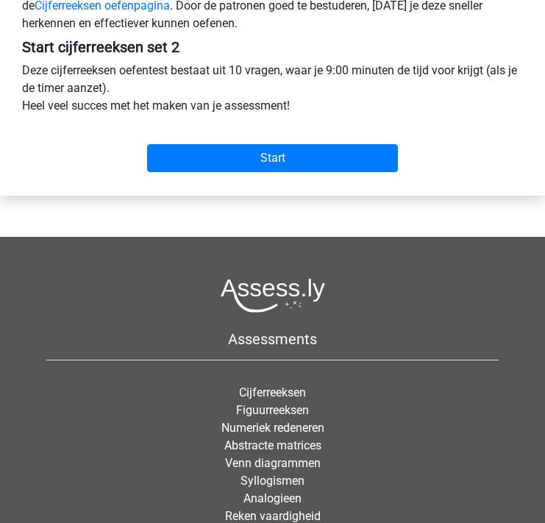
scroll to position [466, 0]
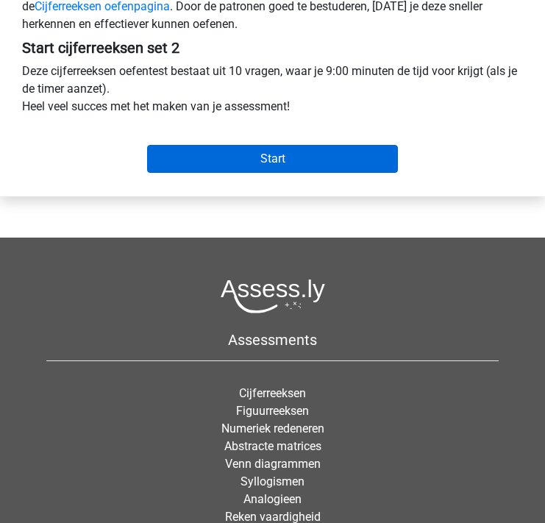
click at [277, 148] on input "Start" at bounding box center [272, 159] width 251 height 28
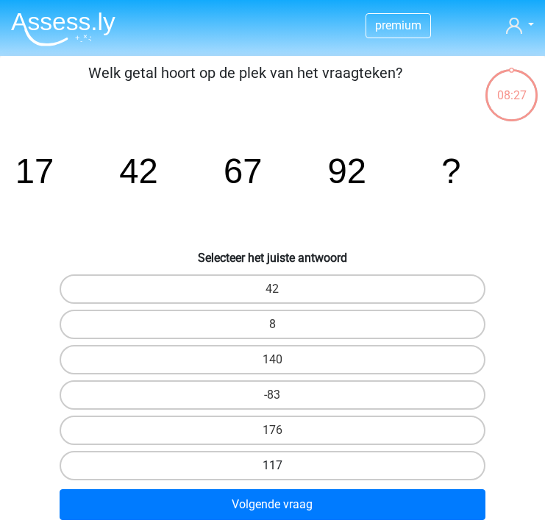
click at [256, 471] on label "117" at bounding box center [272, 465] width 425 height 29
click at [273, 471] on input "117" at bounding box center [278, 471] width 10 height 10
radio input "true"
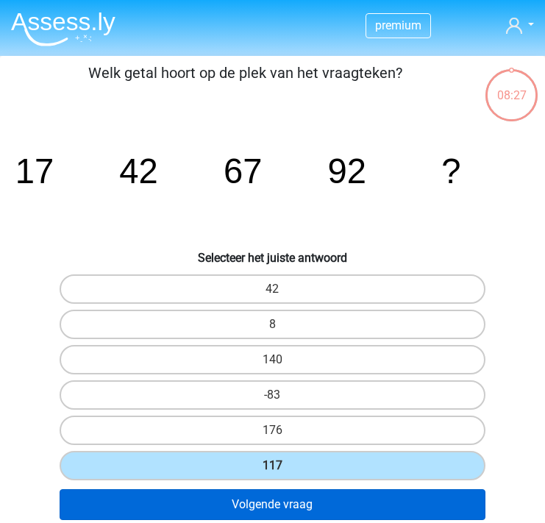
click at [252, 499] on button "Volgende vraag" at bounding box center [272, 504] width 425 height 31
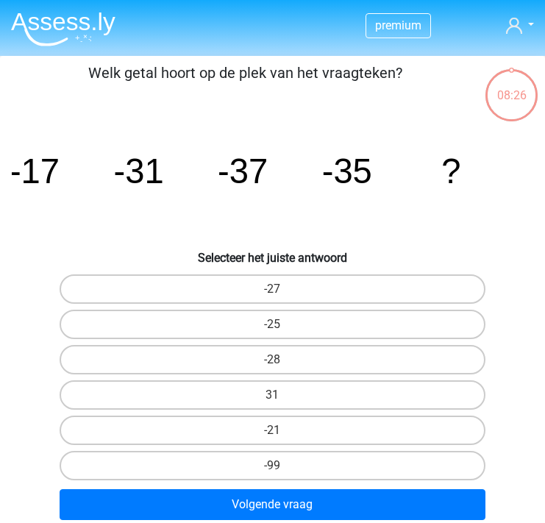
scroll to position [56, 0]
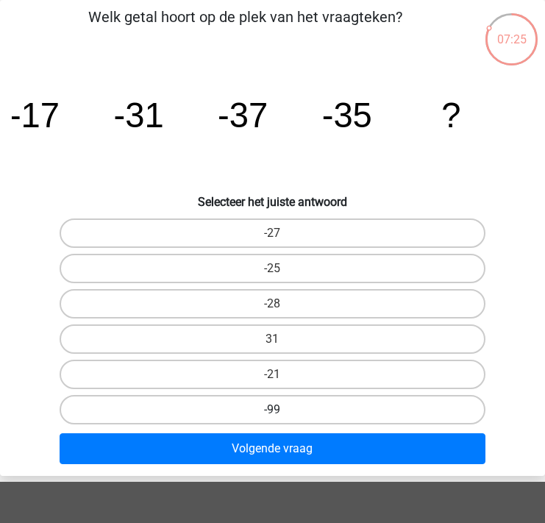
click at [278, 408] on label "-99" at bounding box center [272, 409] width 425 height 29
click at [278, 410] on input "-99" at bounding box center [278, 415] width 10 height 10
radio input "true"
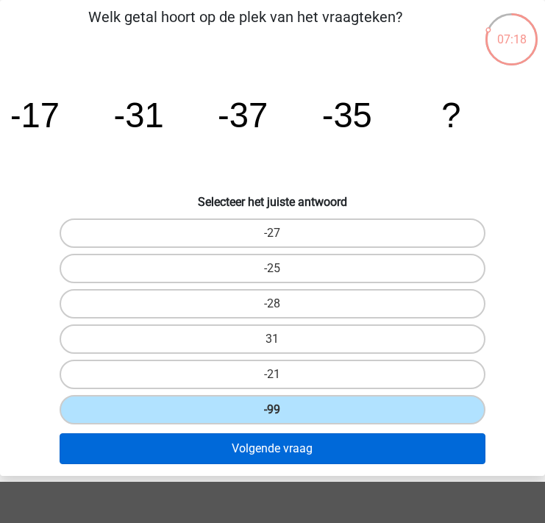
click at [295, 449] on button "Volgende vraag" at bounding box center [272, 448] width 425 height 31
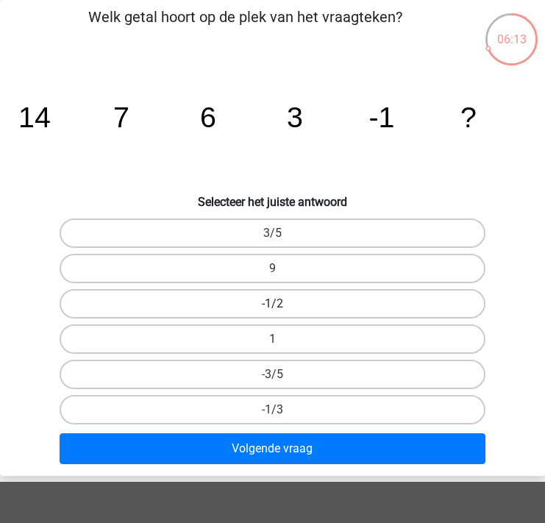
click at [316, 299] on label "-1/2" at bounding box center [272, 303] width 425 height 29
click at [282, 304] on input "-1/2" at bounding box center [278, 309] width 10 height 10
radio input "true"
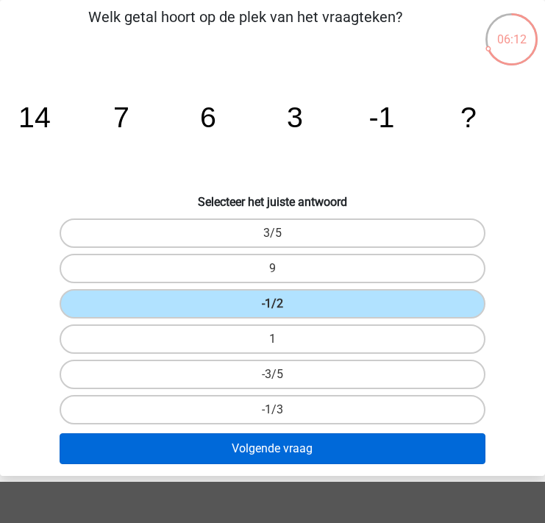
click at [299, 457] on button "Volgende vraag" at bounding box center [272, 448] width 425 height 31
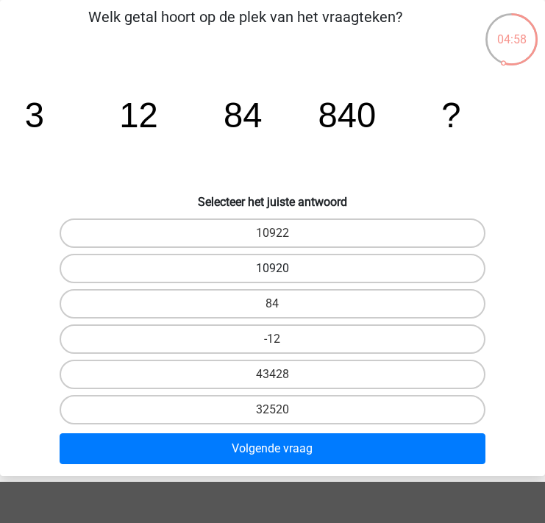
click at [331, 256] on label "10920" at bounding box center [272, 268] width 425 height 29
click at [282, 268] on input "10920" at bounding box center [278, 273] width 10 height 10
radio input "true"
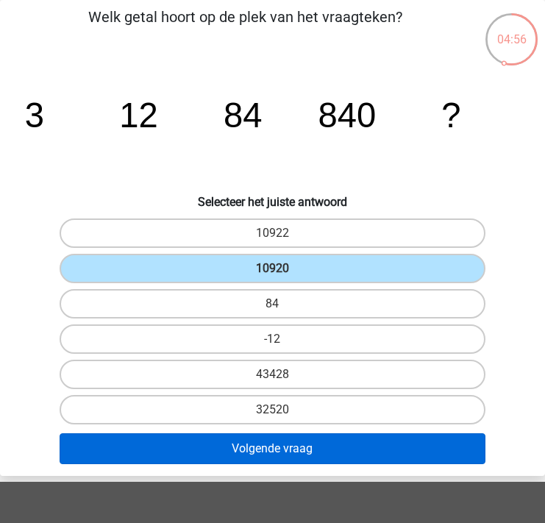
click at [298, 441] on button "Volgende vraag" at bounding box center [272, 448] width 425 height 31
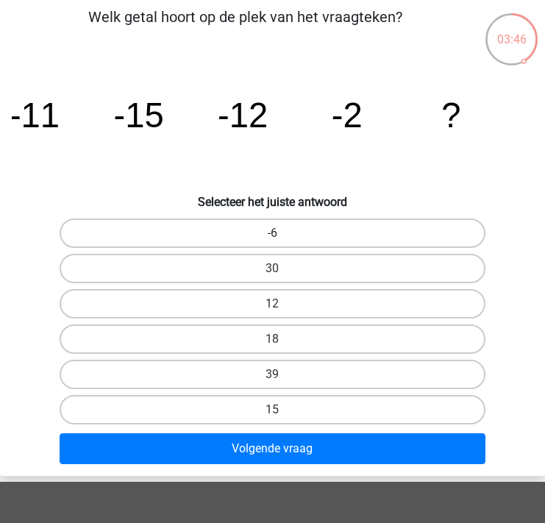
click at [285, 233] on label "-6" at bounding box center [272, 232] width 425 height 29
click at [282, 233] on input "-6" at bounding box center [278, 238] width 10 height 10
radio input "true"
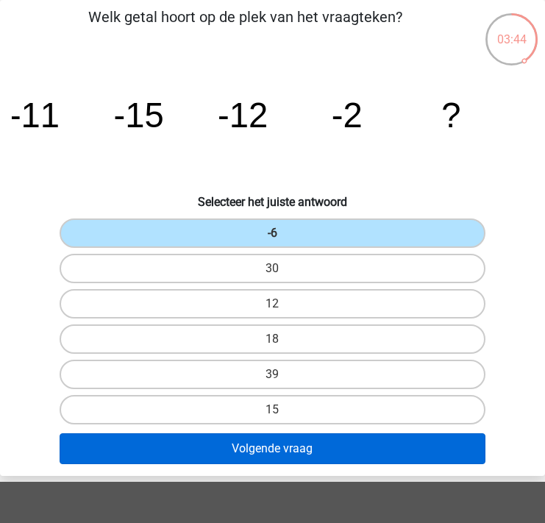
click at [282, 458] on button "Volgende vraag" at bounding box center [272, 448] width 425 height 31
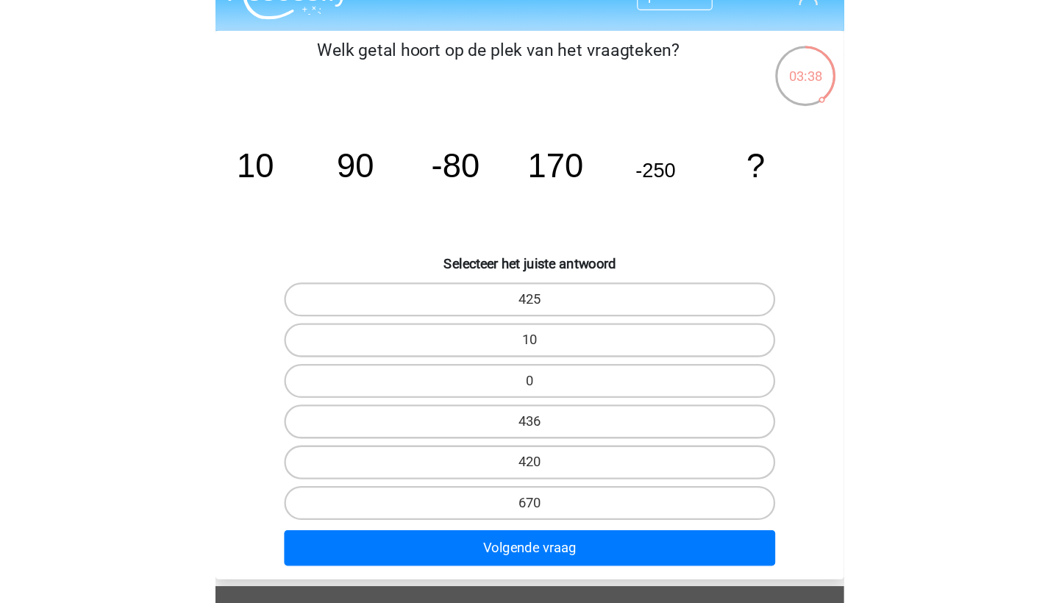
scroll to position [29, 0]
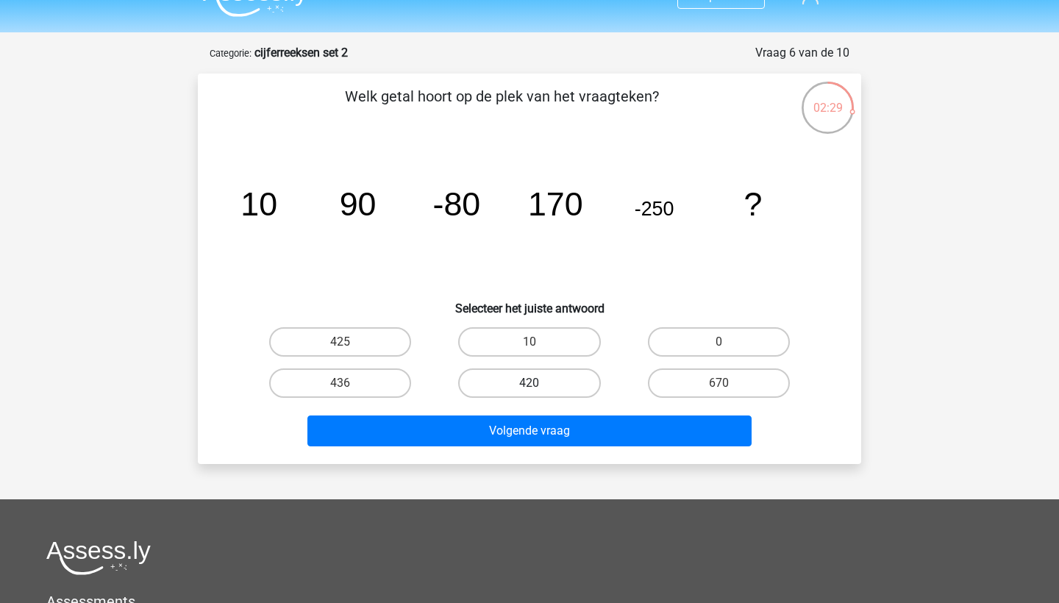
click at [544, 390] on label "420" at bounding box center [529, 383] width 142 height 29
click at [539, 390] on input "420" at bounding box center [535, 388] width 10 height 10
radio input "true"
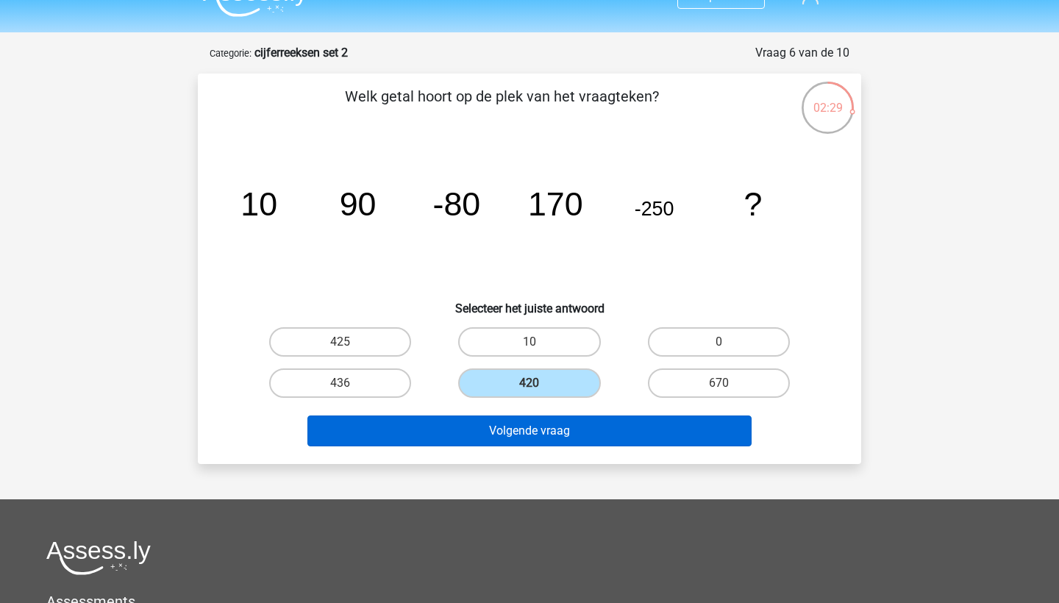
click at [544, 427] on button "Volgende vraag" at bounding box center [529, 431] width 445 height 31
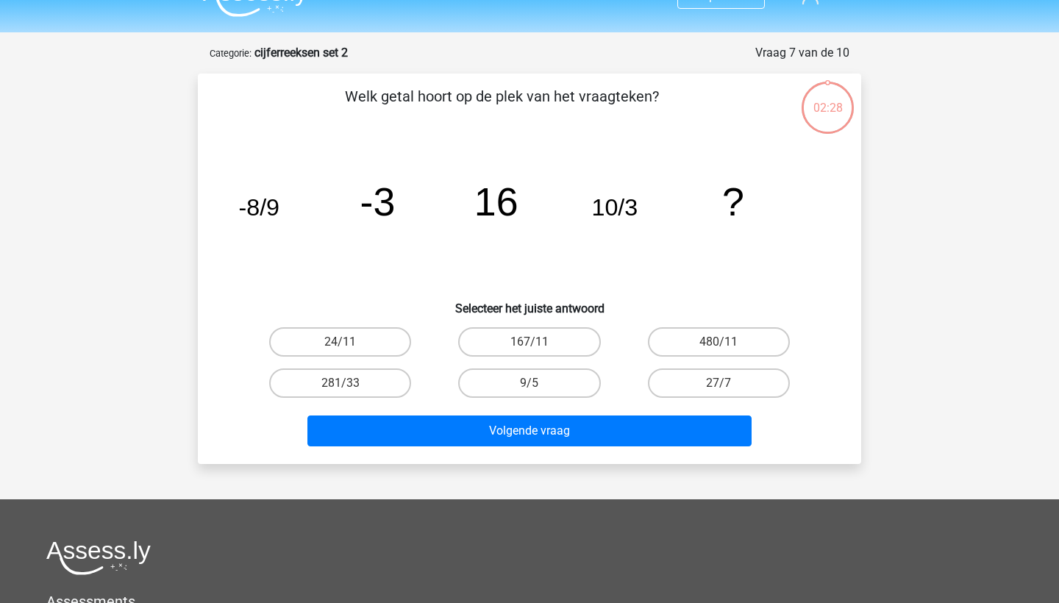
scroll to position [74, 0]
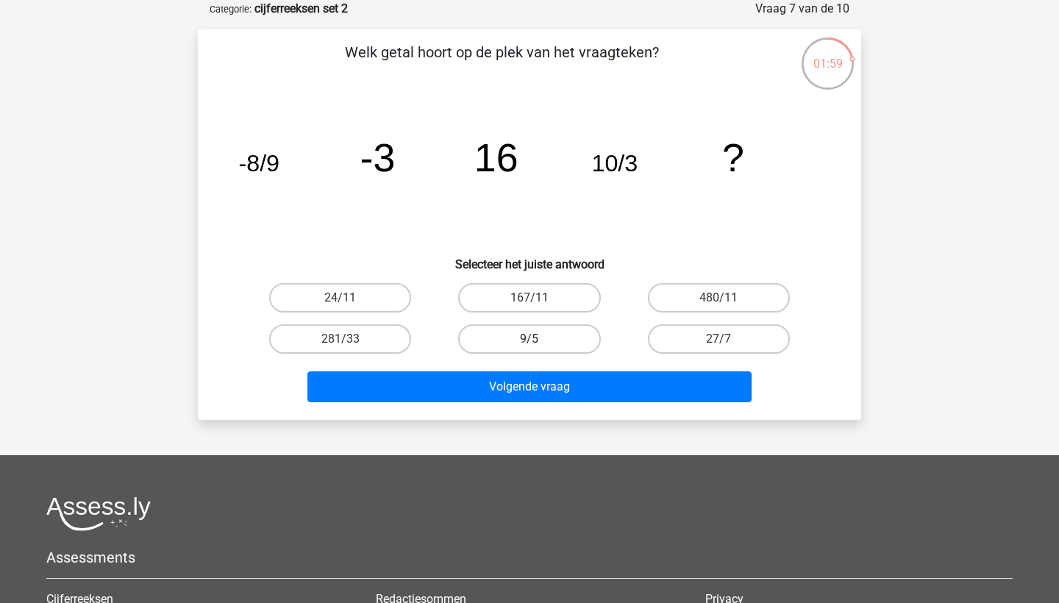
click at [524, 335] on label "9/5" at bounding box center [529, 338] width 142 height 29
click at [530, 339] on input "9/5" at bounding box center [535, 344] width 10 height 10
radio input "true"
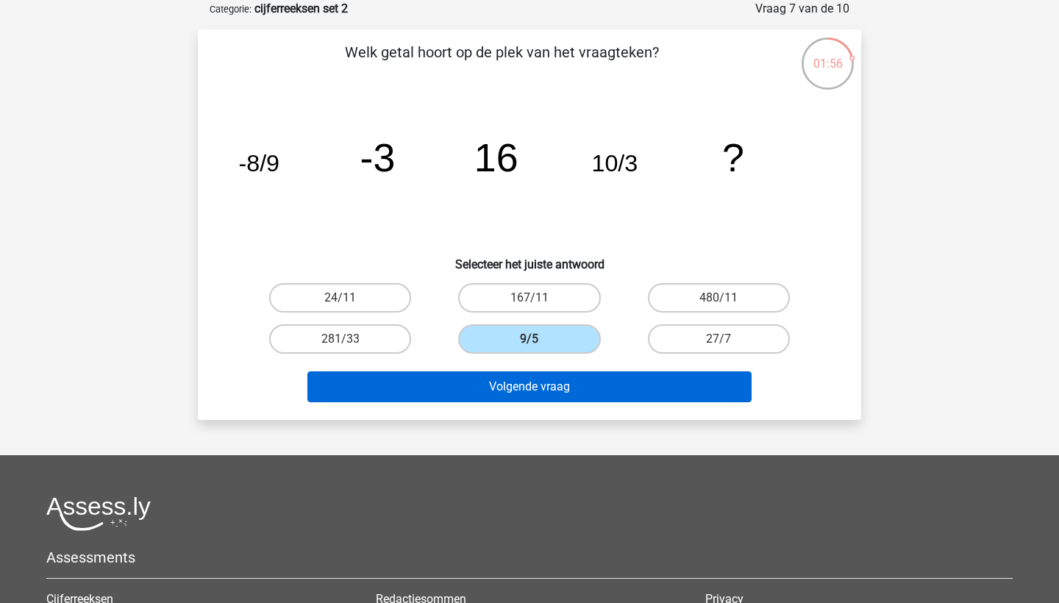
click at [527, 391] on button "Volgende vraag" at bounding box center [529, 386] width 445 height 31
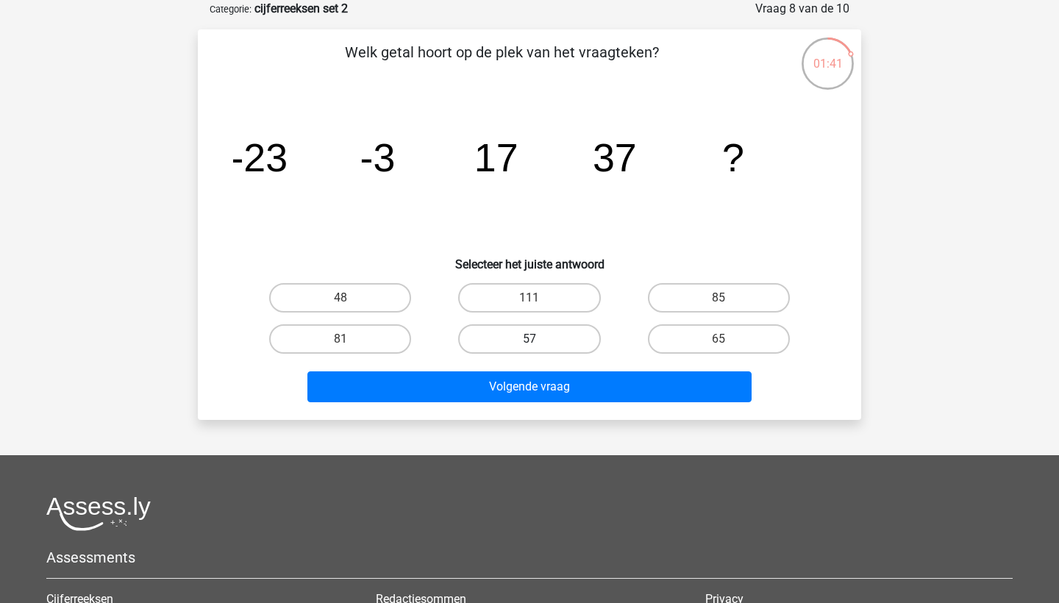
click at [544, 347] on label "57" at bounding box center [529, 338] width 142 height 29
click at [539, 347] on input "57" at bounding box center [535, 344] width 10 height 10
radio input "true"
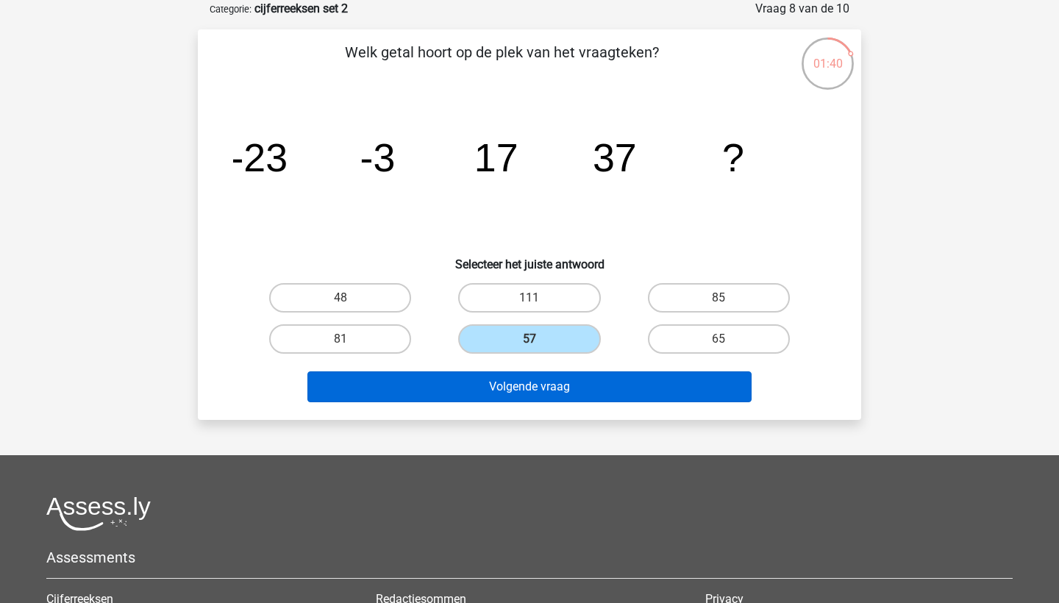
click at [544, 387] on button "Volgende vraag" at bounding box center [529, 386] width 445 height 31
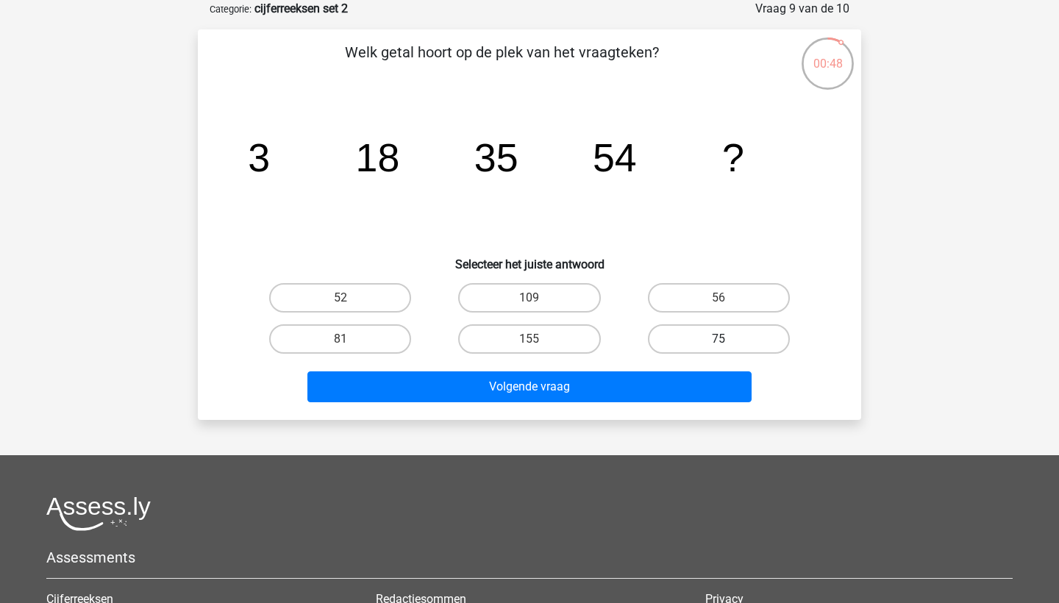
click at [544, 330] on label "75" at bounding box center [719, 338] width 142 height 29
click at [544, 339] on input "75" at bounding box center [724, 344] width 10 height 10
radio input "true"
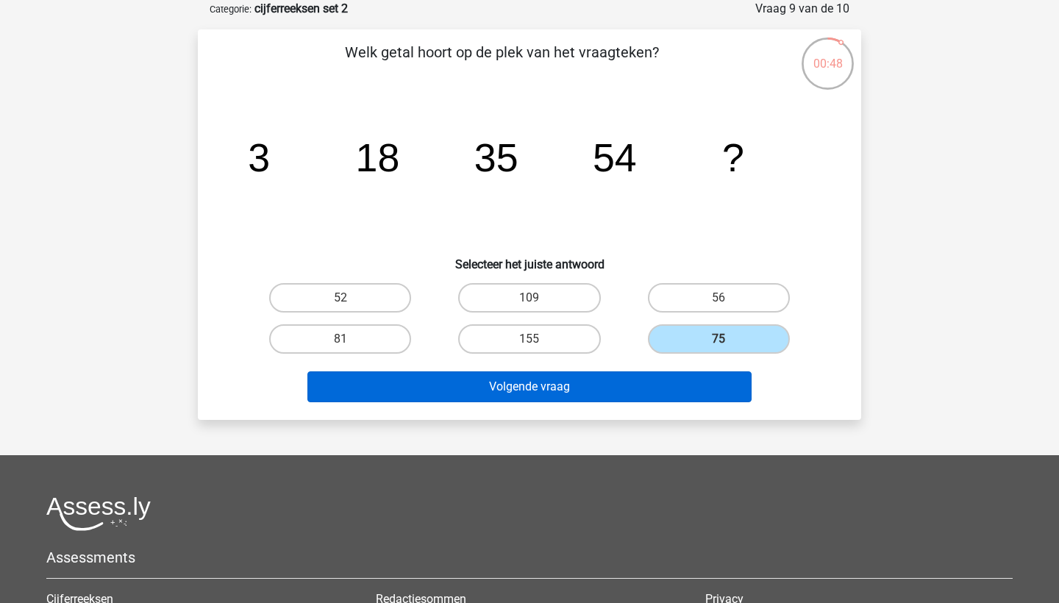
click at [544, 388] on button "Volgende vraag" at bounding box center [529, 386] width 445 height 31
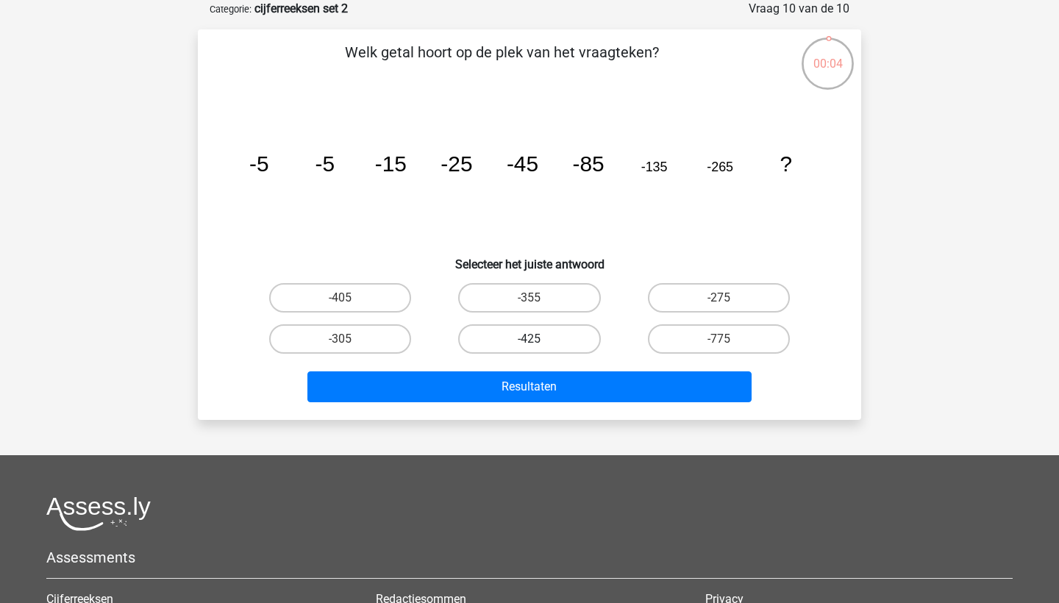
click at [544, 337] on label "-425" at bounding box center [529, 338] width 142 height 29
click at [539, 339] on input "-425" at bounding box center [535, 344] width 10 height 10
radio input "true"
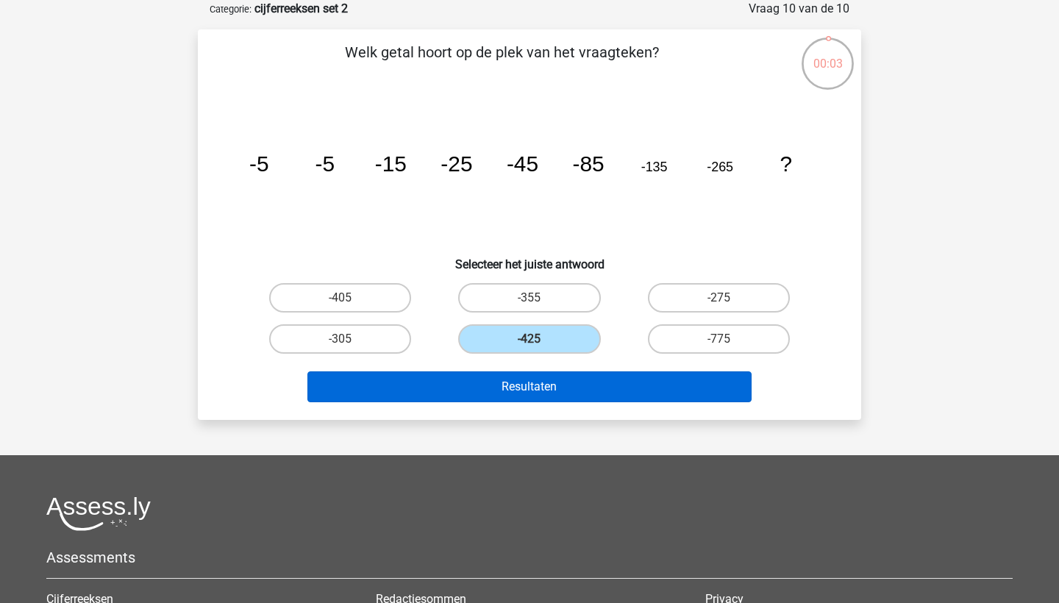
click at [544, 393] on button "Resultaten" at bounding box center [529, 386] width 445 height 31
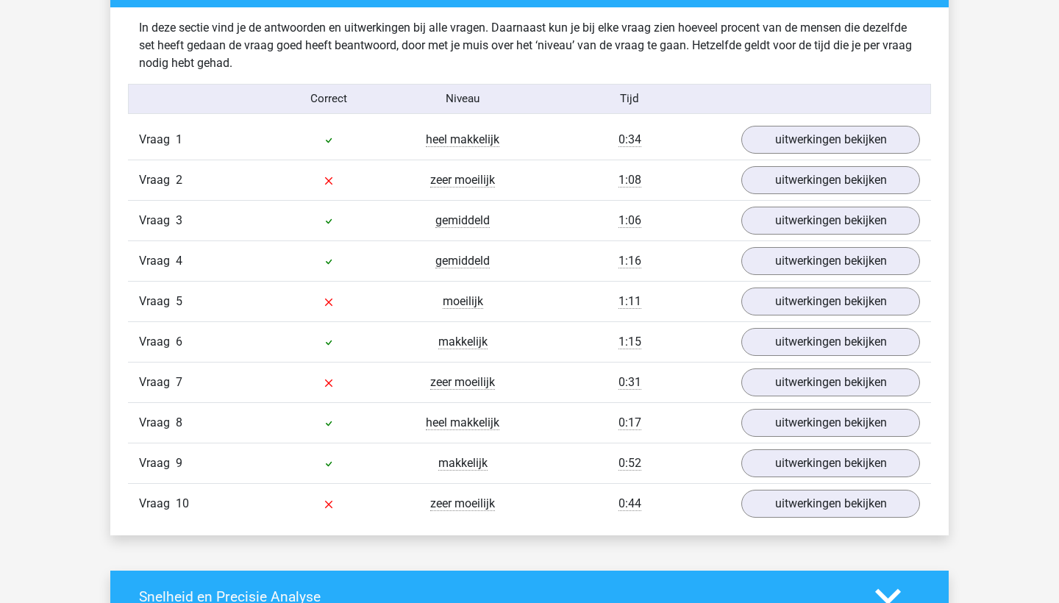
scroll to position [1139, 0]
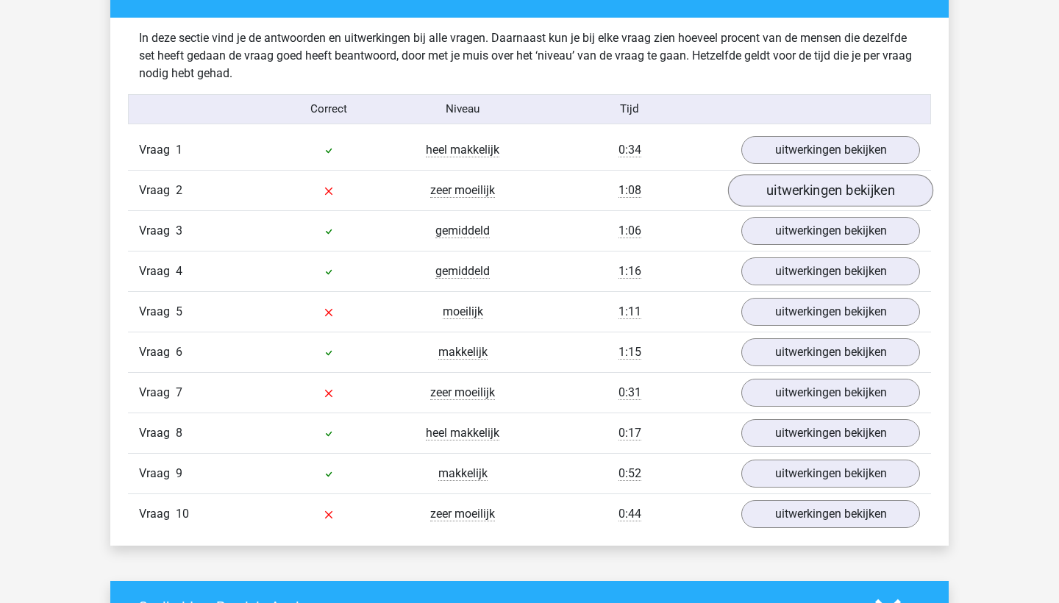
click at [814, 186] on link "uitwerkingen bekijken" at bounding box center [830, 190] width 205 height 32
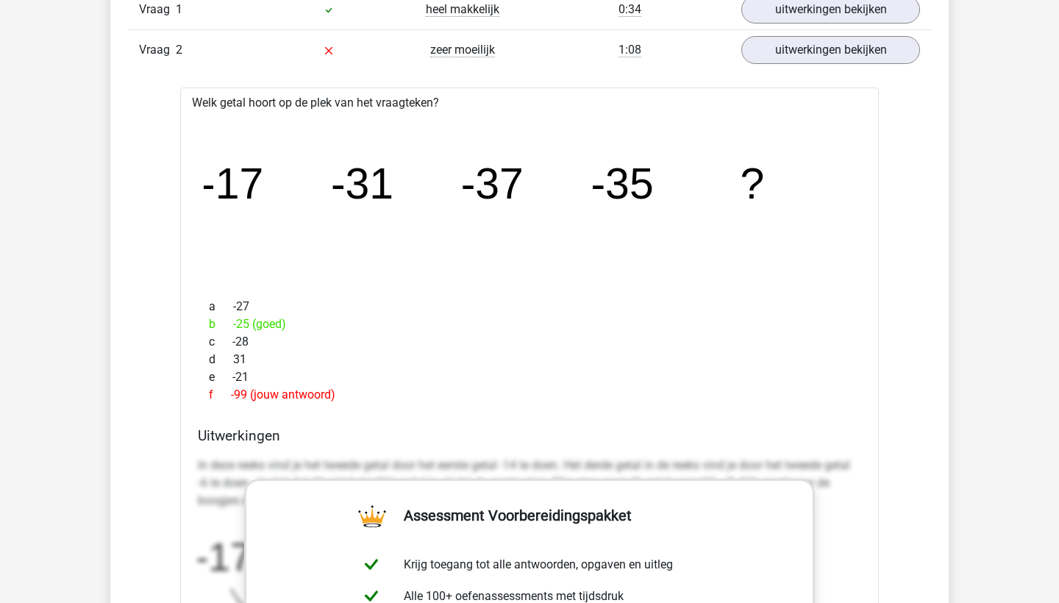
scroll to position [1279, 0]
drag, startPoint x: 765, startPoint y: 196, endPoint x: 196, endPoint y: 112, distance: 574.9
click at [196, 111] on div "Welk getal hoort op de plek van het vraagteken? image/svg+xml -17 -31 -37 -35 ?…" at bounding box center [529, 525] width 699 height 872
drag, startPoint x: 775, startPoint y: 188, endPoint x: 235, endPoint y: 147, distance: 542.2
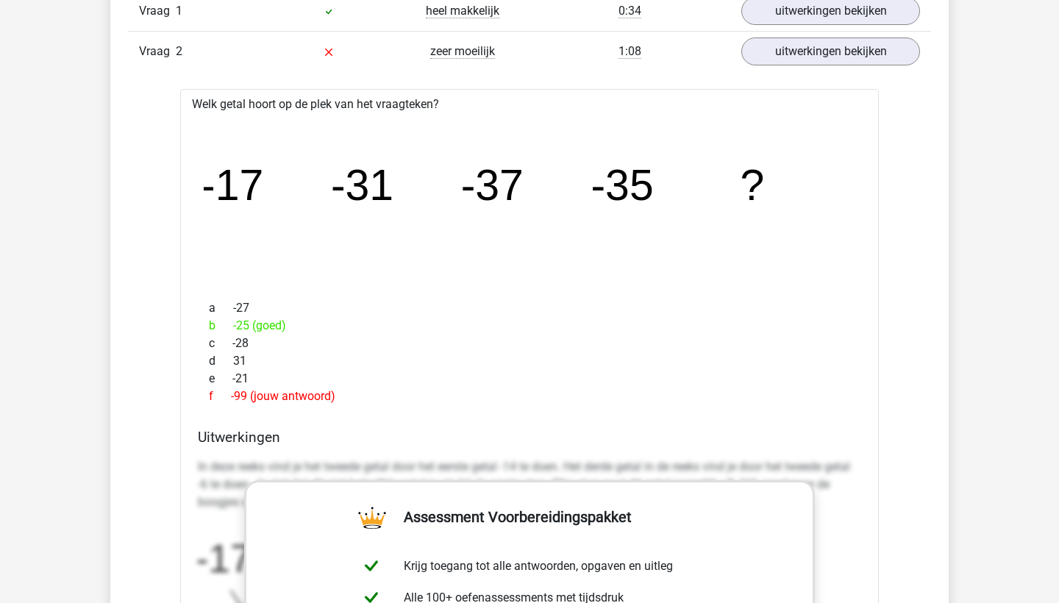
click at [235, 147] on icon "image/svg+xml -17 -31 -37 -35 ?" at bounding box center [530, 200] width 652 height 163
drag, startPoint x: 775, startPoint y: 182, endPoint x: 360, endPoint y: 95, distance: 424.0
click at [360, 94] on div "Welk getal hoort op de plek van het vraagteken? image/svg+xml -17 -31 -37 -35 ?…" at bounding box center [529, 525] width 699 height 872
click at [197, 106] on div "Welk getal hoort op de plek van het vraagteken? image/svg+xml -17 -31 -37 -35 ?…" at bounding box center [529, 525] width 699 height 872
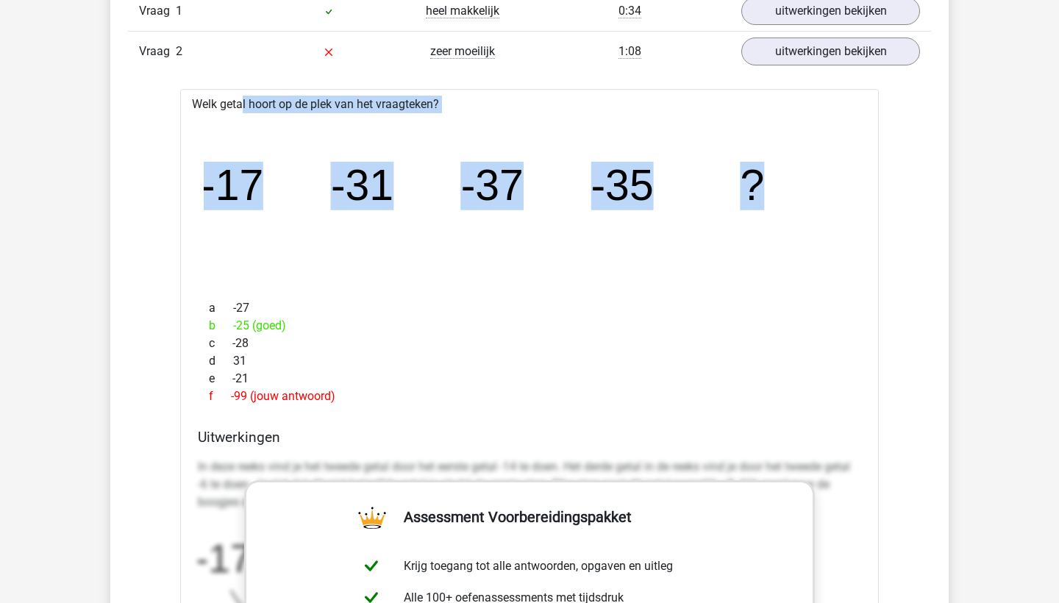
drag, startPoint x: 193, startPoint y: 104, endPoint x: 764, endPoint y: 195, distance: 578.1
click at [764, 199] on div "Welk getal hoort op de plek van het vraagteken? image/svg+xml -17 -31 -37 -35 ?…" at bounding box center [529, 525] width 699 height 872
copy div "Welk getal hoort op de plek van het vraagteken? image/svg+xml -17 -31 -37 -35 ?"
click at [532, 269] on icon "image/svg+xml -17 -31 -37 -35 ?" at bounding box center [530, 200] width 652 height 163
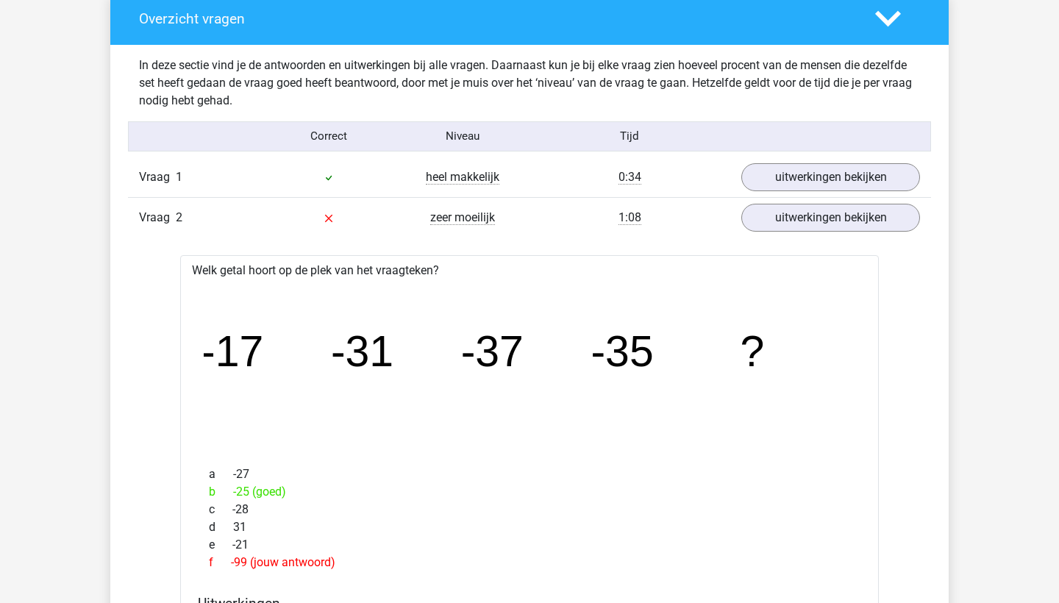
scroll to position [1123, 0]
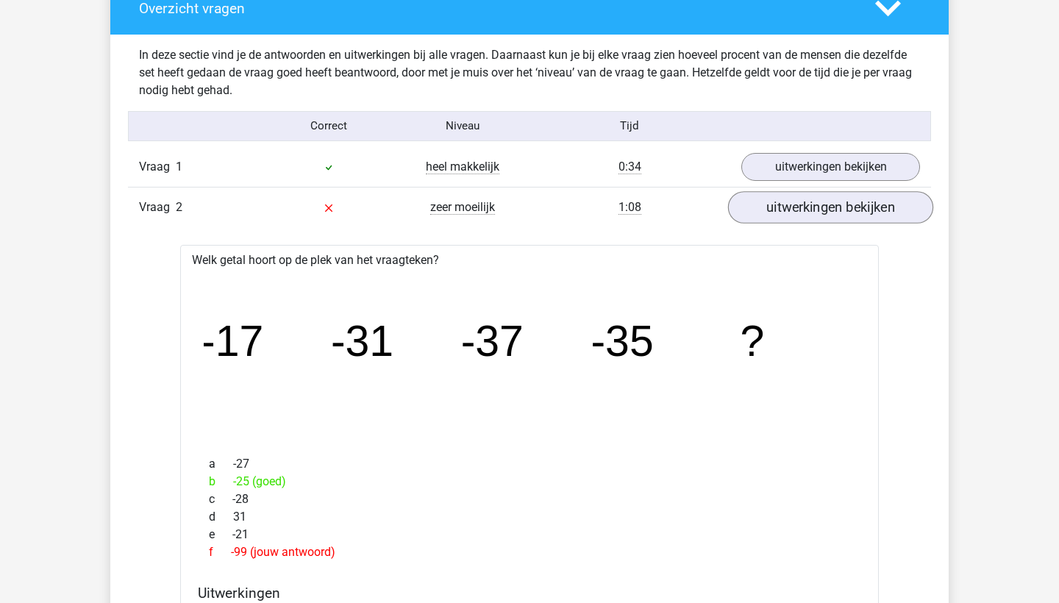
click at [815, 210] on link "uitwerkingen bekijken" at bounding box center [830, 207] width 205 height 32
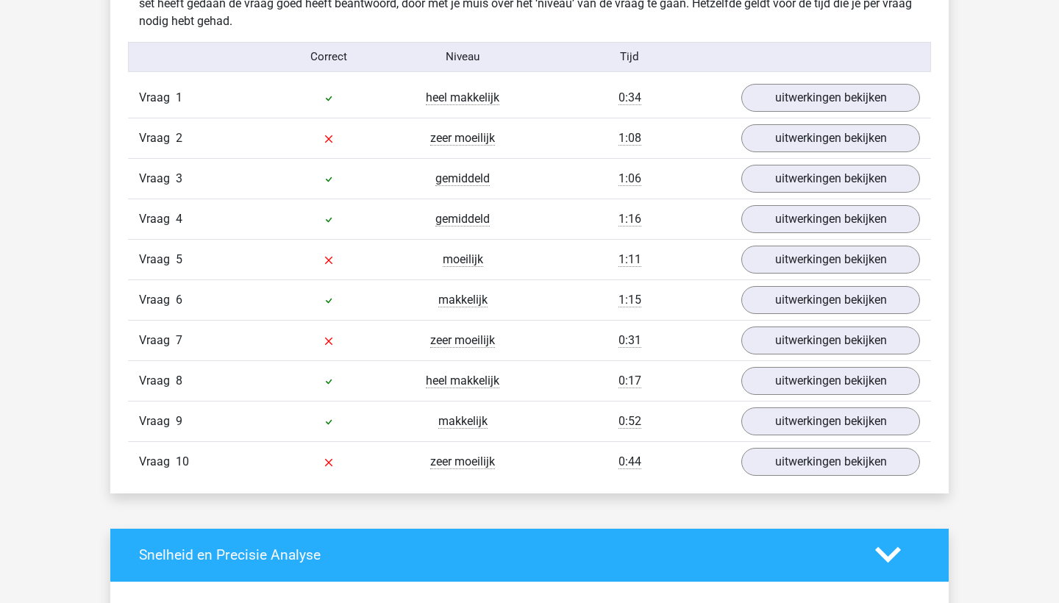
scroll to position [1195, 0]
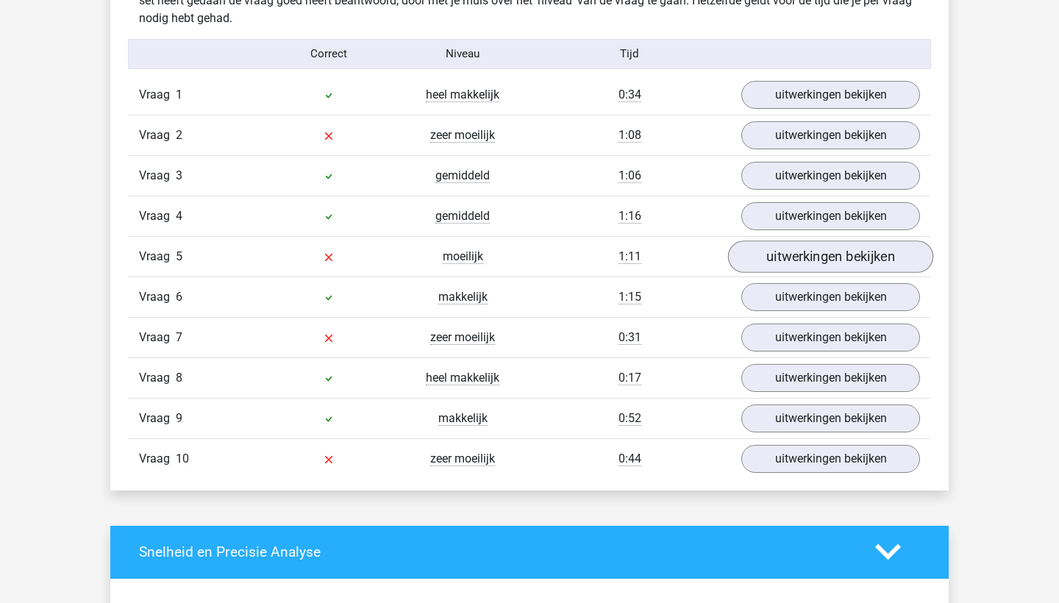
click at [778, 264] on link "uitwerkingen bekijken" at bounding box center [830, 257] width 205 height 32
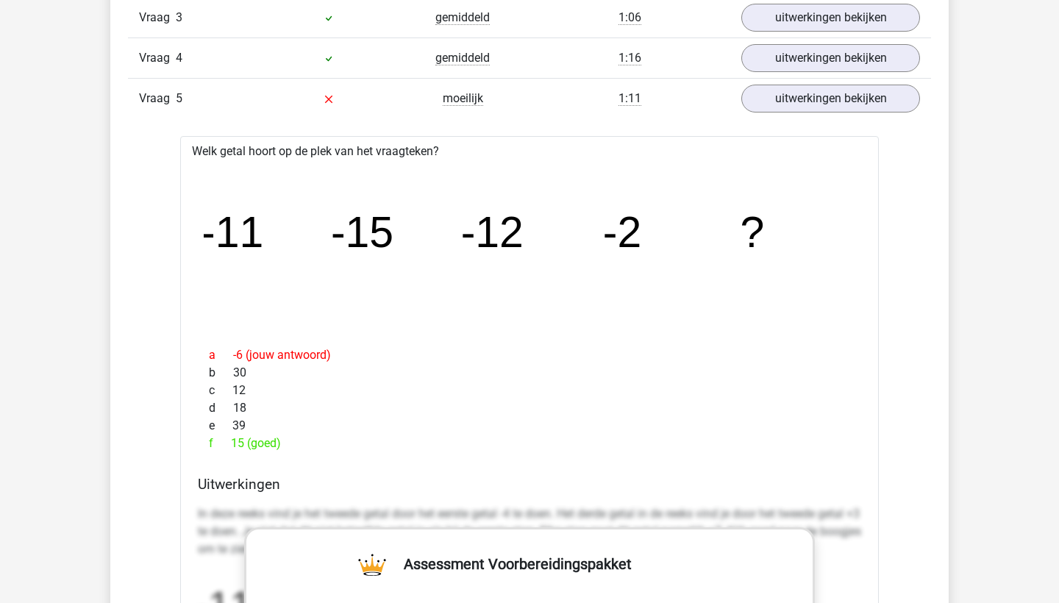
scroll to position [1358, 0]
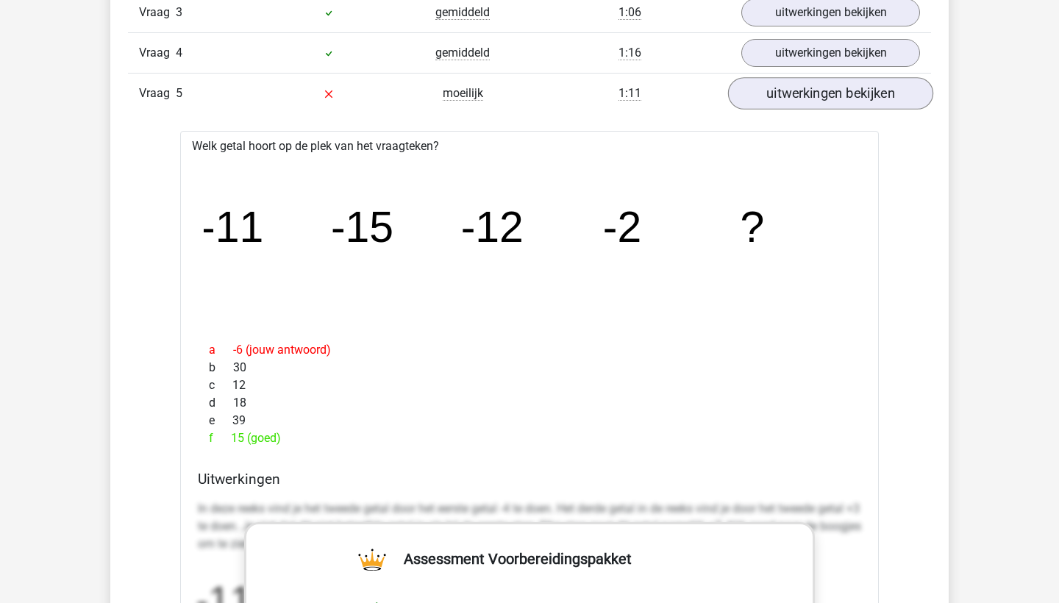
click at [793, 103] on link "uitwerkingen bekijken" at bounding box center [830, 93] width 205 height 32
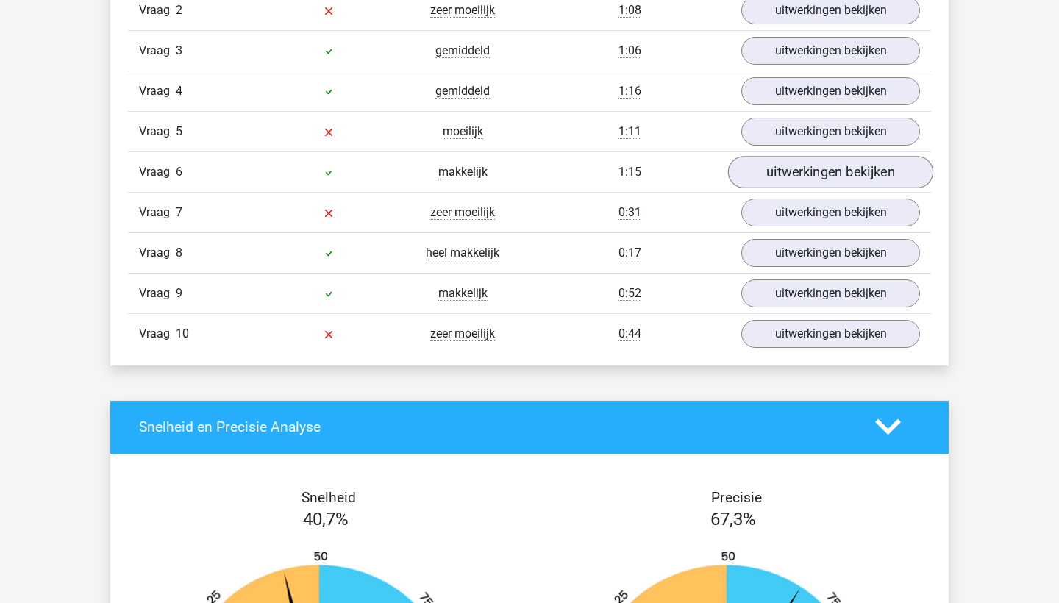
scroll to position [1322, 0]
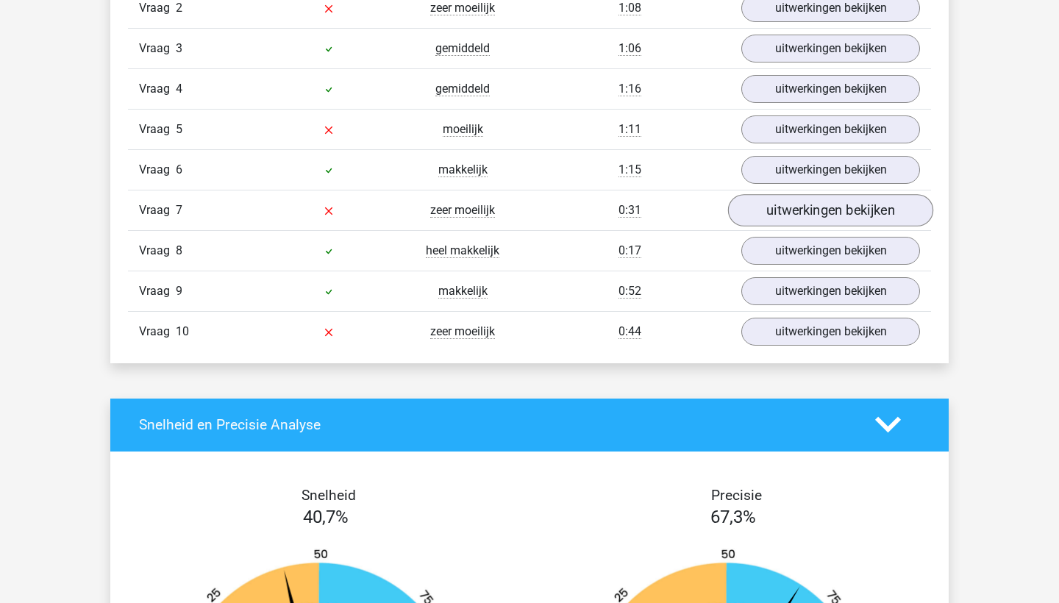
click at [775, 216] on link "uitwerkingen bekijken" at bounding box center [830, 210] width 205 height 32
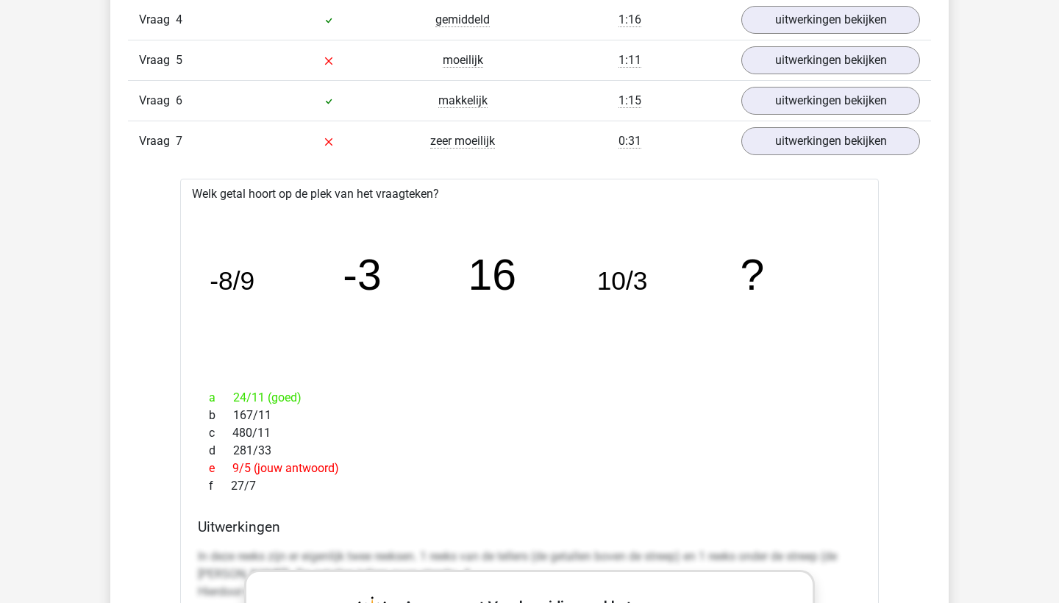
scroll to position [1392, 0]
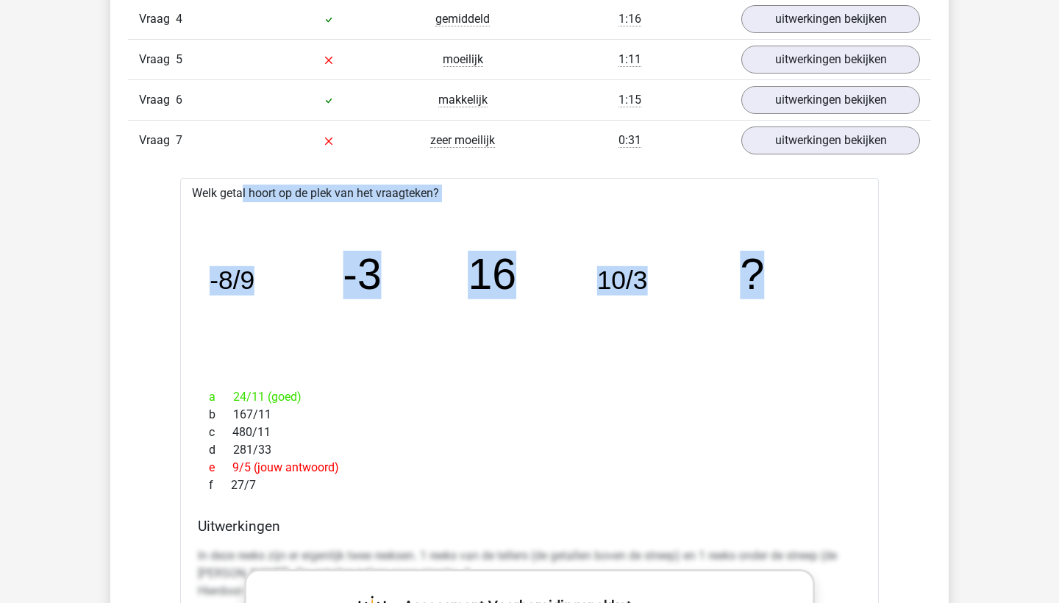
drag, startPoint x: 763, startPoint y: 270, endPoint x: 214, endPoint y: 178, distance: 556.4
click at [214, 178] on div "Welk getal hoort op de plek van het vraagteken? image/svg+xml -8/9 -3 16 10/3 ?…" at bounding box center [529, 614] width 699 height 872
copy div "Welk getal hoort op de plek van het vraagteken? image/svg+xml -8/9 -3 16 10/3 ?"
click at [558, 315] on icon "image/svg+xml -8/9 -3 16 10/3 ?" at bounding box center [530, 289] width 652 height 163
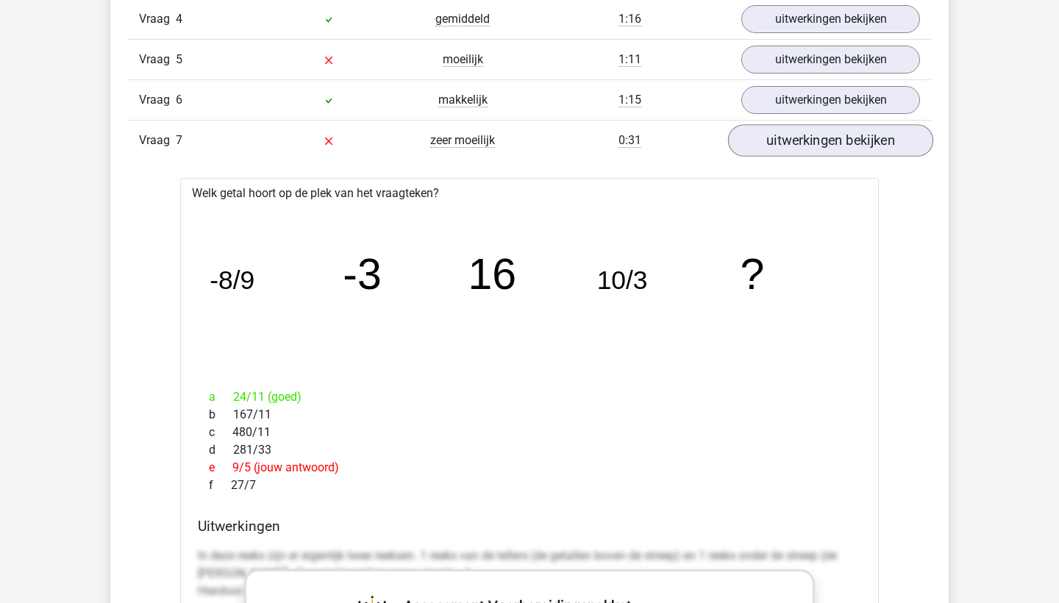
click at [796, 144] on link "uitwerkingen bekijken" at bounding box center [830, 140] width 205 height 32
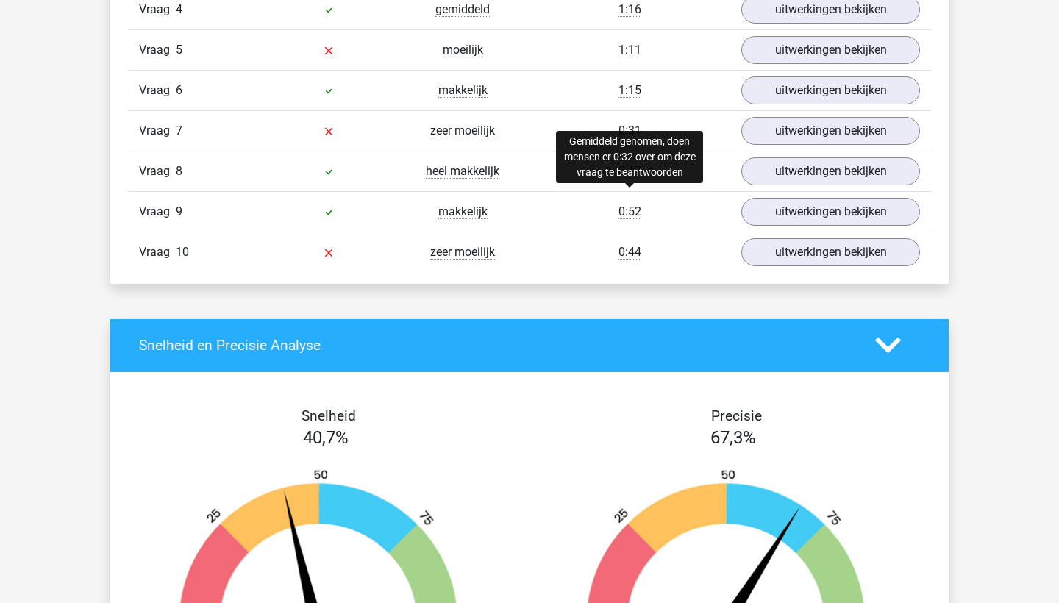
scroll to position [1405, 0]
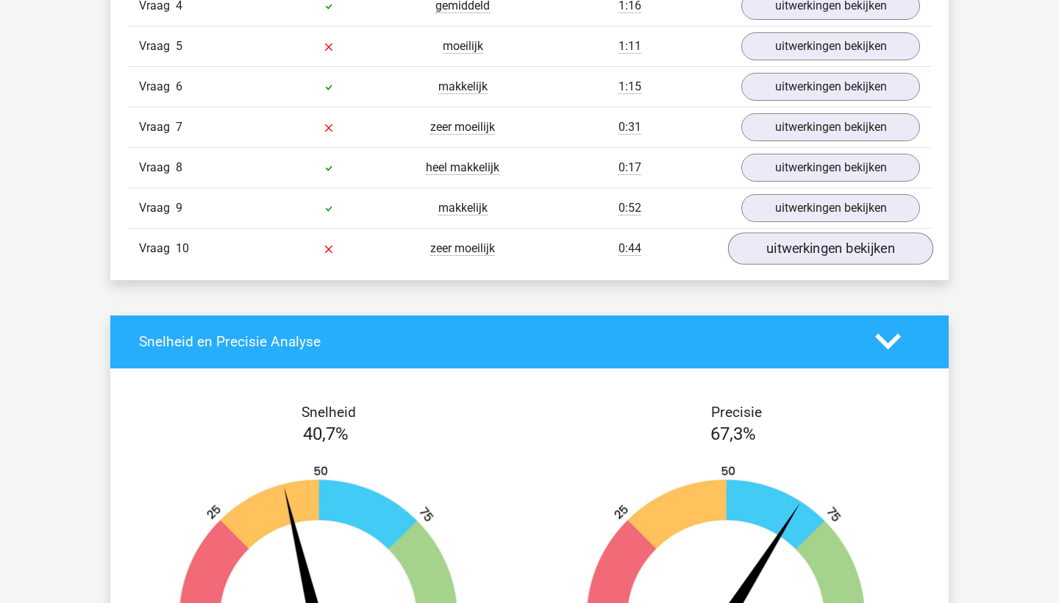
click at [782, 247] on link "uitwerkingen bekijken" at bounding box center [830, 248] width 205 height 32
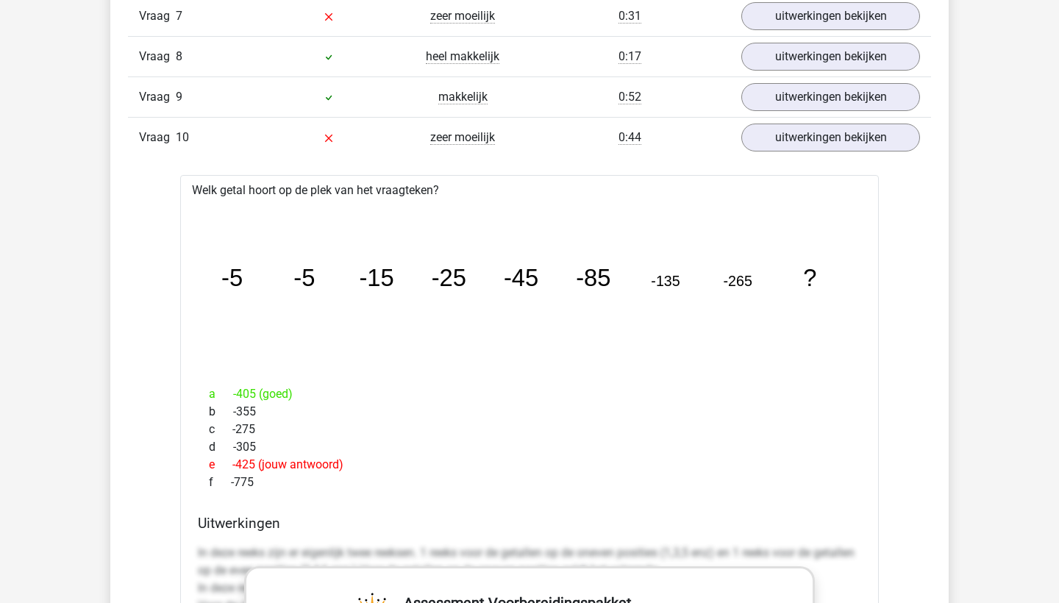
scroll to position [1516, 0]
drag, startPoint x: 829, startPoint y: 285, endPoint x: 211, endPoint y: 207, distance: 622.7
click at [213, 210] on icon "image/svg+xml -5 -5 -15 -25 -45 -85 -135 -265 ?" at bounding box center [530, 286] width 652 height 163
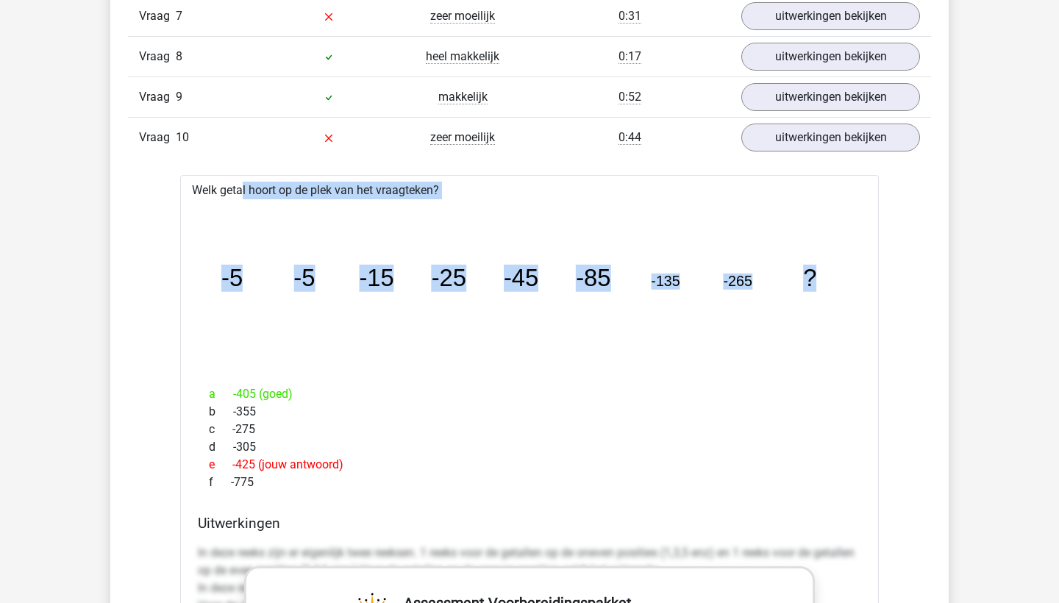
drag, startPoint x: 192, startPoint y: 193, endPoint x: 816, endPoint y: 282, distance: 630.1
click at [816, 282] on div "Welk getal hoort op de plek van het vraagteken? image/svg+xml -5 -5 -15 -25 -45…" at bounding box center [529, 611] width 699 height 872
copy div "Welk getal hoort op de plek van het vraagteken? image/svg+xml -5 -5 -15 -25 -45…"
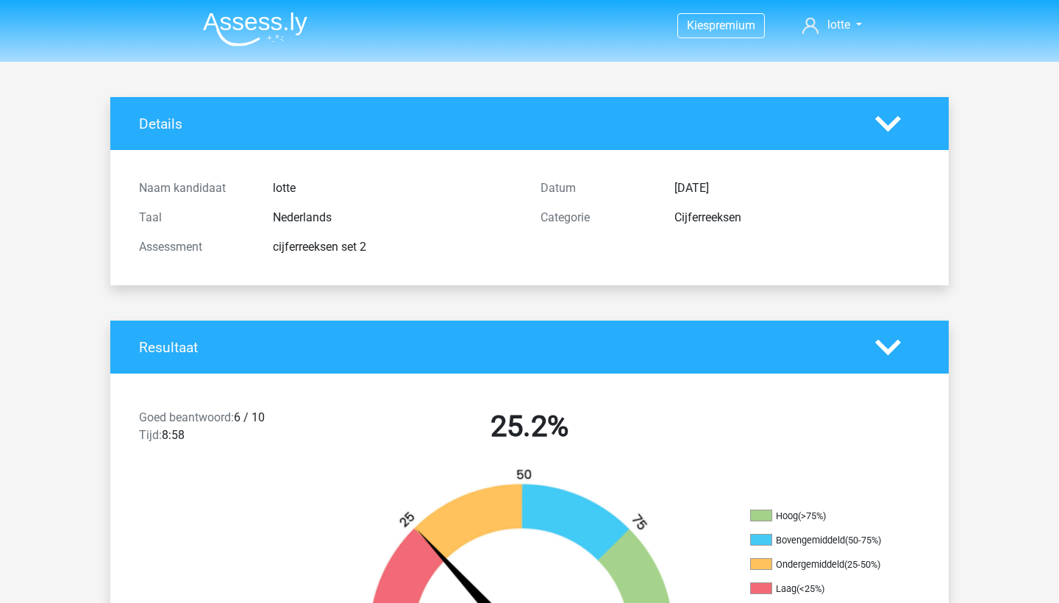
scroll to position [0, 0]
click at [235, 17] on img at bounding box center [255, 29] width 104 height 35
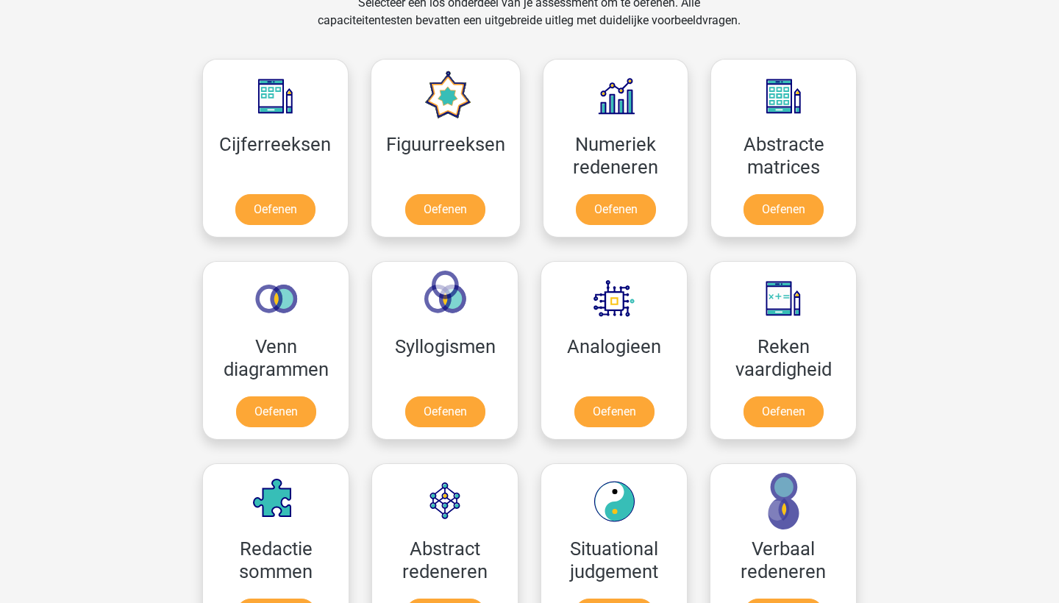
scroll to position [631, 0]
click at [274, 199] on link "Oefenen" at bounding box center [275, 212] width 84 height 32
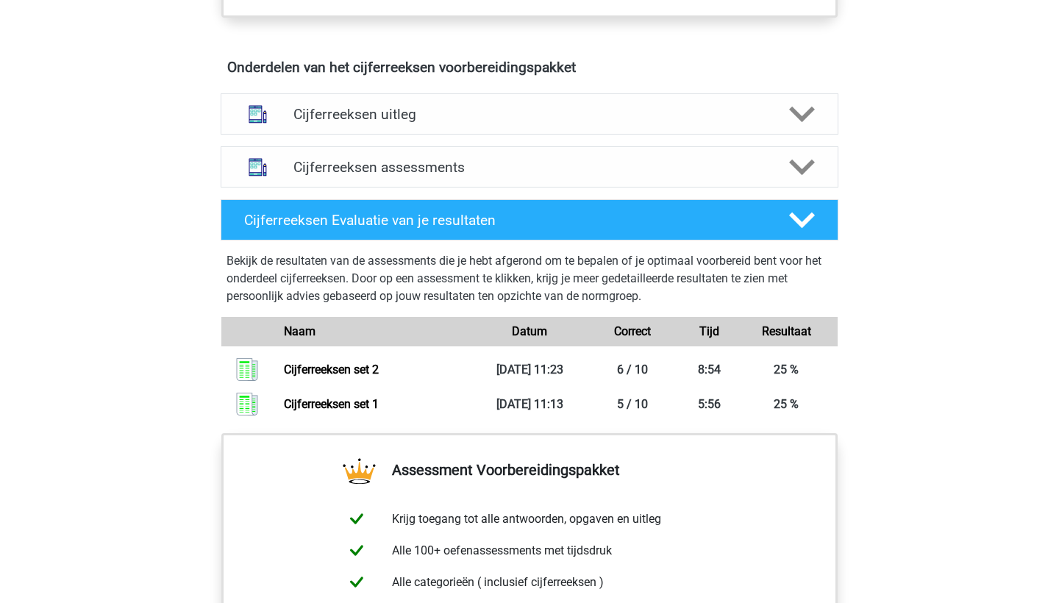
scroll to position [837, 0]
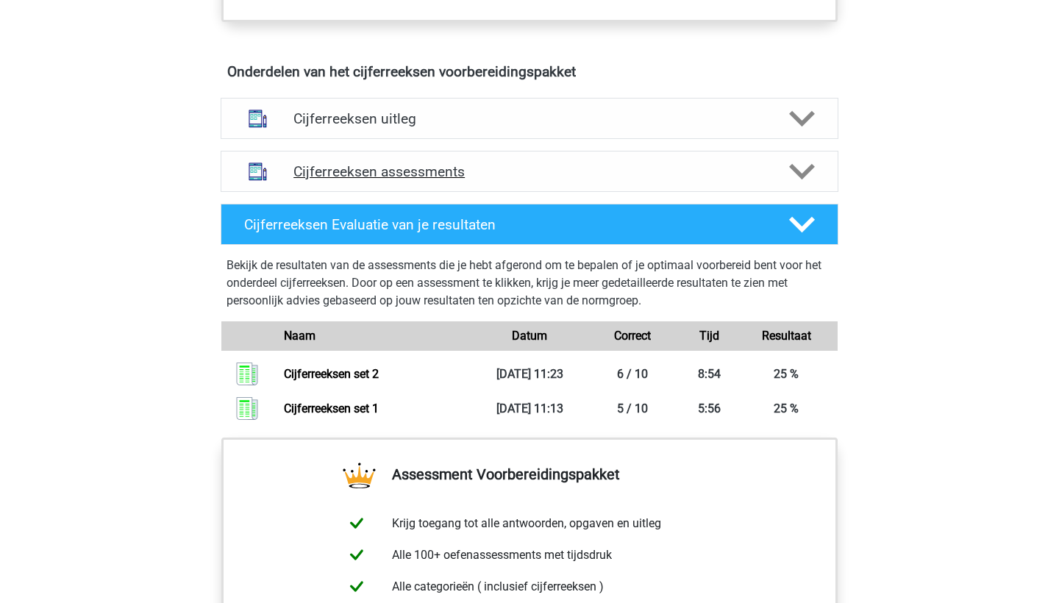
click at [449, 180] on h4 "Cijferreeksen assessments" at bounding box center [530, 171] width 472 height 17
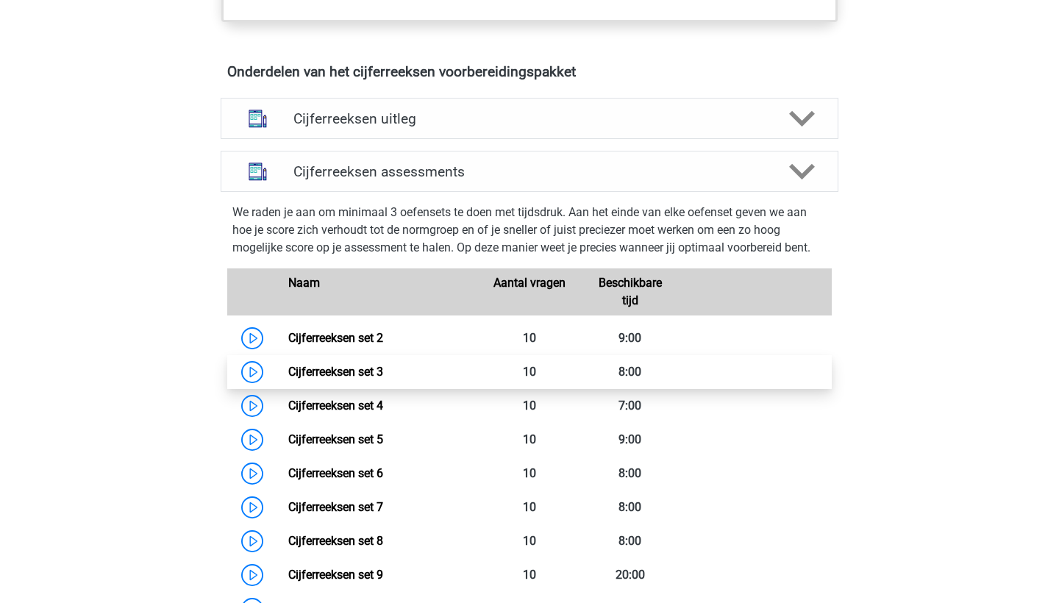
click at [355, 379] on link "Cijferreeksen set 3" at bounding box center [335, 372] width 95 height 14
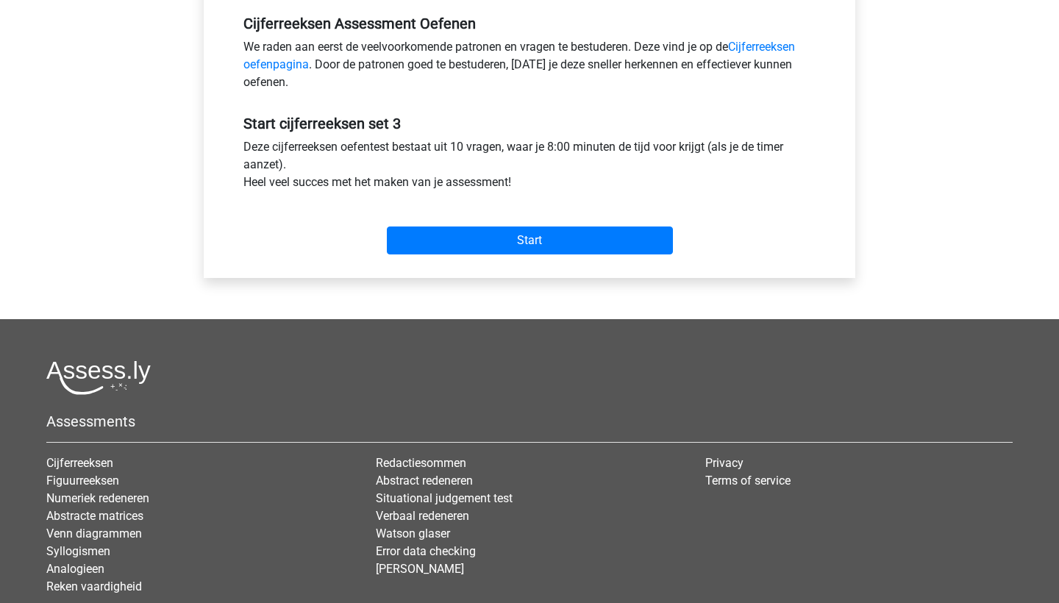
scroll to position [450, 0]
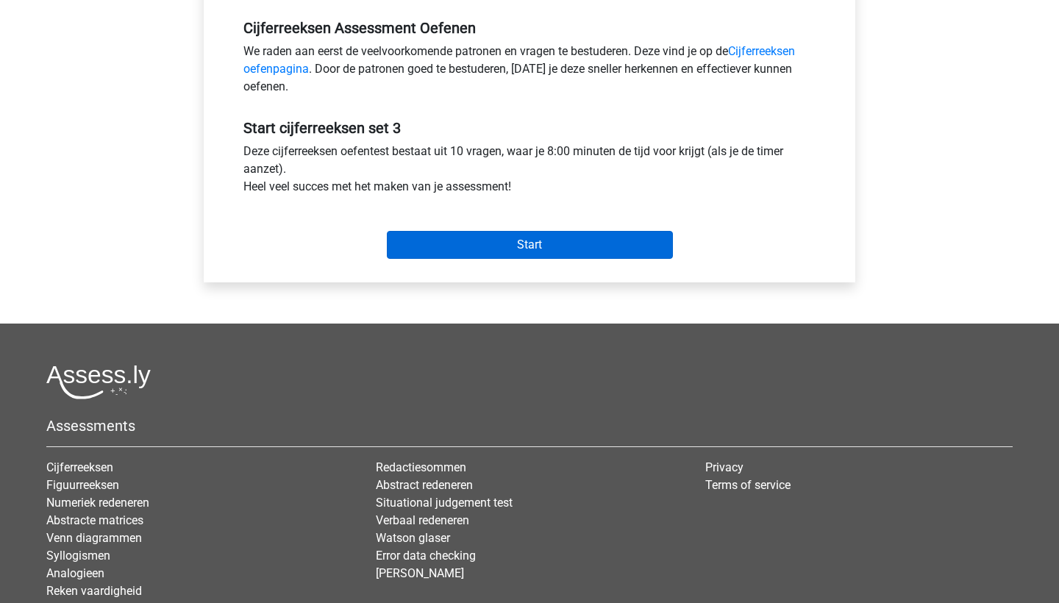
click at [484, 251] on input "Start" at bounding box center [530, 245] width 286 height 28
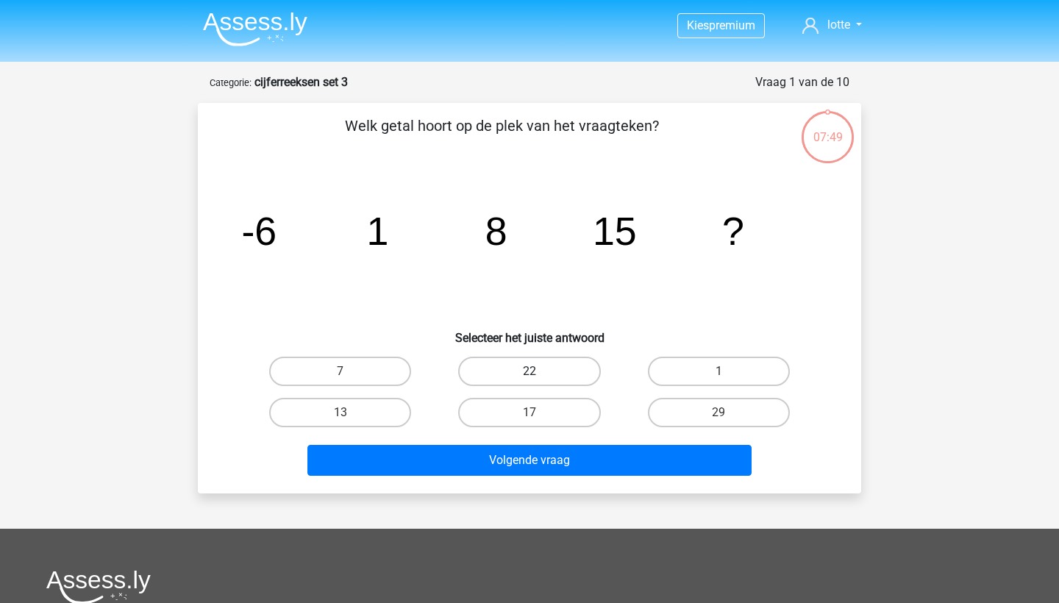
click at [554, 377] on label "22" at bounding box center [529, 371] width 142 height 29
click at [539, 377] on input "22" at bounding box center [535, 376] width 10 height 10
radio input "true"
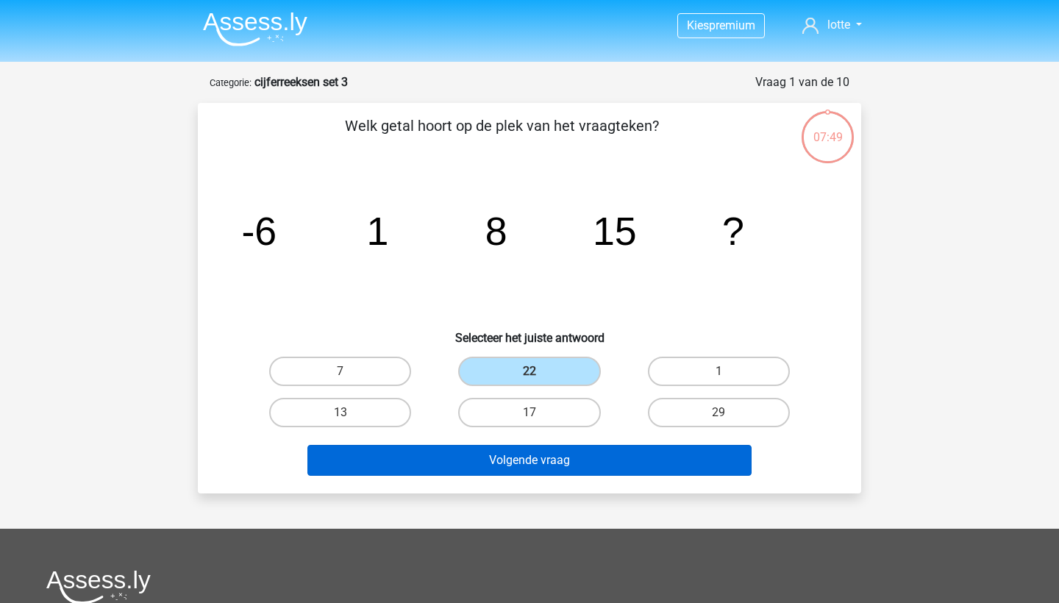
click at [548, 455] on button "Volgende vraag" at bounding box center [529, 460] width 445 height 31
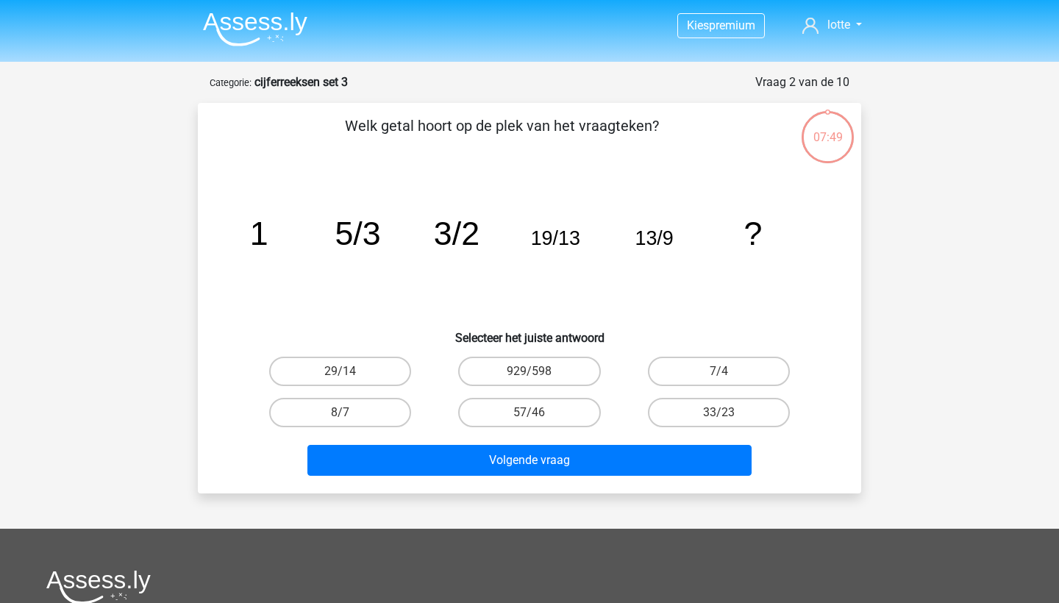
scroll to position [74, 0]
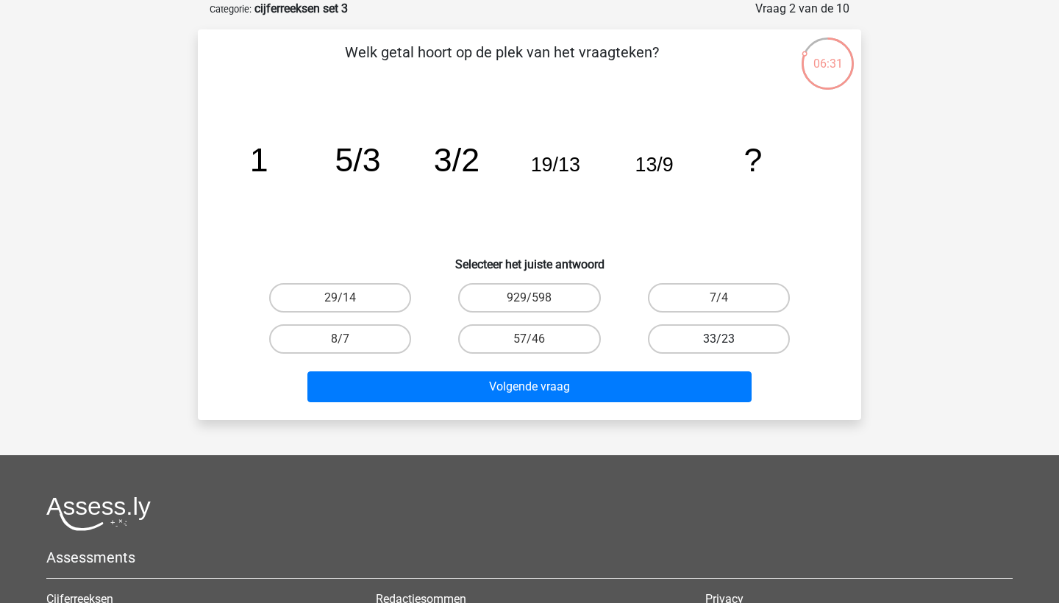
click at [764, 341] on label "33/23" at bounding box center [719, 338] width 142 height 29
click at [728, 341] on input "33/23" at bounding box center [724, 344] width 10 height 10
radio input "true"
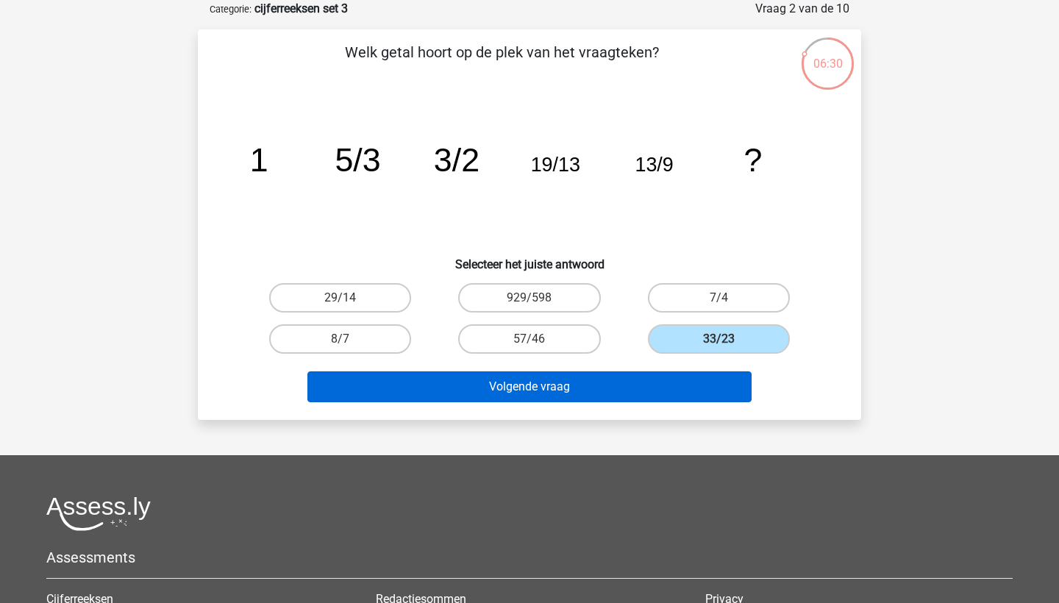
click at [717, 382] on button "Volgende vraag" at bounding box center [529, 386] width 445 height 31
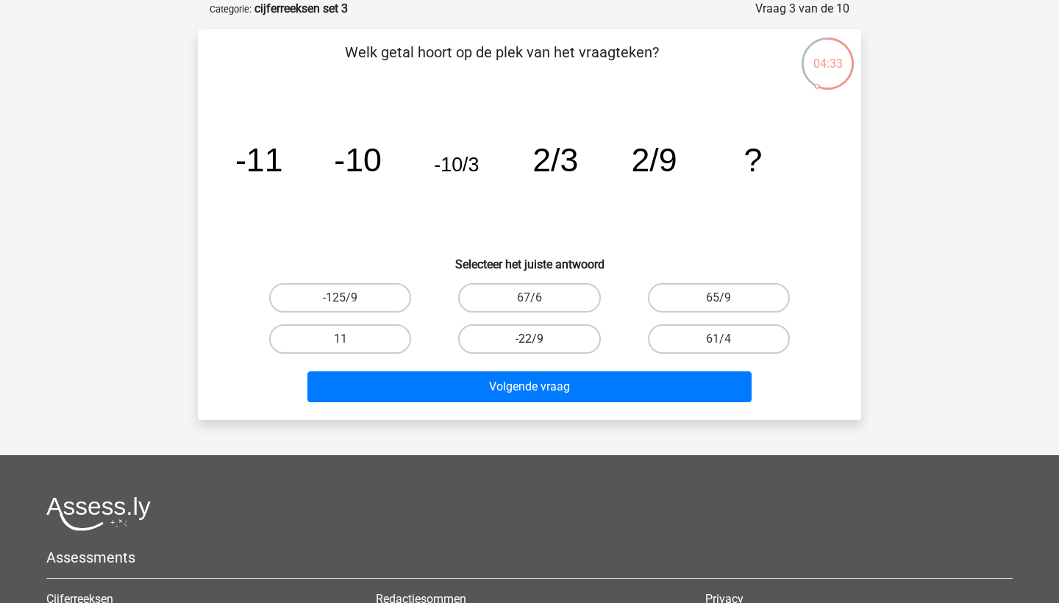
click at [542, 344] on label "-22/9" at bounding box center [529, 338] width 142 height 29
click at [539, 344] on input "-22/9" at bounding box center [535, 344] width 10 height 10
radio input "true"
click at [412, 337] on div "11" at bounding box center [340, 338] width 177 height 29
click at [380, 352] on label "11" at bounding box center [340, 338] width 142 height 29
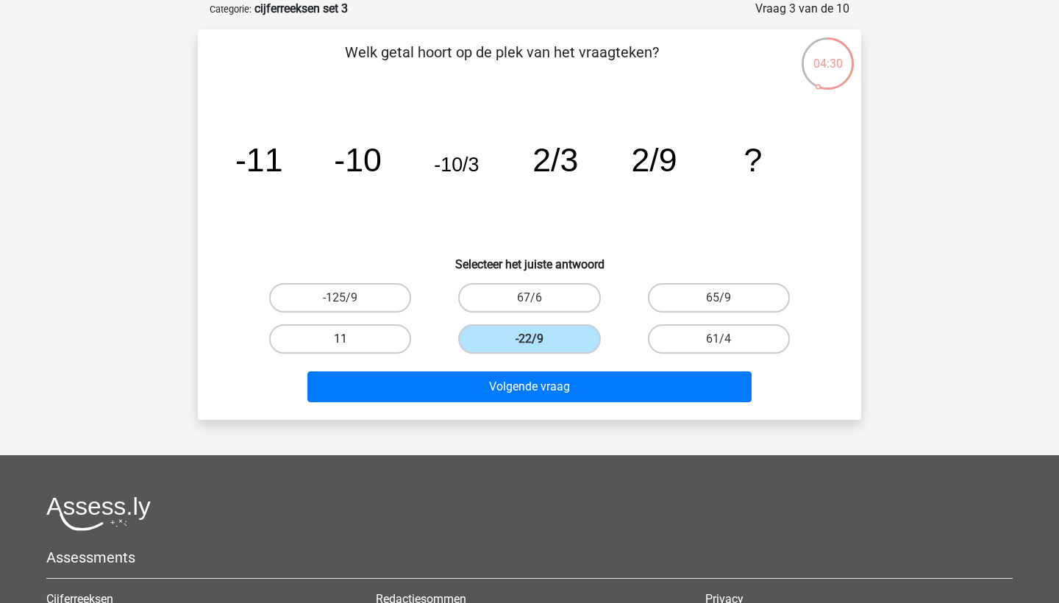
click at [350, 349] on input "11" at bounding box center [346, 344] width 10 height 10
radio input "true"
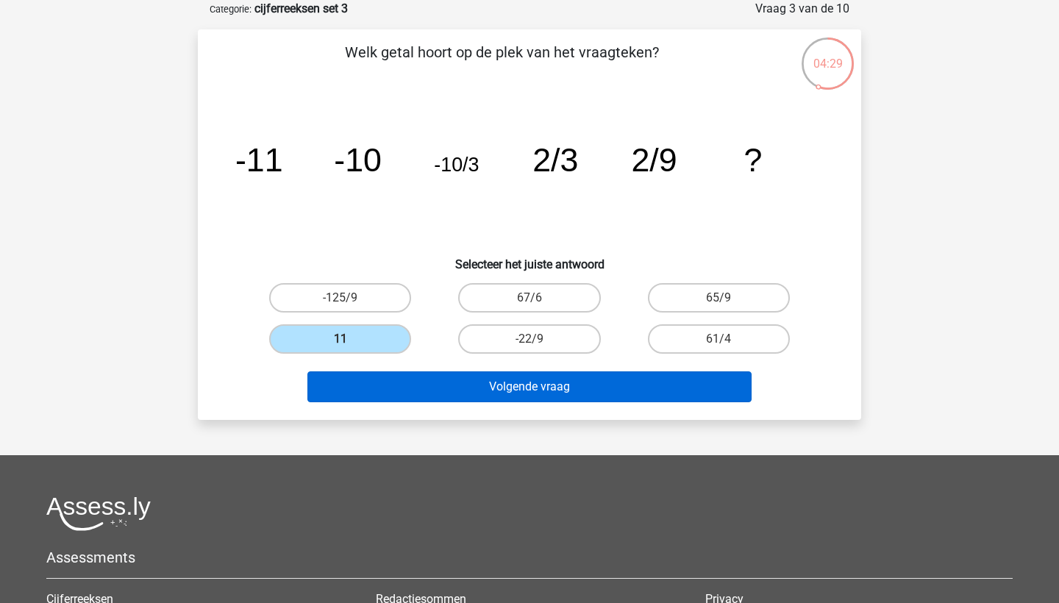
click at [473, 383] on button "Volgende vraag" at bounding box center [529, 386] width 445 height 31
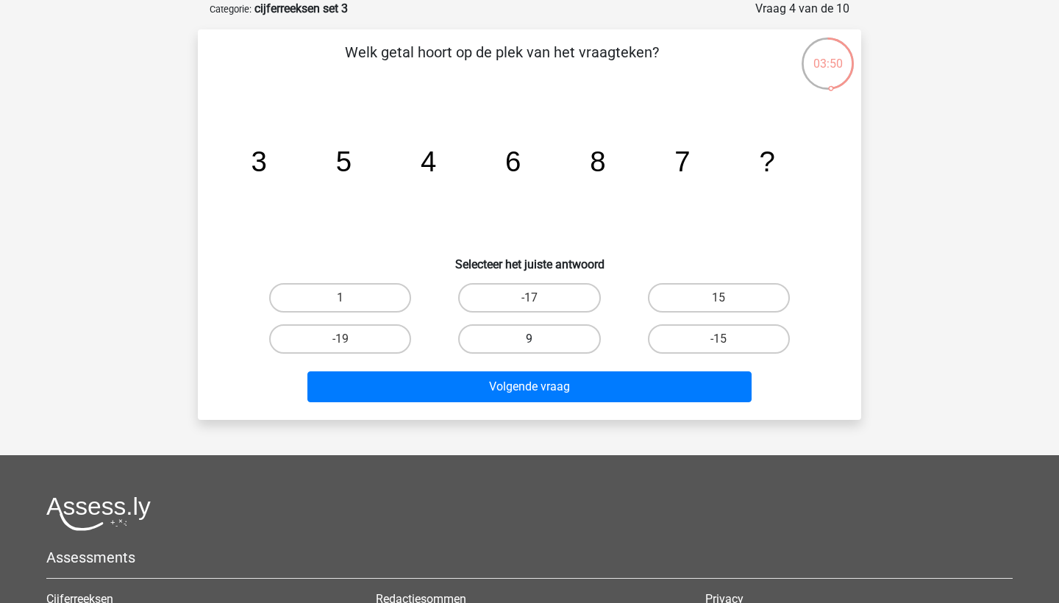
click at [481, 342] on label "9" at bounding box center [529, 338] width 142 height 29
click at [530, 342] on input "9" at bounding box center [535, 344] width 10 height 10
radio input "true"
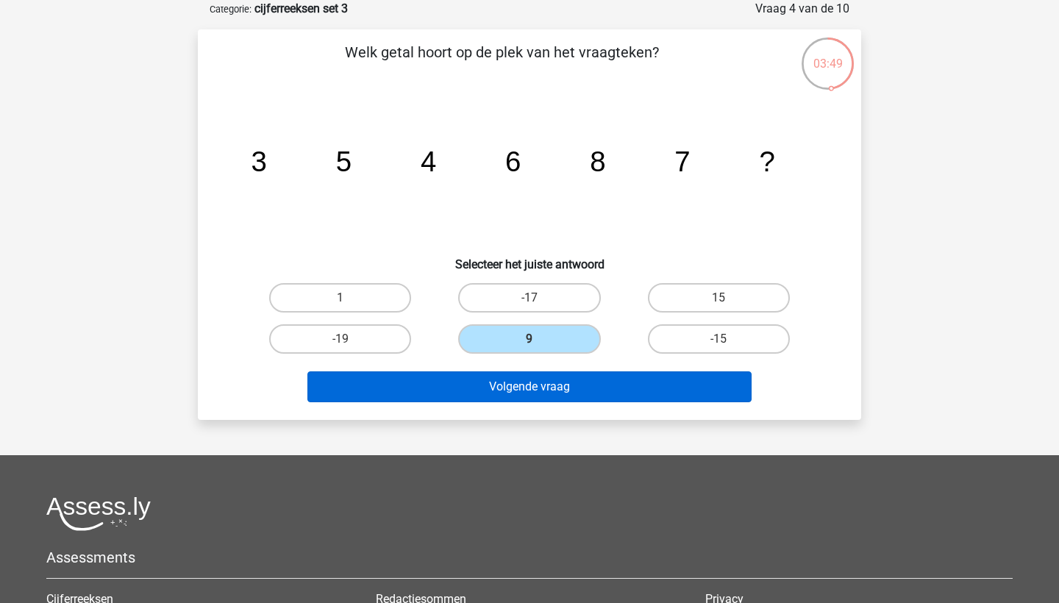
click at [489, 386] on button "Volgende vraag" at bounding box center [529, 386] width 445 height 31
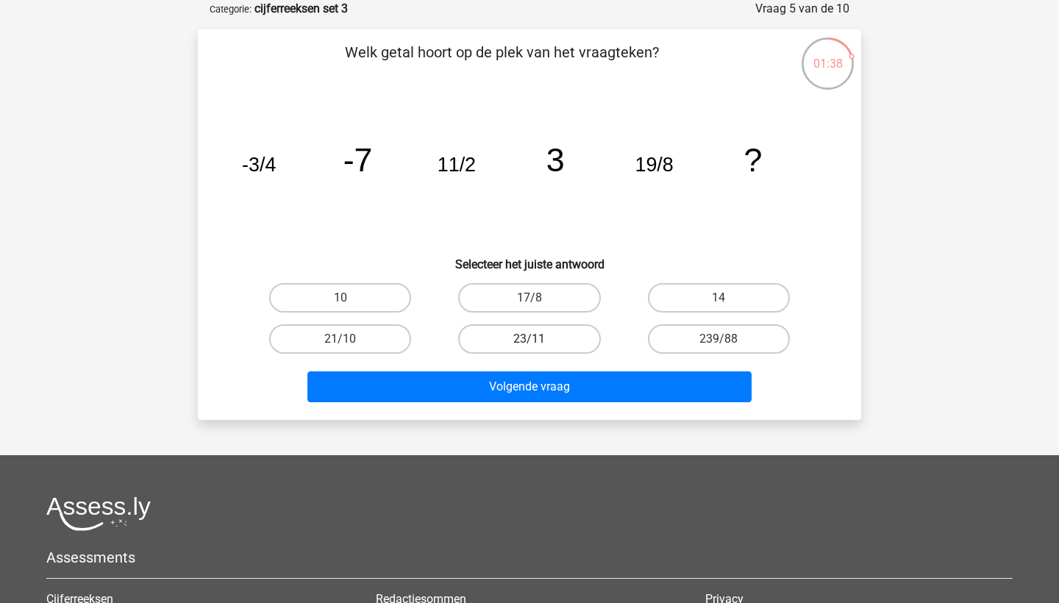
click at [555, 336] on label "23/11" at bounding box center [529, 338] width 142 height 29
click at [539, 339] on input "23/11" at bounding box center [535, 344] width 10 height 10
radio input "true"
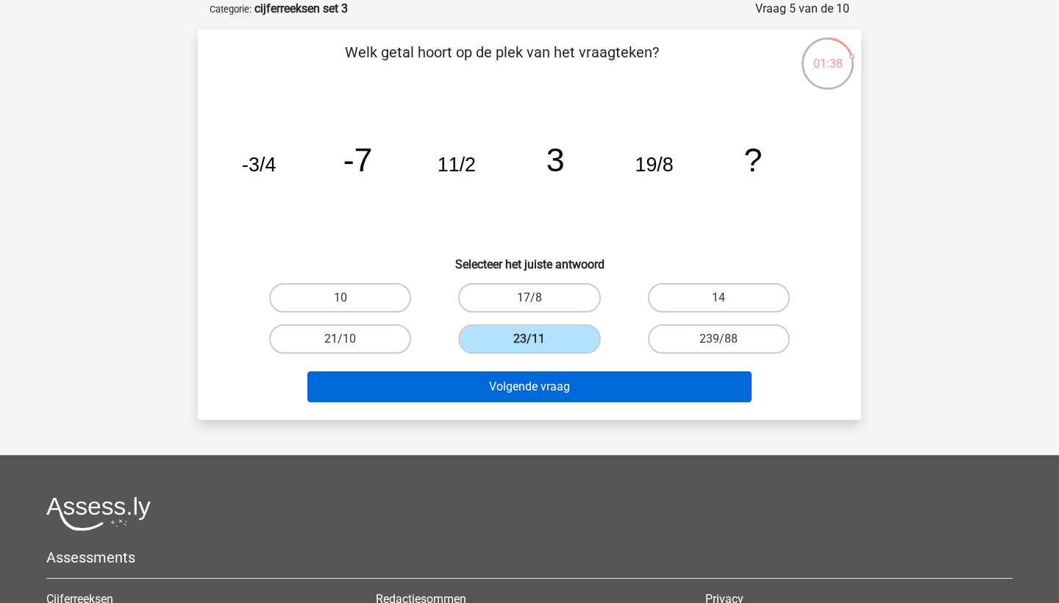
click at [555, 384] on button "Volgende vraag" at bounding box center [529, 386] width 445 height 31
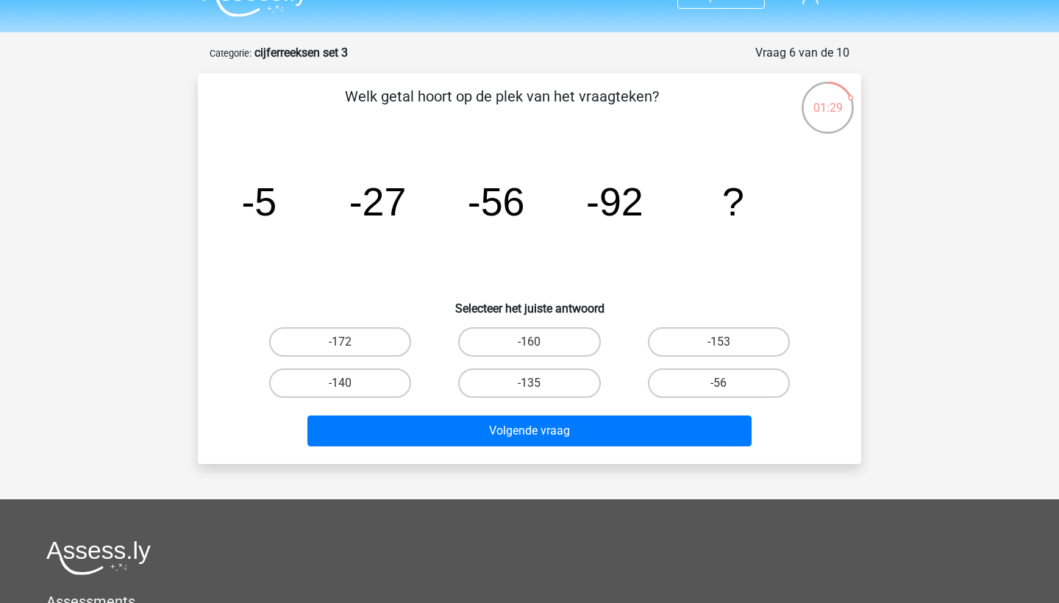
scroll to position [32, 0]
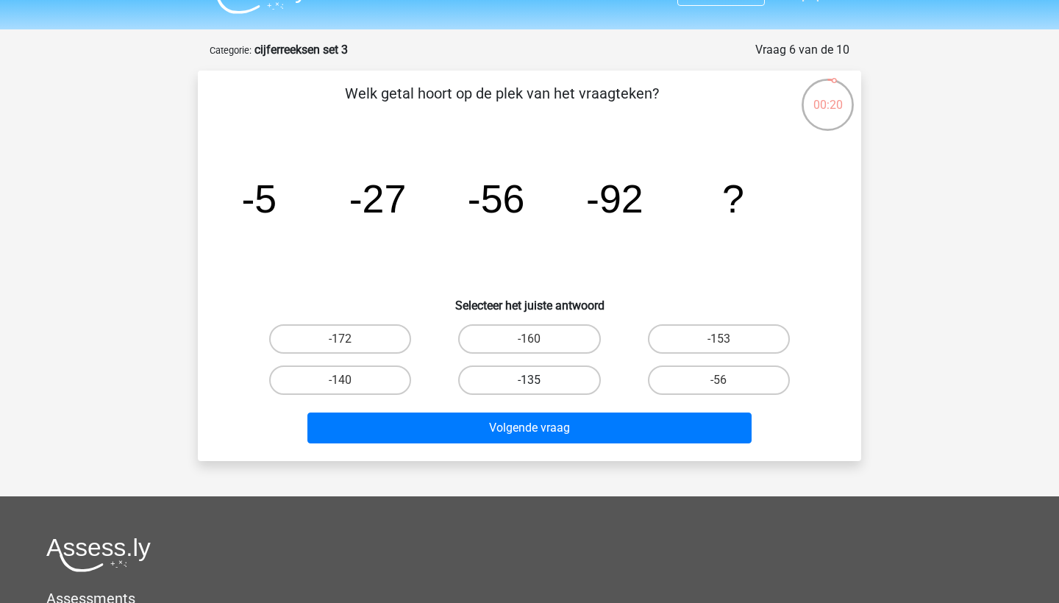
click at [569, 388] on label "-135" at bounding box center [529, 380] width 142 height 29
click at [539, 388] on input "-135" at bounding box center [535, 385] width 10 height 10
radio input "true"
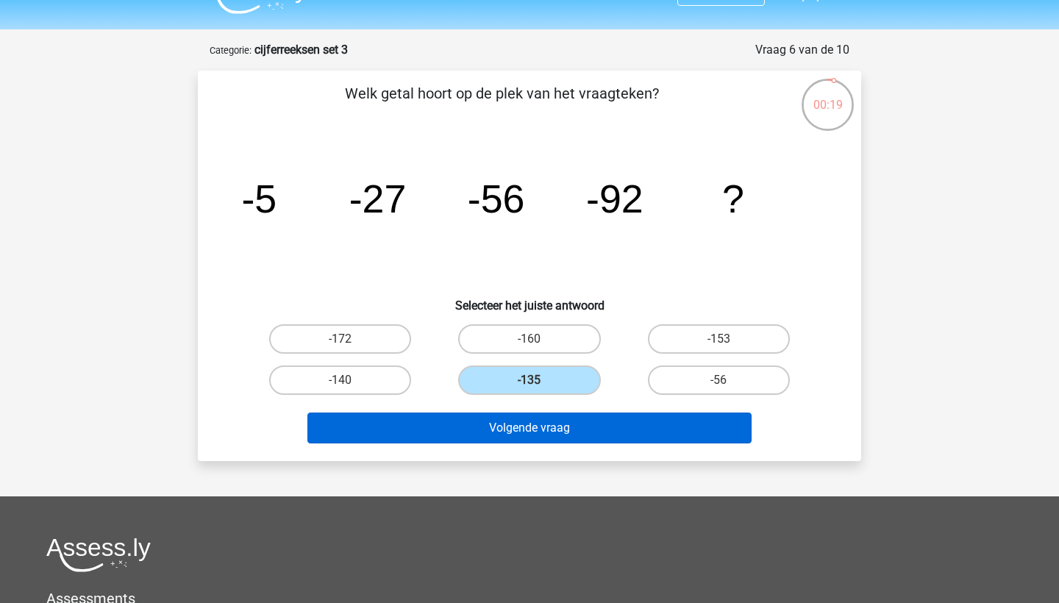
click at [569, 433] on button "Volgende vraag" at bounding box center [529, 428] width 445 height 31
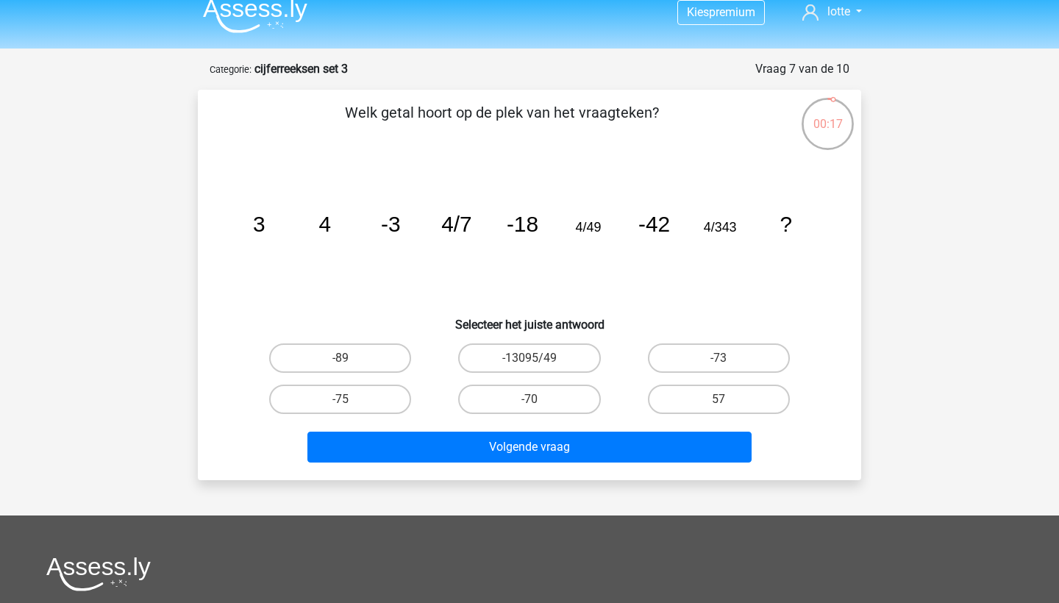
scroll to position [12, 0]
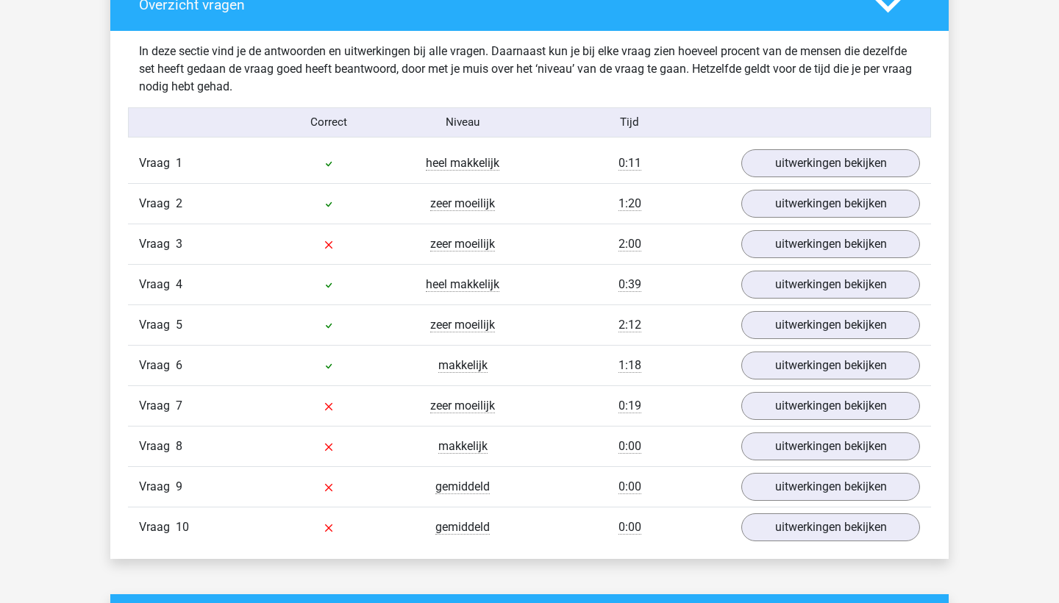
scroll to position [1120, 0]
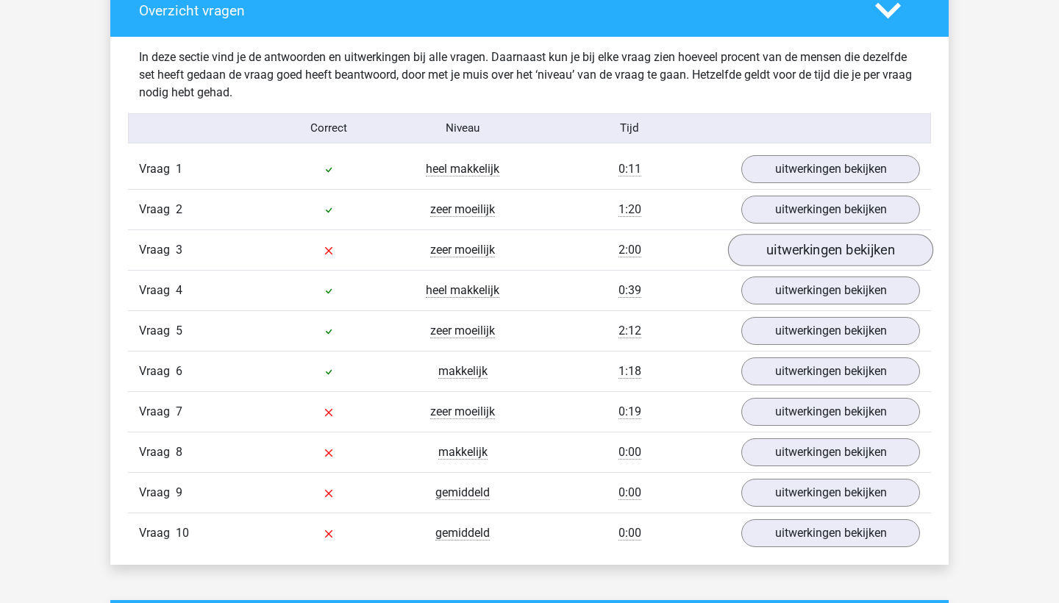
click at [759, 251] on link "uitwerkingen bekijken" at bounding box center [830, 250] width 205 height 32
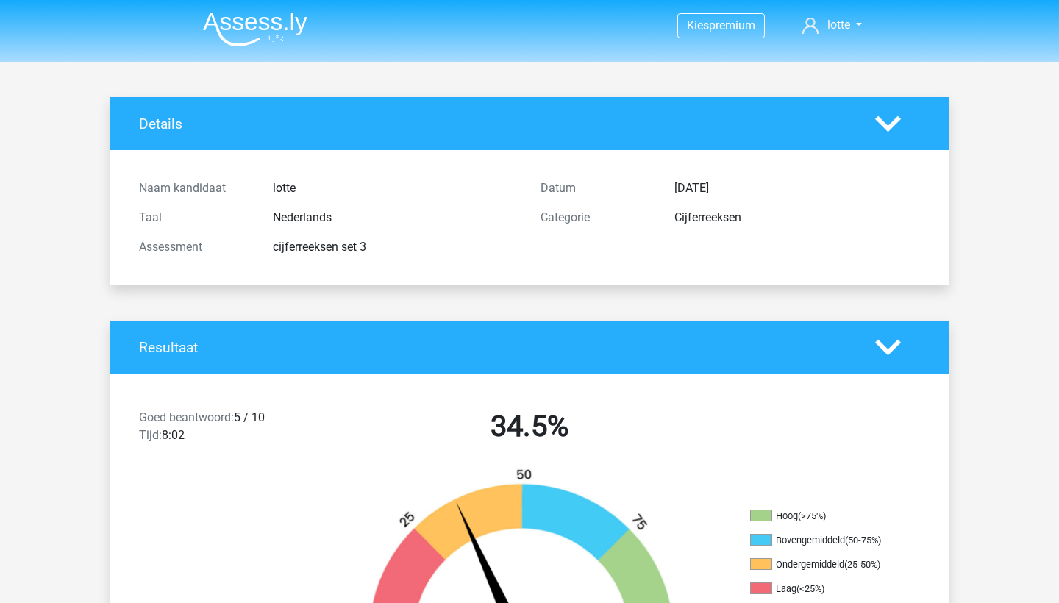
scroll to position [0, 0]
click at [257, 13] on img at bounding box center [255, 29] width 104 height 35
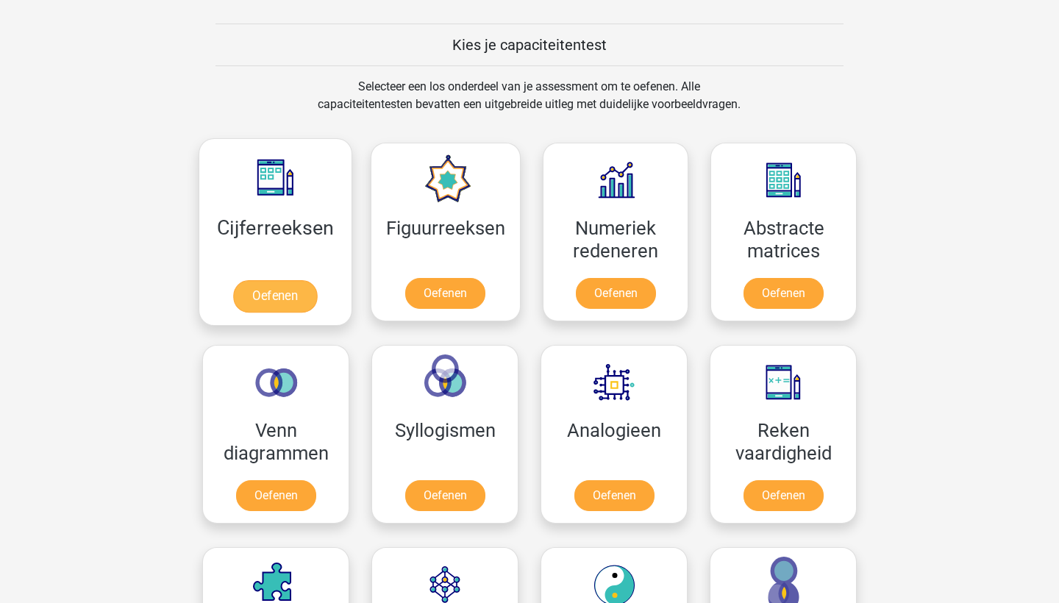
scroll to position [527, 0]
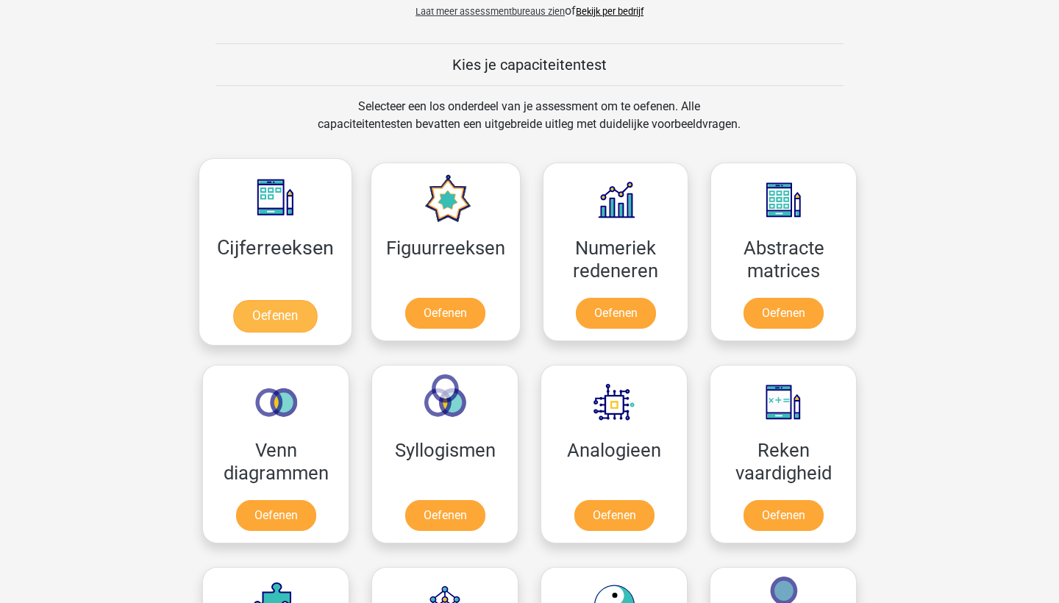
click at [280, 301] on link "Oefenen" at bounding box center [275, 316] width 84 height 32
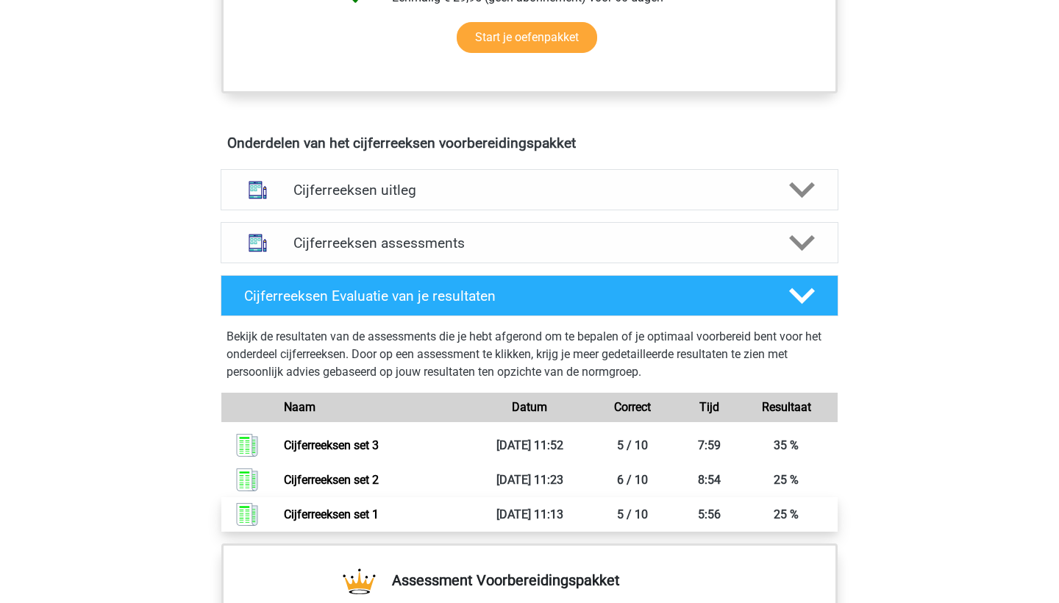
scroll to position [769, 0]
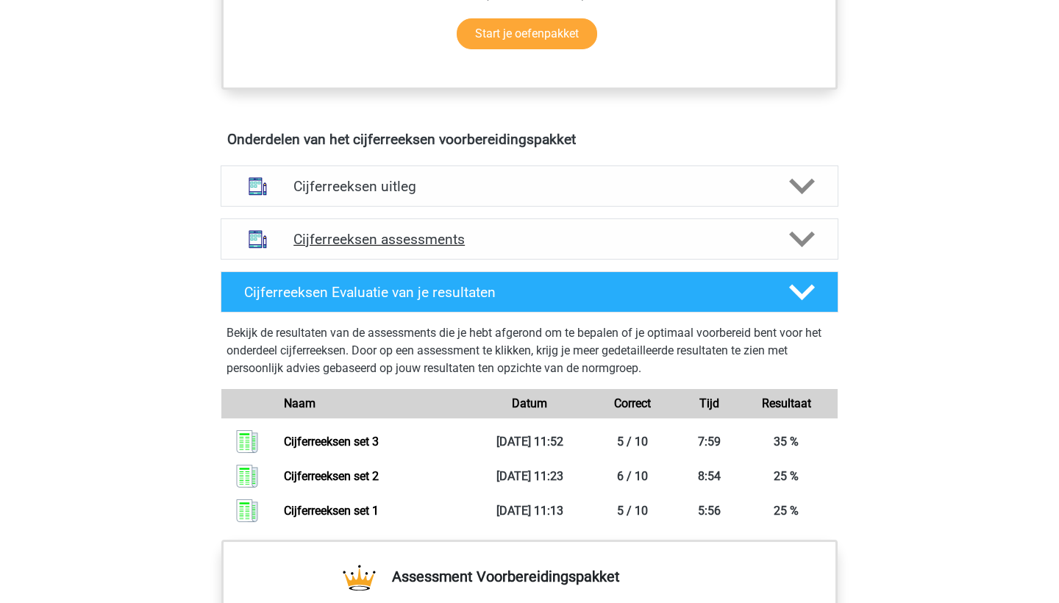
click at [544, 248] on h4 "Cijferreeksen assessments" at bounding box center [530, 239] width 472 height 17
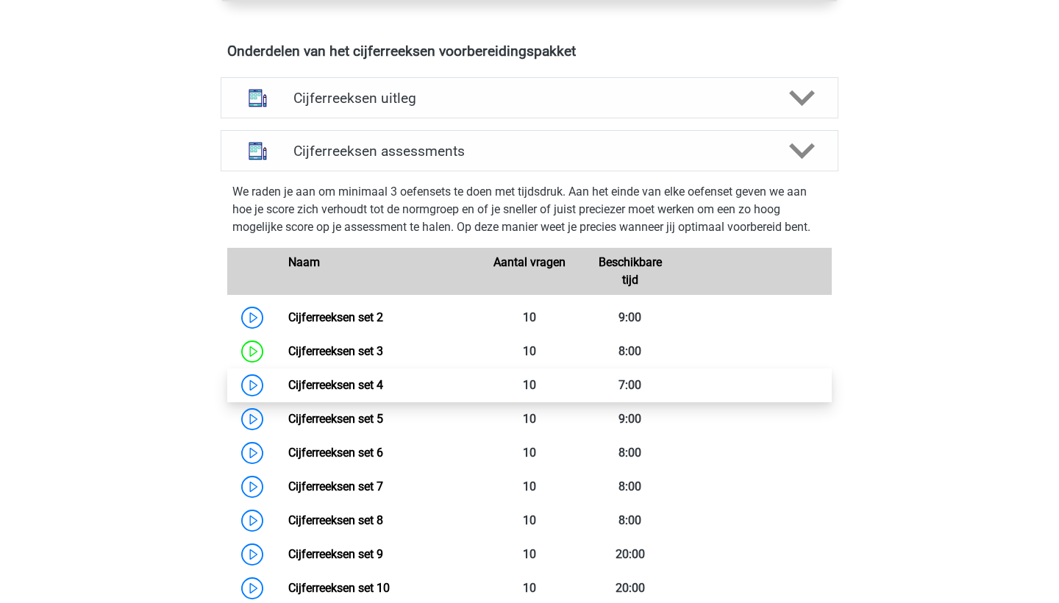
scroll to position [886, 0]
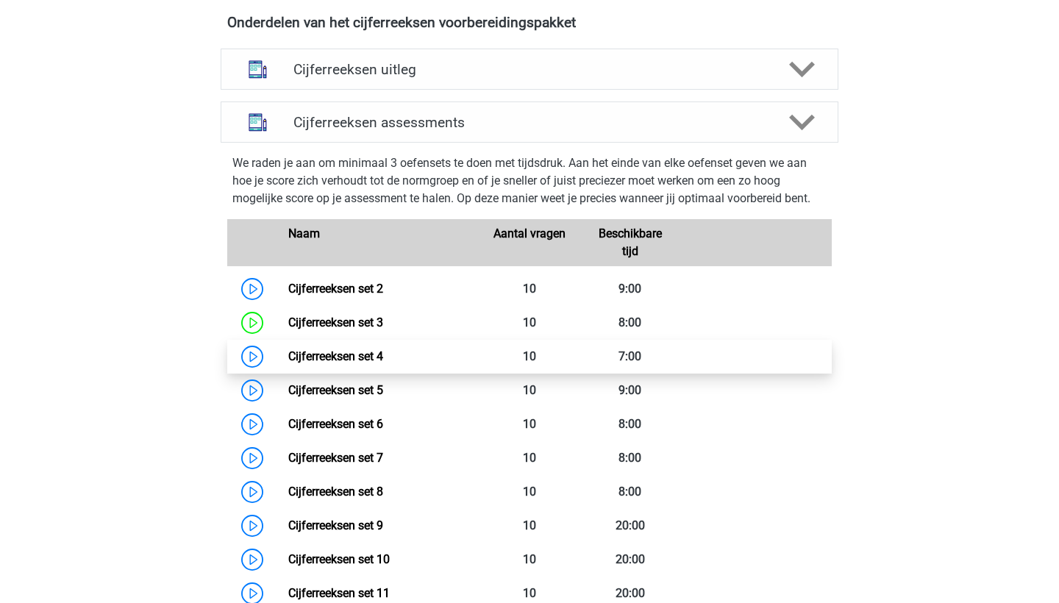
click at [288, 363] on link "Cijferreeksen set 4" at bounding box center [335, 356] width 95 height 14
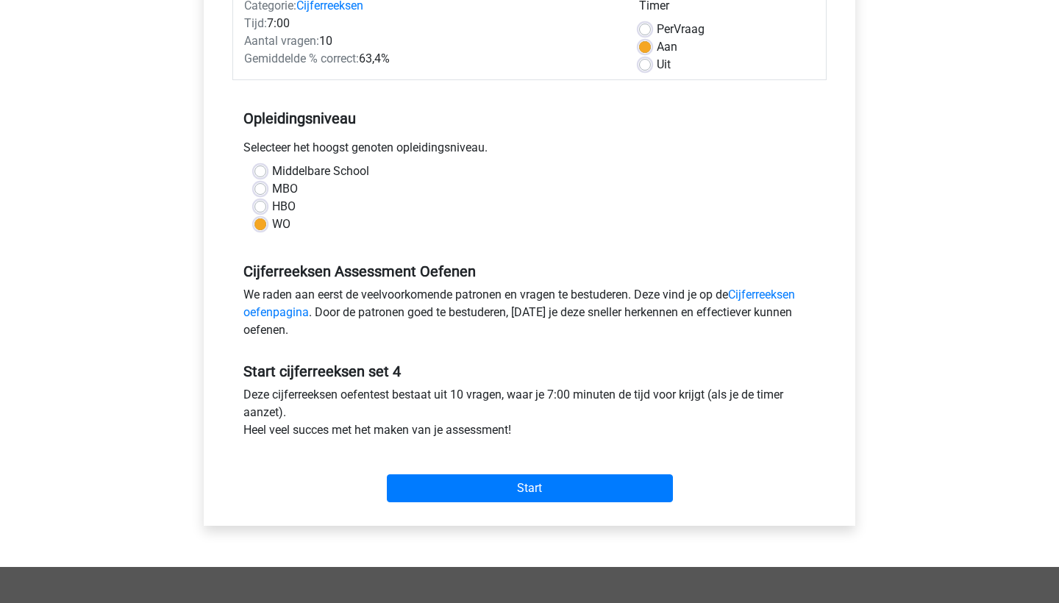
scroll to position [203, 0]
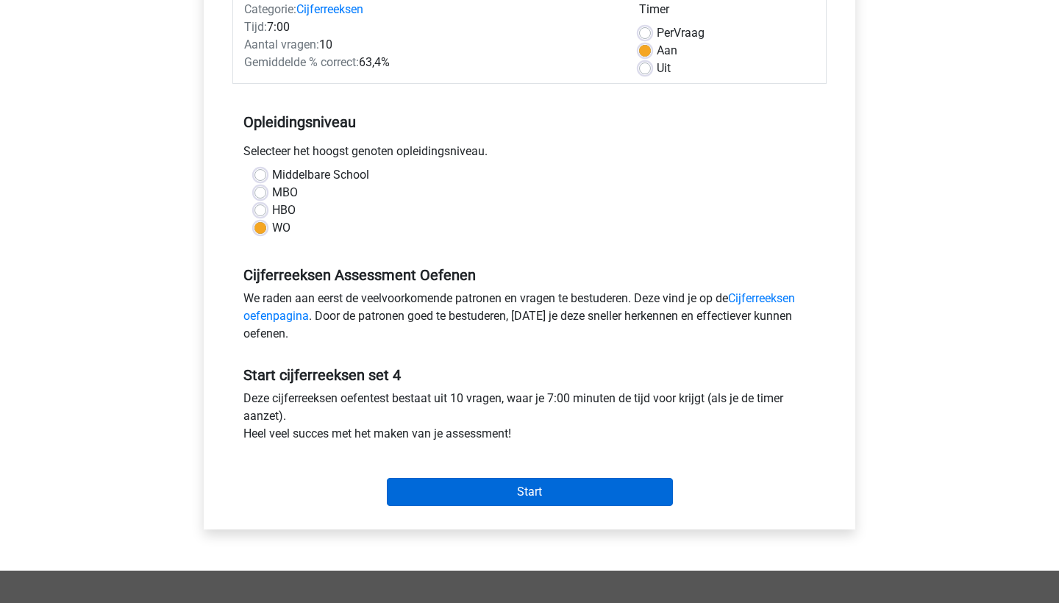
click at [546, 495] on input "Start" at bounding box center [530, 492] width 286 height 28
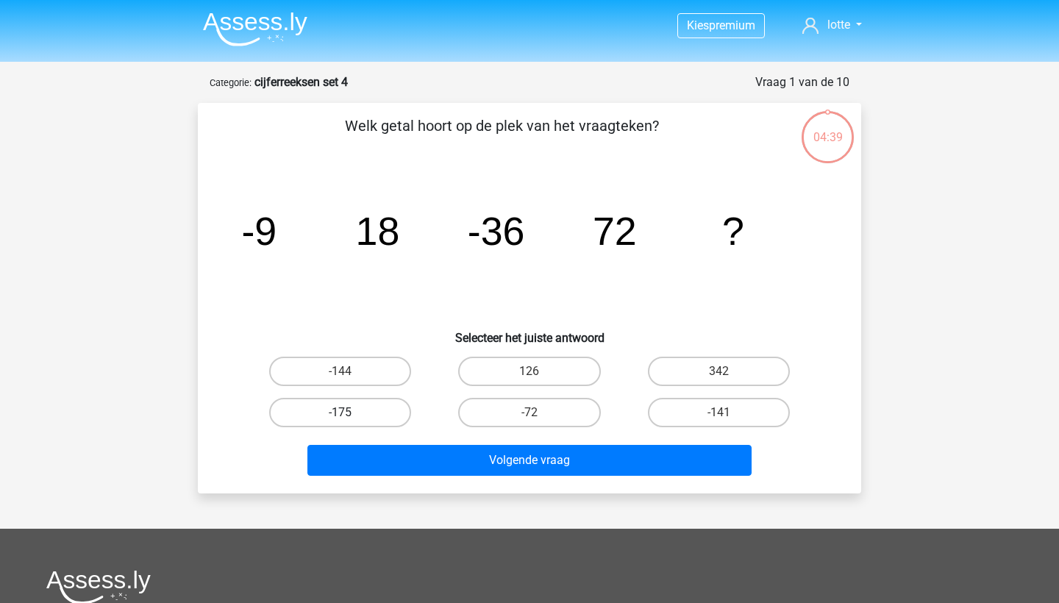
click at [394, 414] on label "-175" at bounding box center [340, 412] width 142 height 29
click at [350, 414] on input "-175" at bounding box center [346, 418] width 10 height 10
radio input "true"
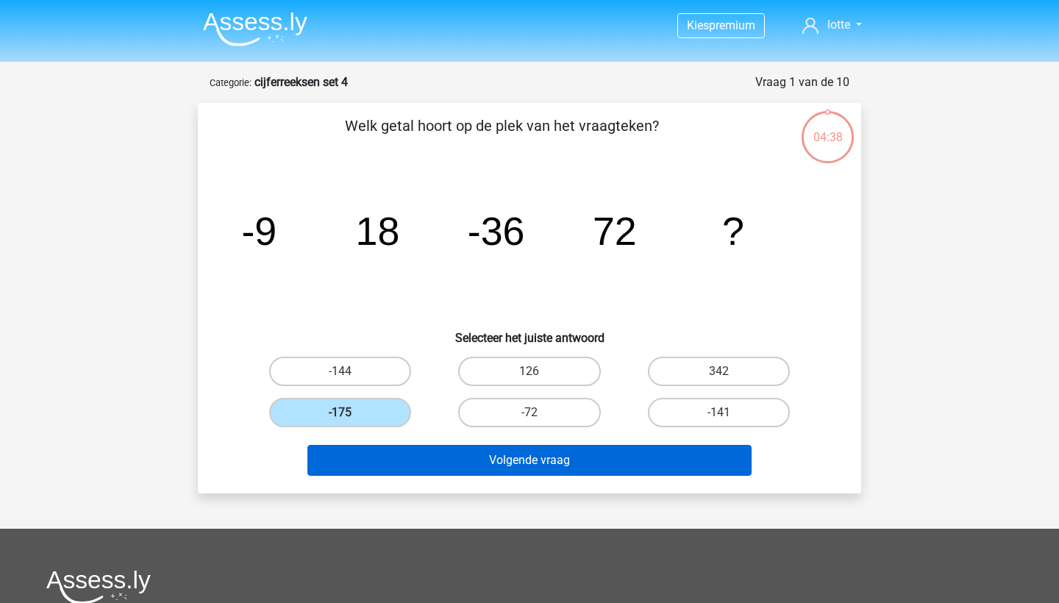
click at [553, 460] on button "Volgende vraag" at bounding box center [529, 460] width 445 height 31
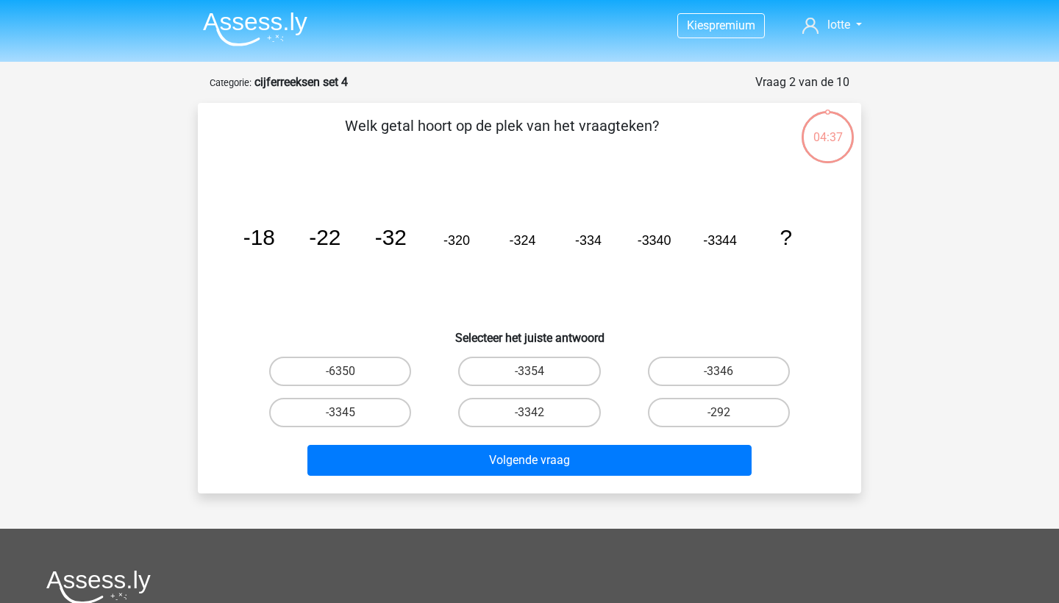
scroll to position [74, 0]
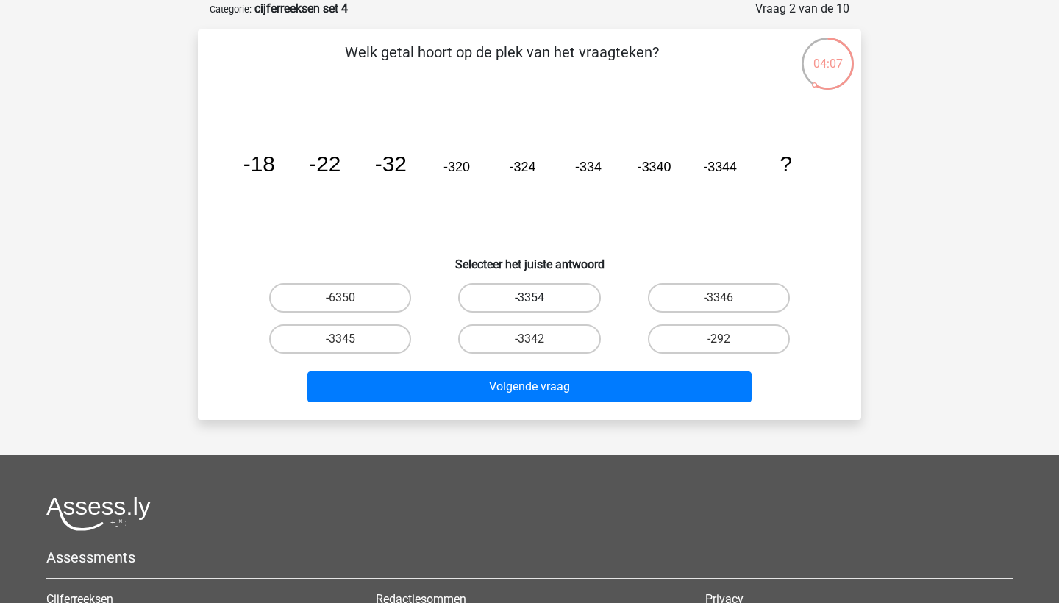
click at [566, 292] on label "-3354" at bounding box center [529, 297] width 142 height 29
click at [539, 298] on input "-3354" at bounding box center [535, 303] width 10 height 10
radio input "true"
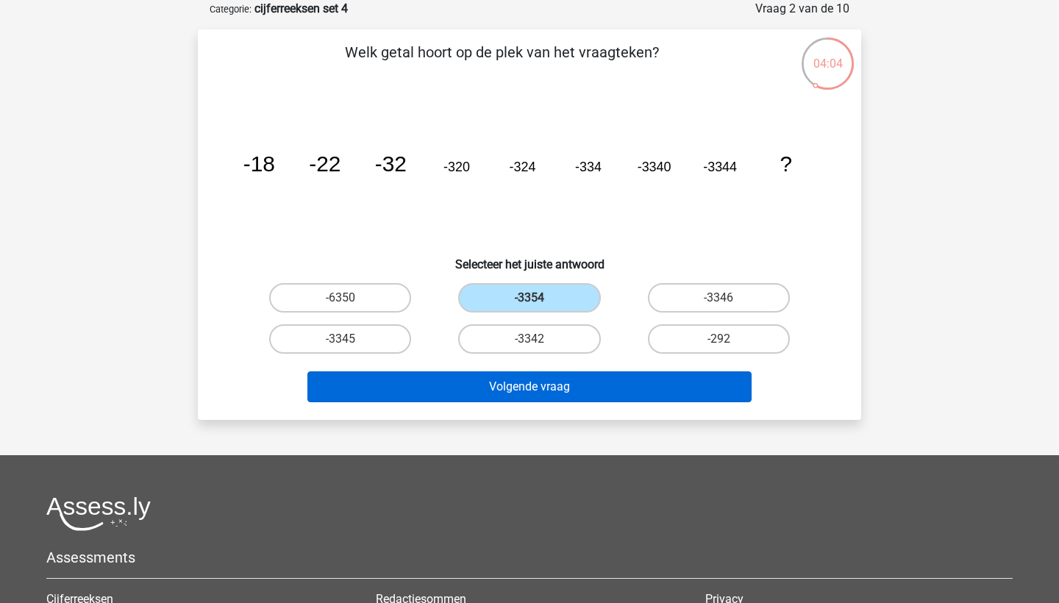
click at [582, 380] on button "Volgende vraag" at bounding box center [529, 386] width 445 height 31
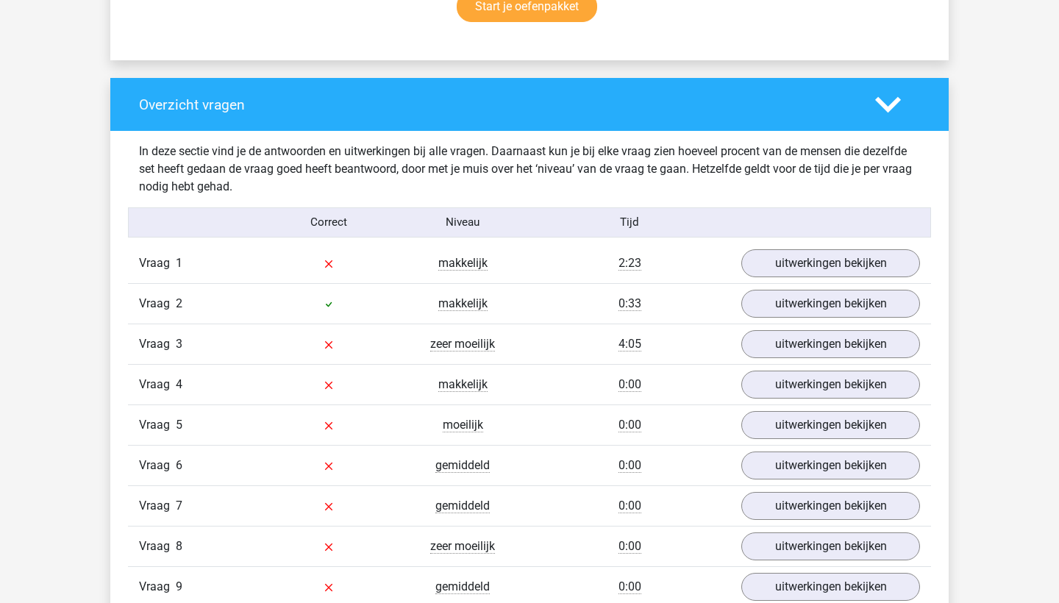
scroll to position [1043, 0]
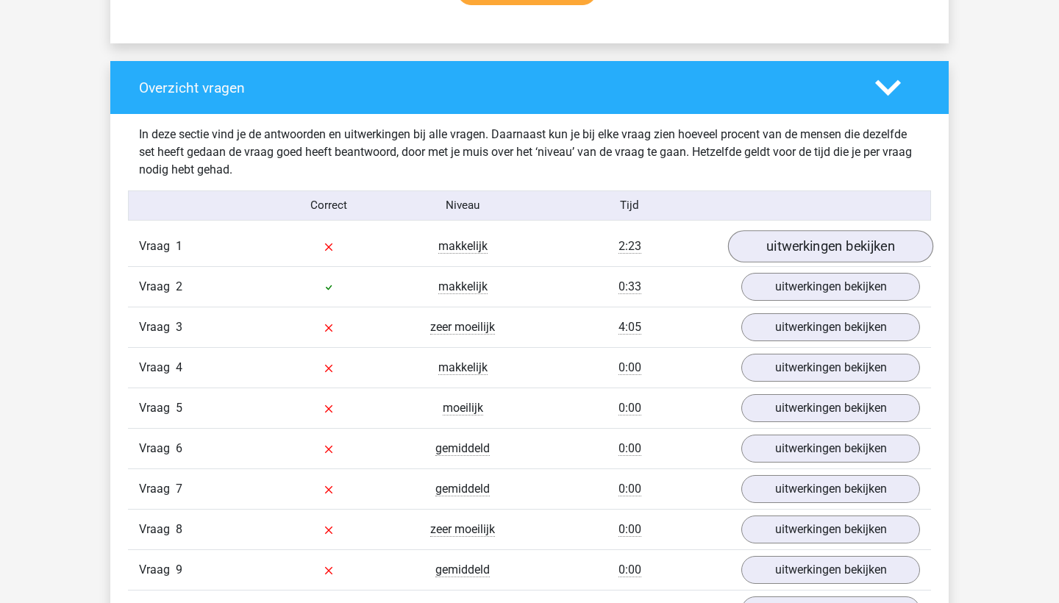
click at [784, 243] on link "uitwerkingen bekijken" at bounding box center [830, 246] width 205 height 32
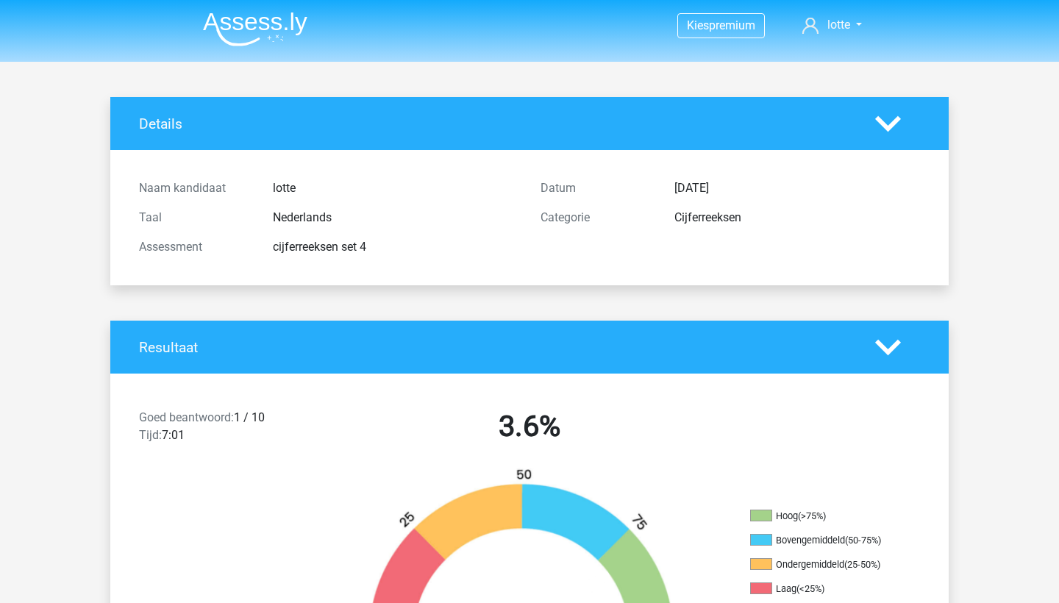
scroll to position [0, 0]
click at [241, 23] on img at bounding box center [255, 29] width 104 height 35
